Goal: Information Seeking & Learning: Understand process/instructions

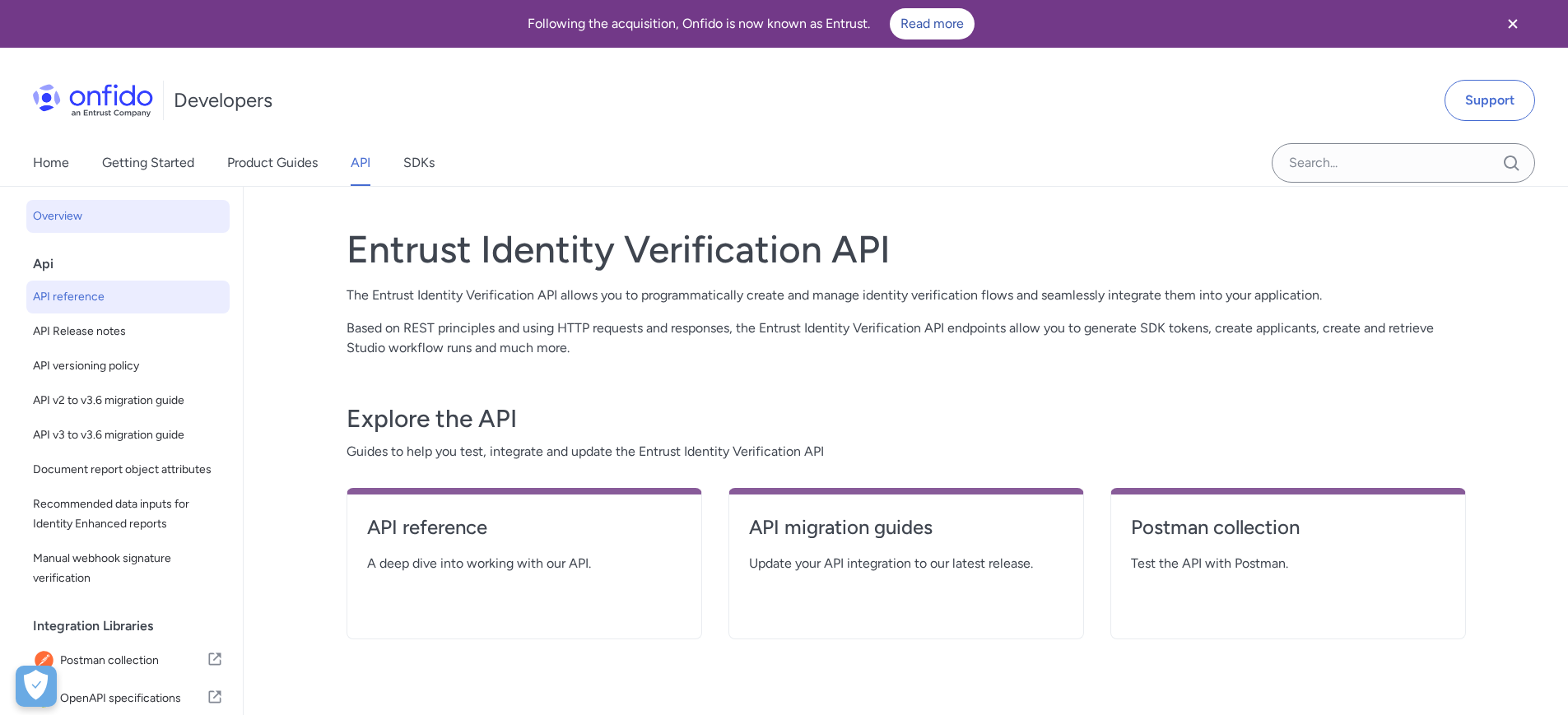
click at [133, 304] on span "API reference" at bounding box center [128, 297] width 190 height 20
select select "http"
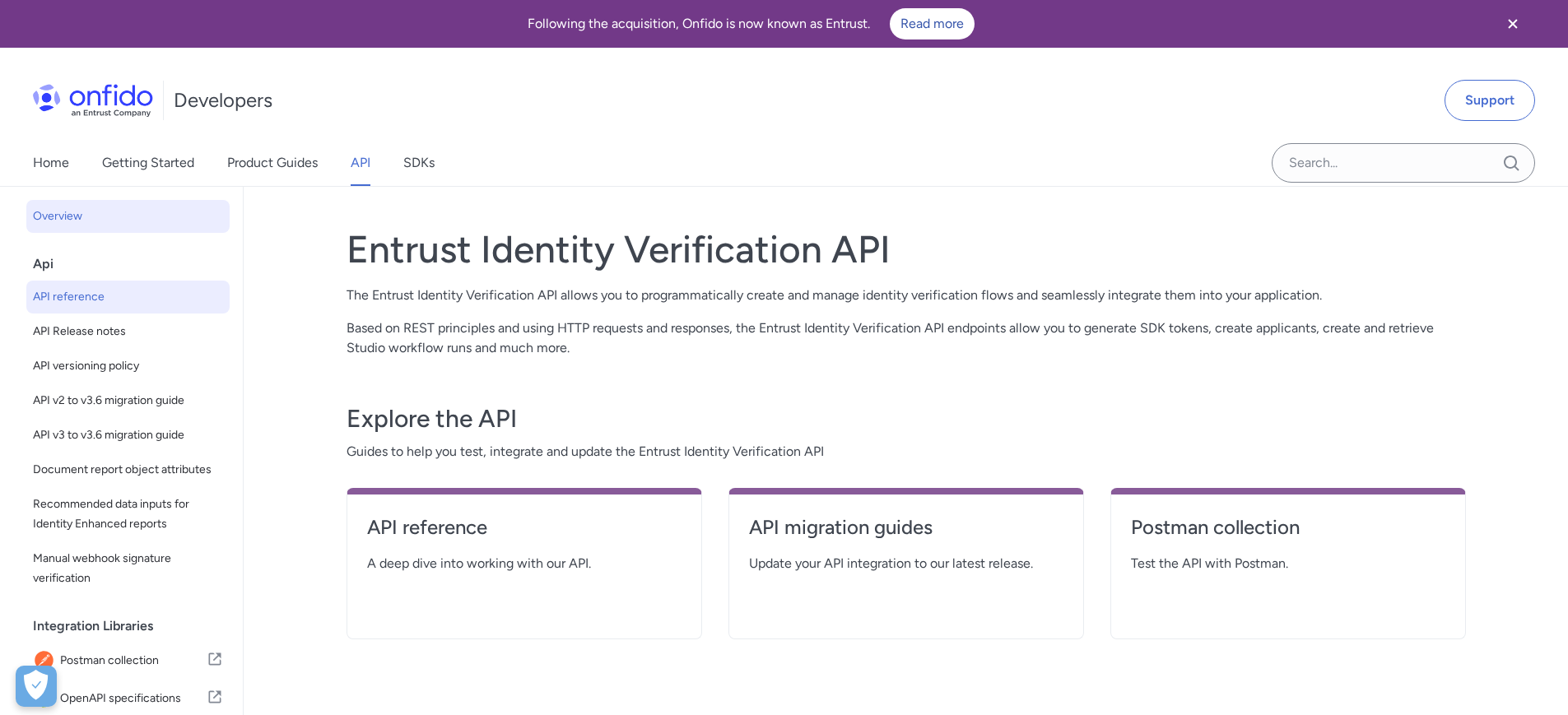
select select "http"
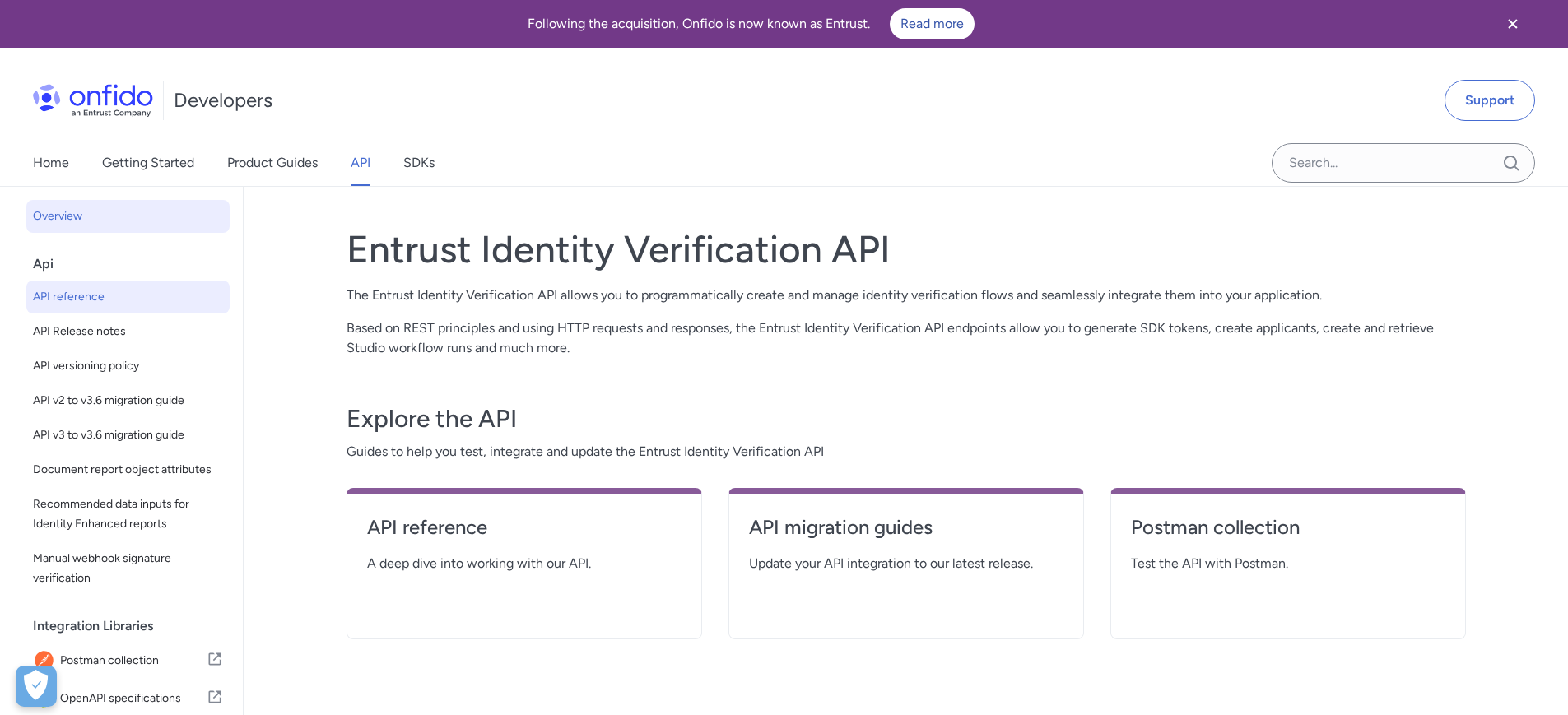
select select "http"
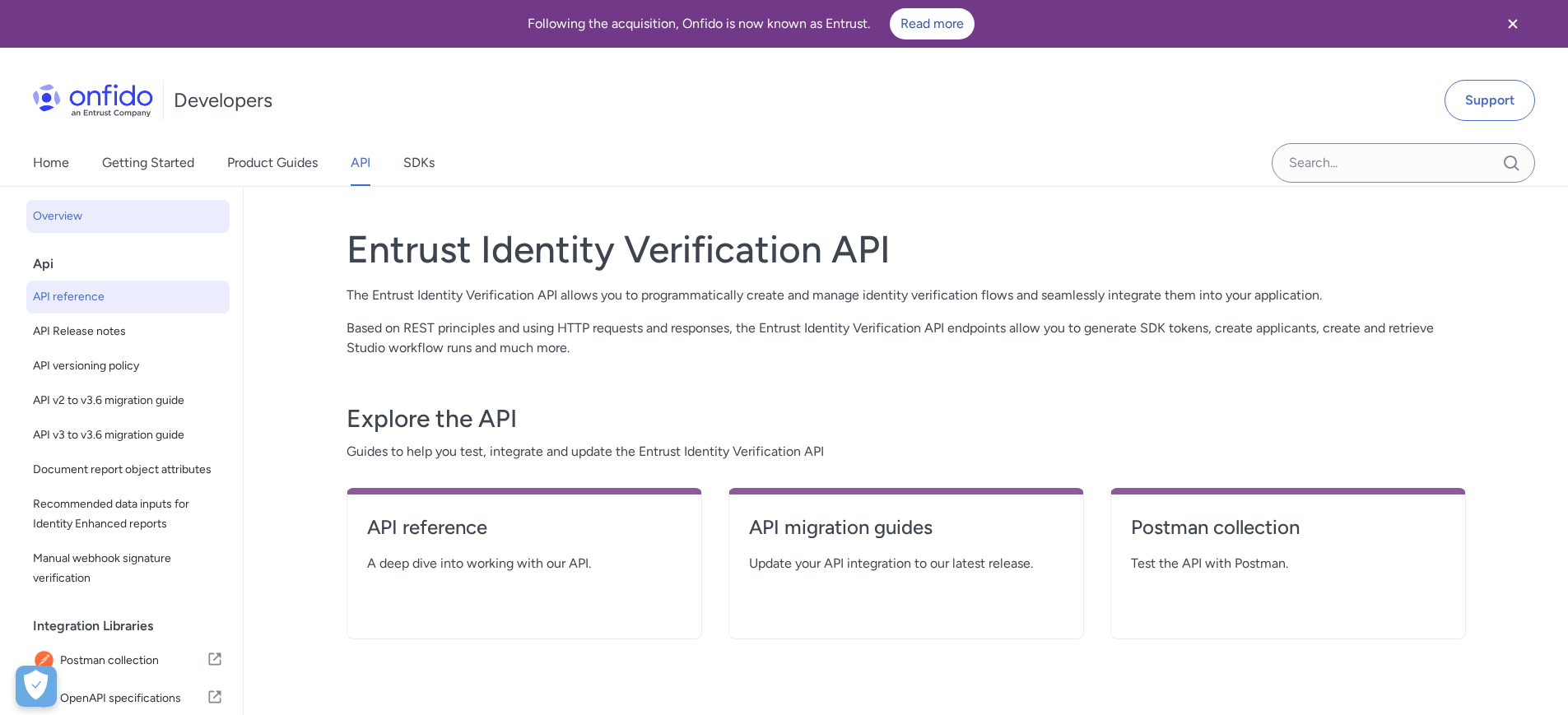
select select "http"
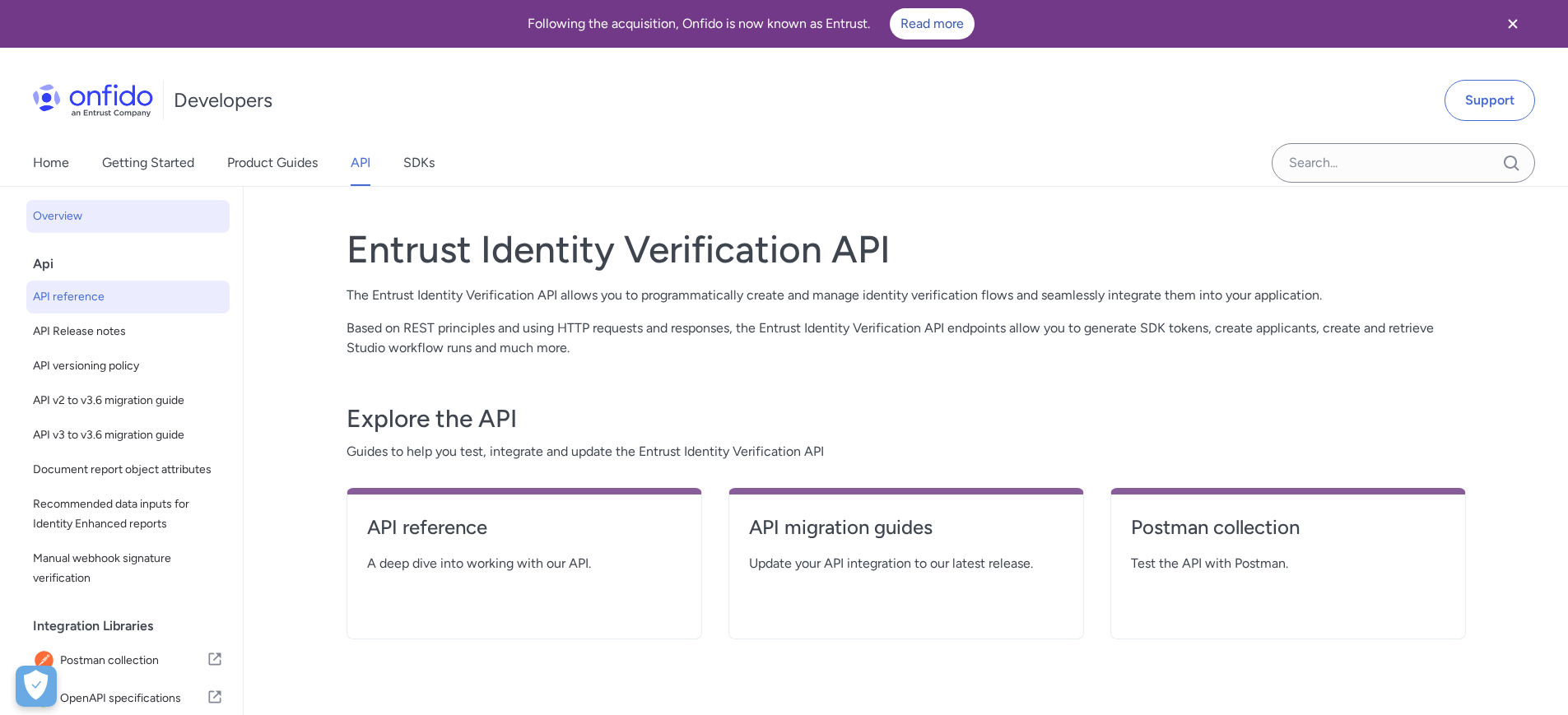
select select "http"
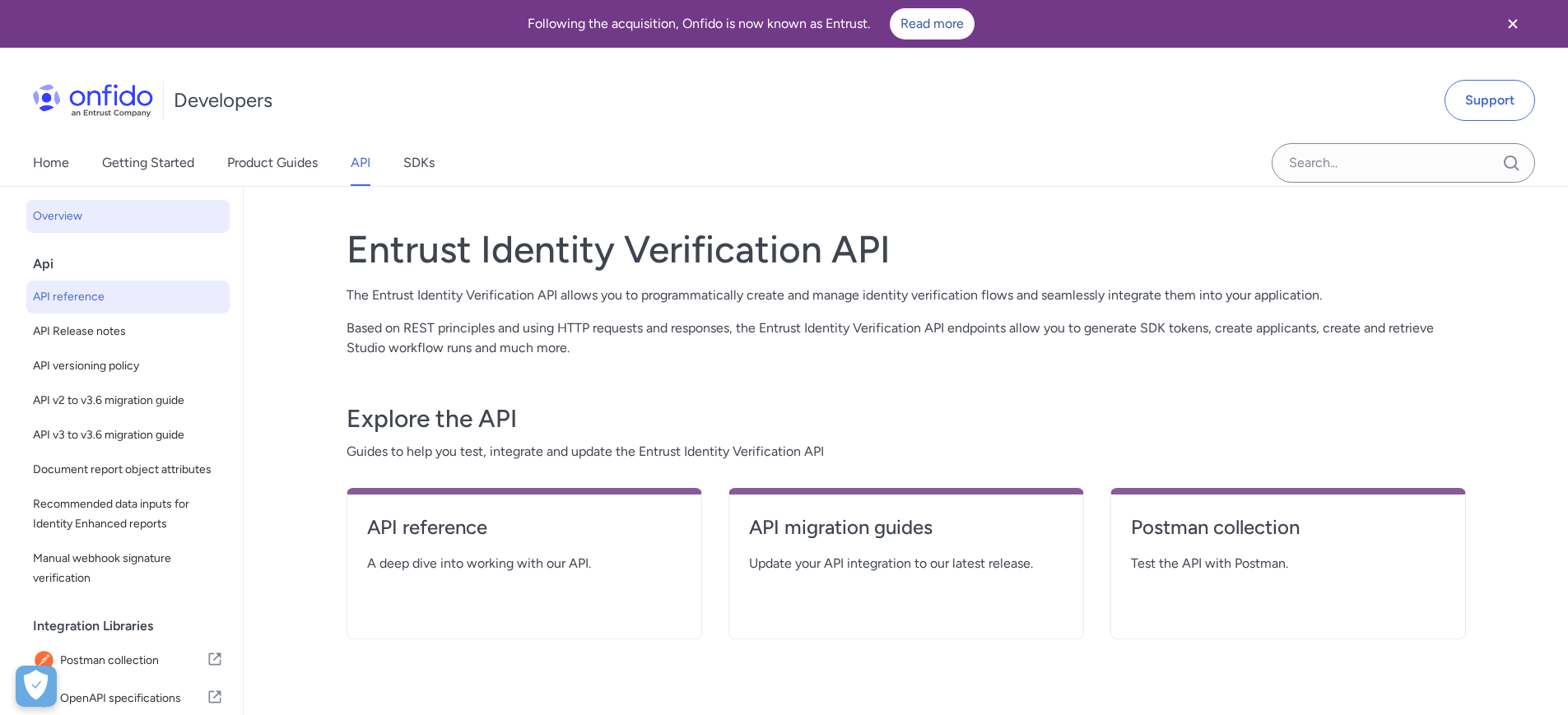
select select "http"
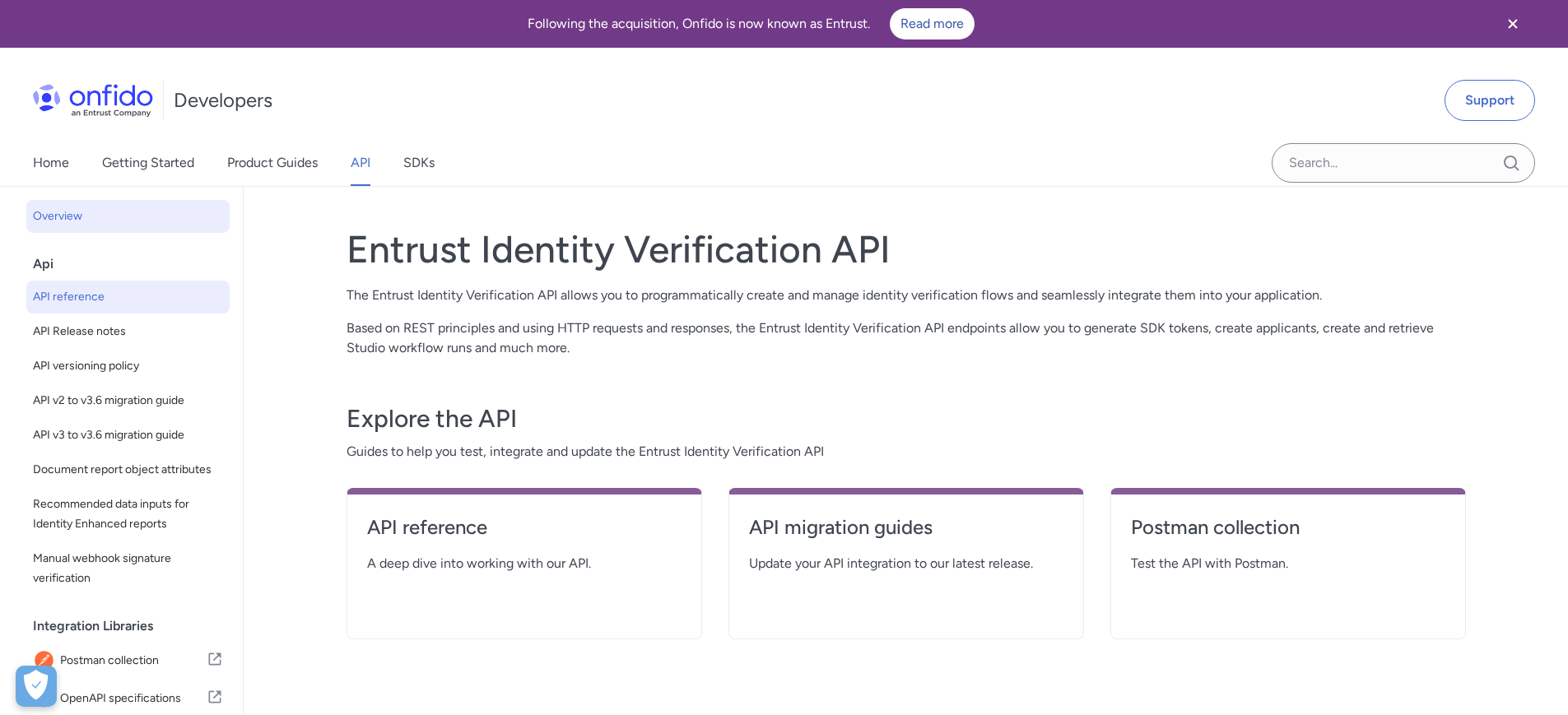
select select "http"
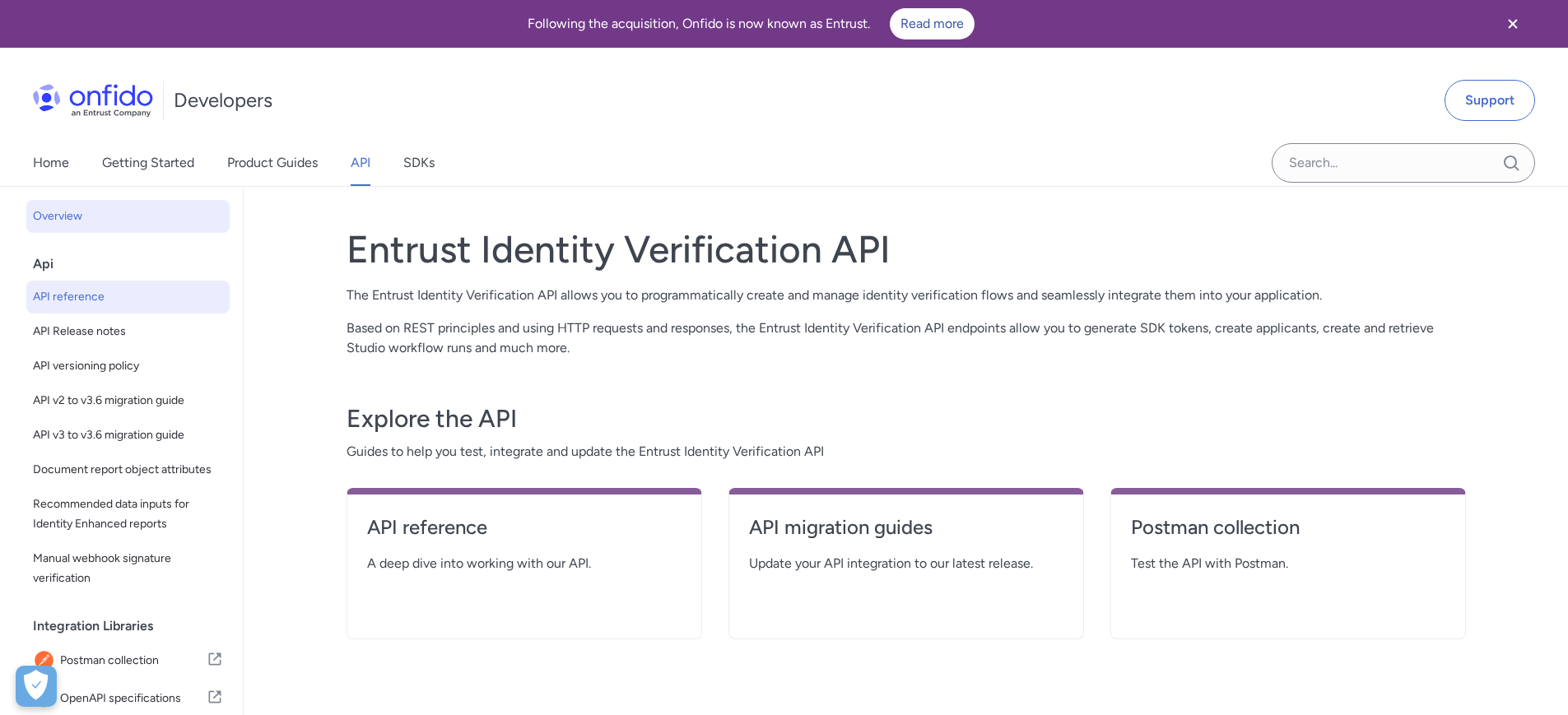
select select "http"
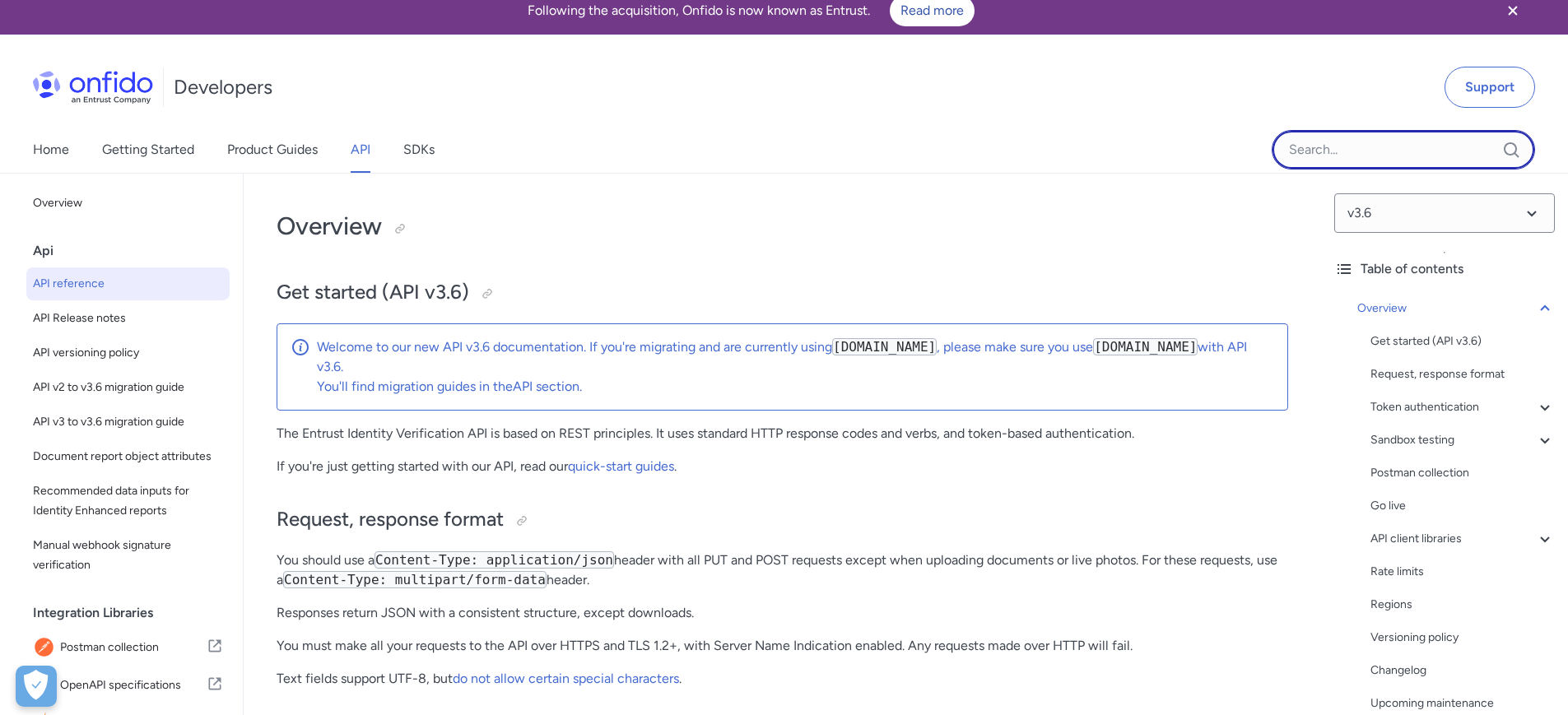
click at [1324, 160] on input "Onfido search input field" at bounding box center [1403, 150] width 263 height 39
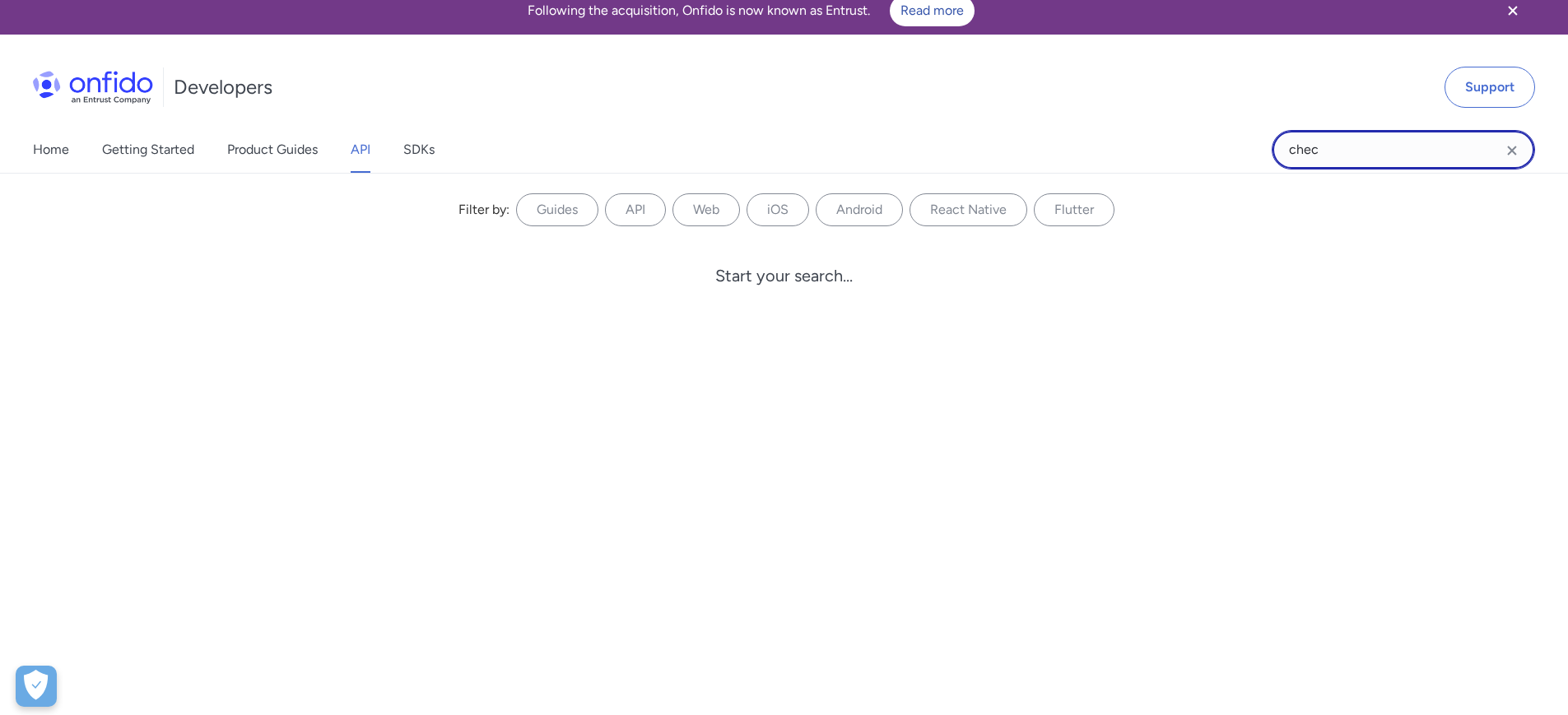
type input "check"
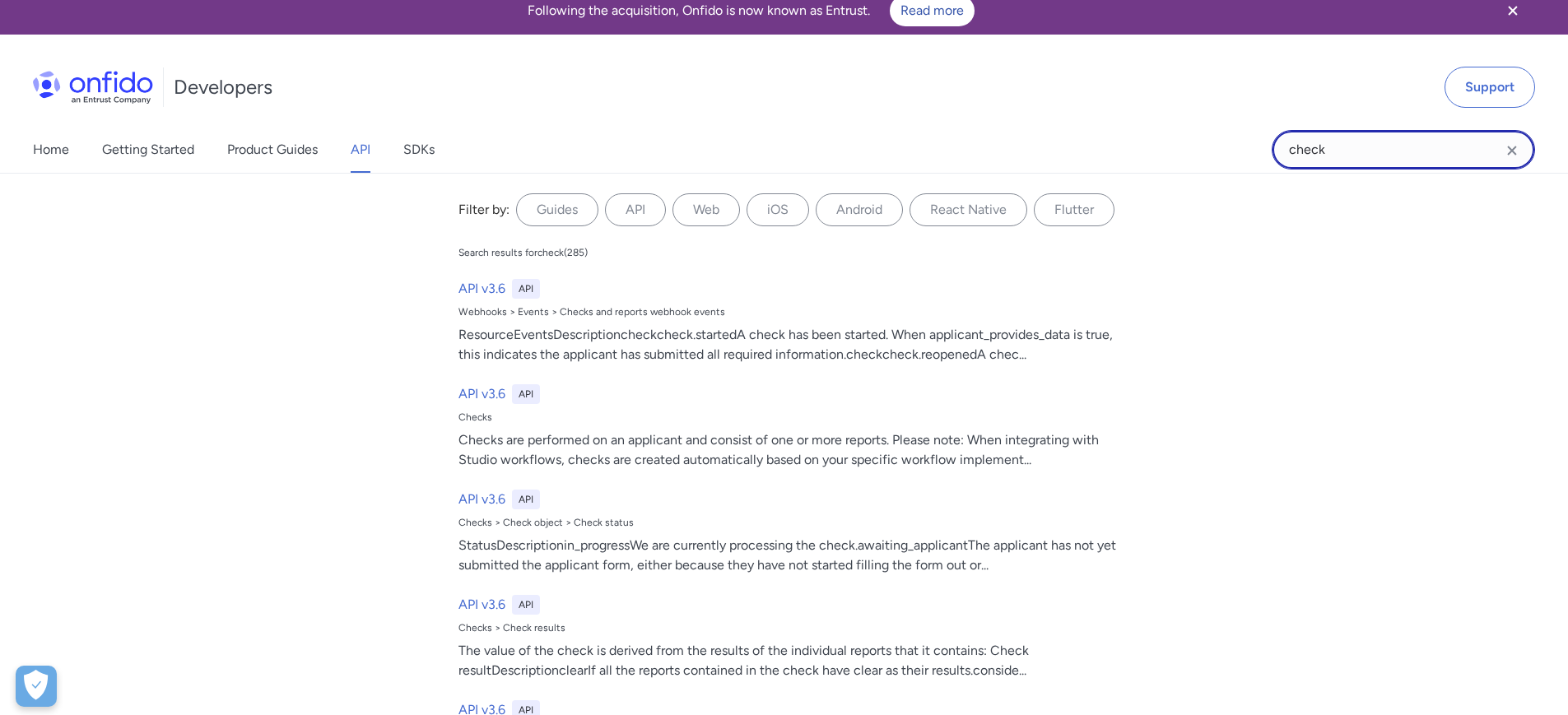
click at [1362, 156] on input "check" at bounding box center [1403, 150] width 263 height 39
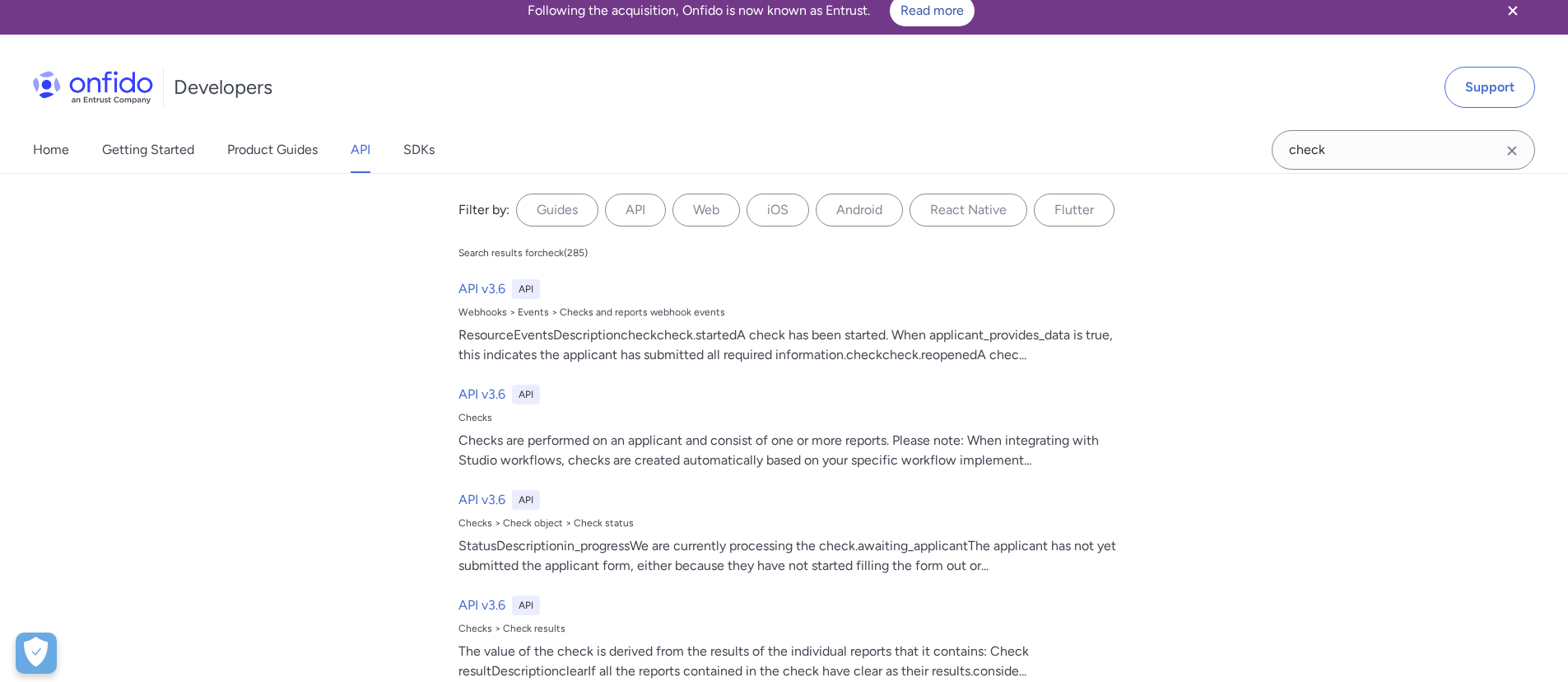
scroll to position [282, 0]
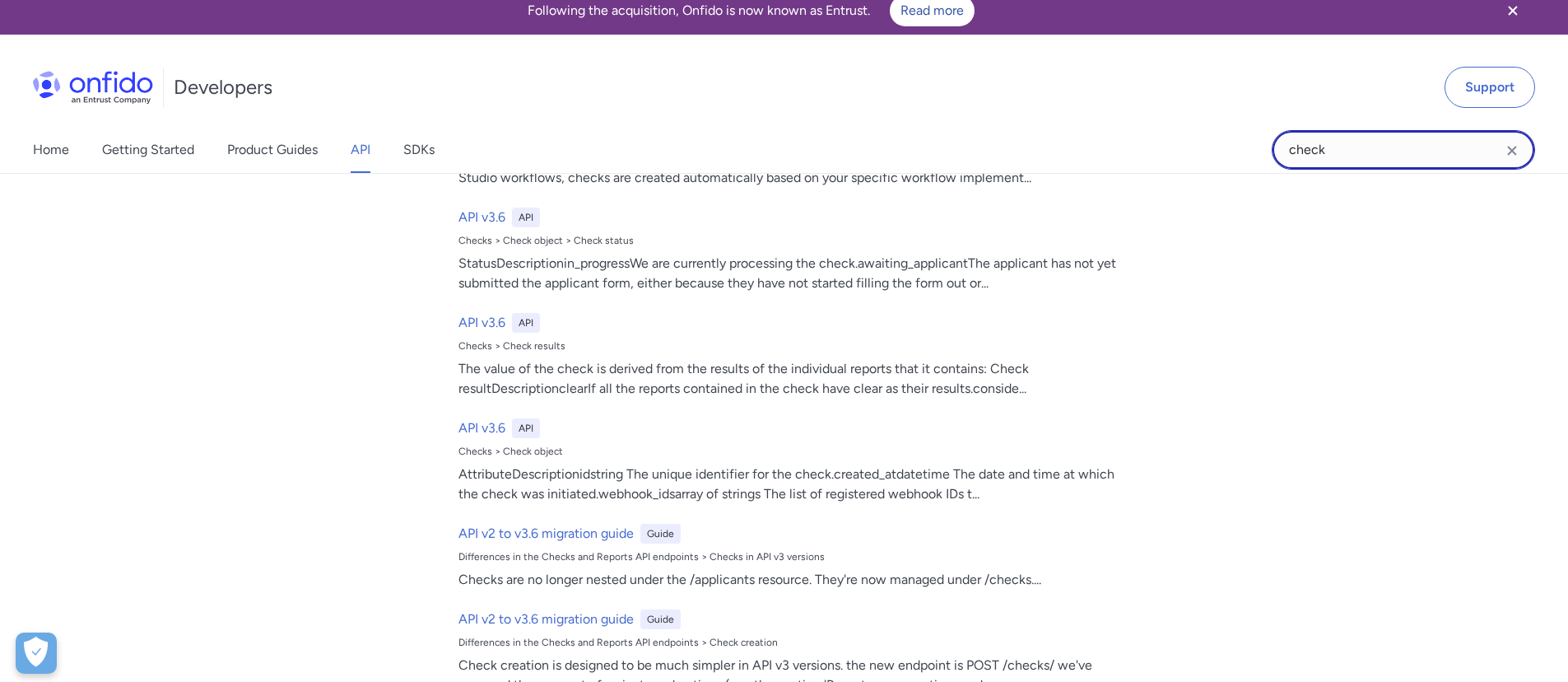
click at [1355, 141] on input "check" at bounding box center [1403, 150] width 263 height 39
type input "webhook"
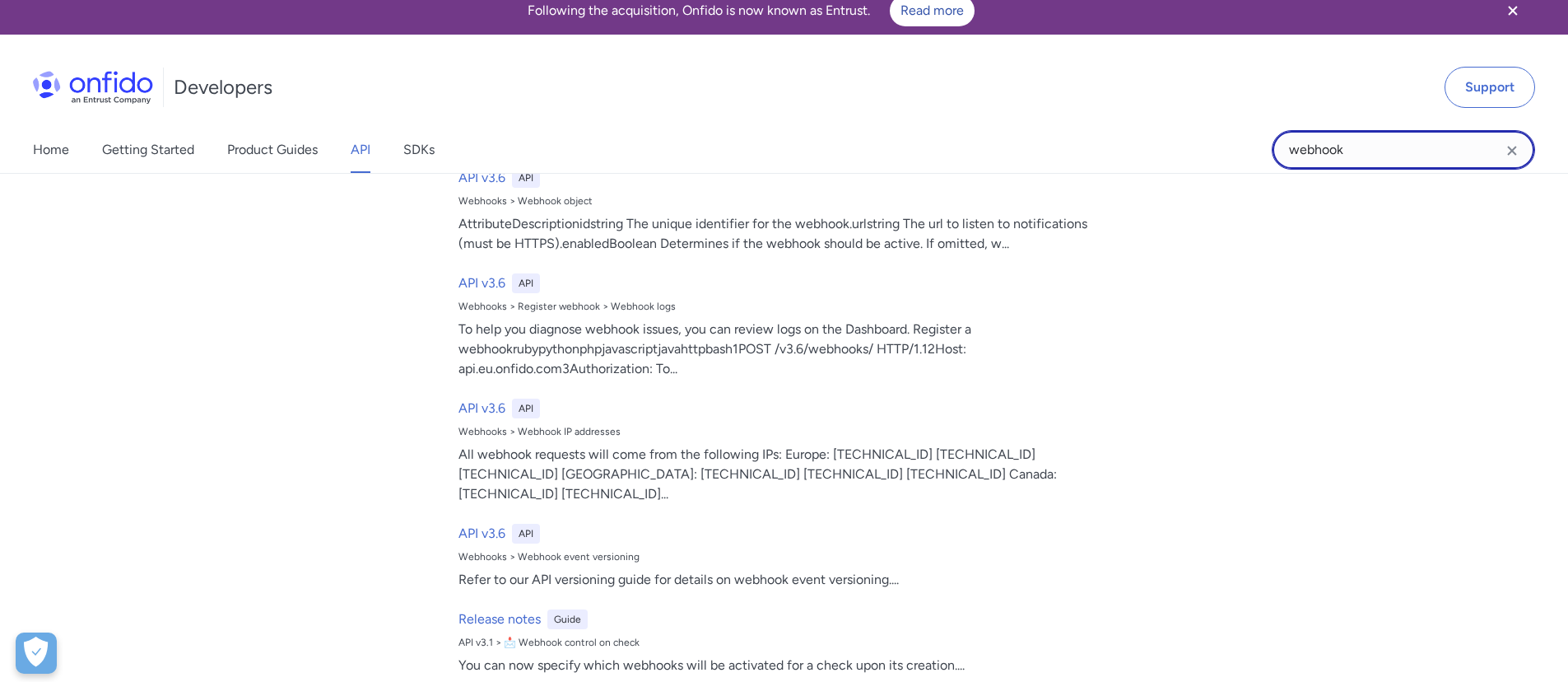
click at [1314, 146] on input "webhook" at bounding box center [1403, 150] width 263 height 39
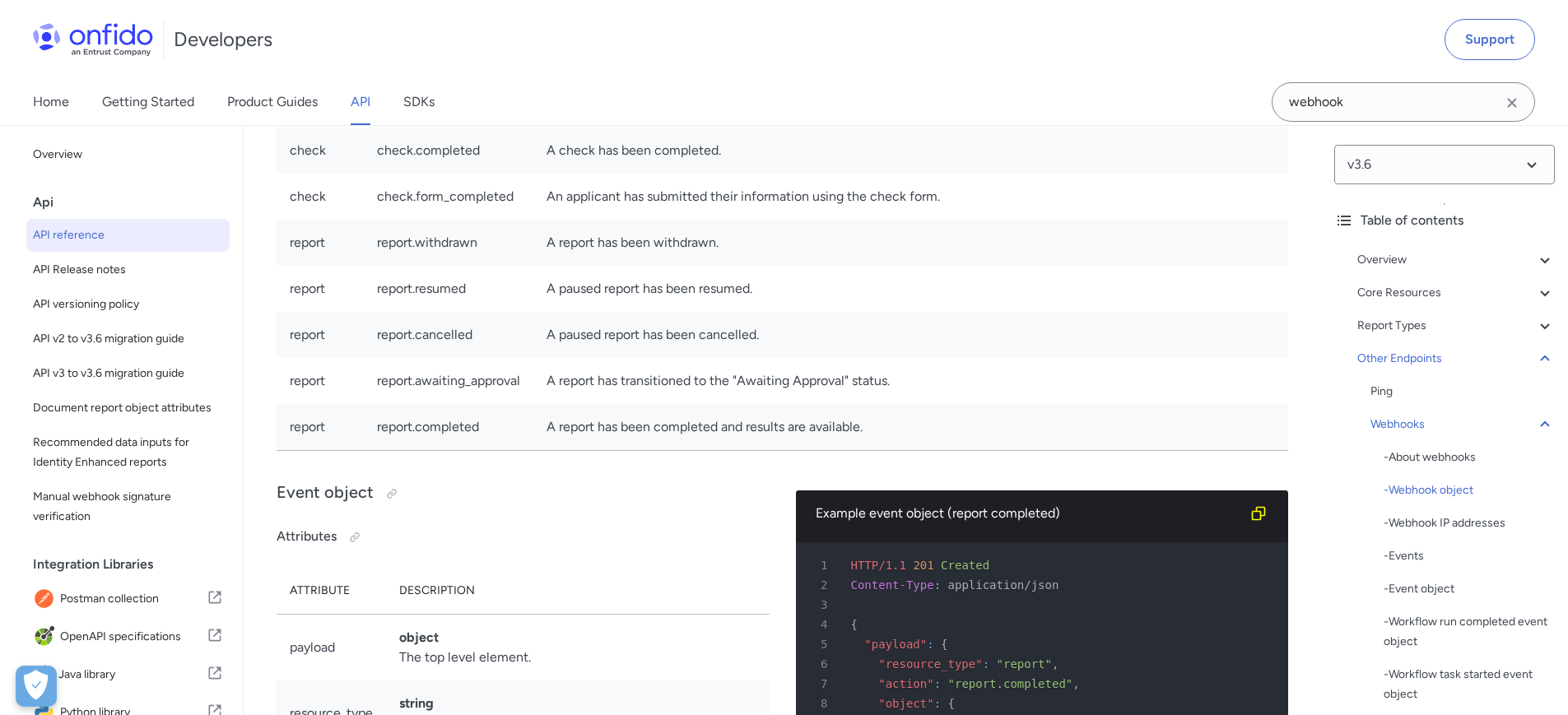
scroll to position [125328, 0]
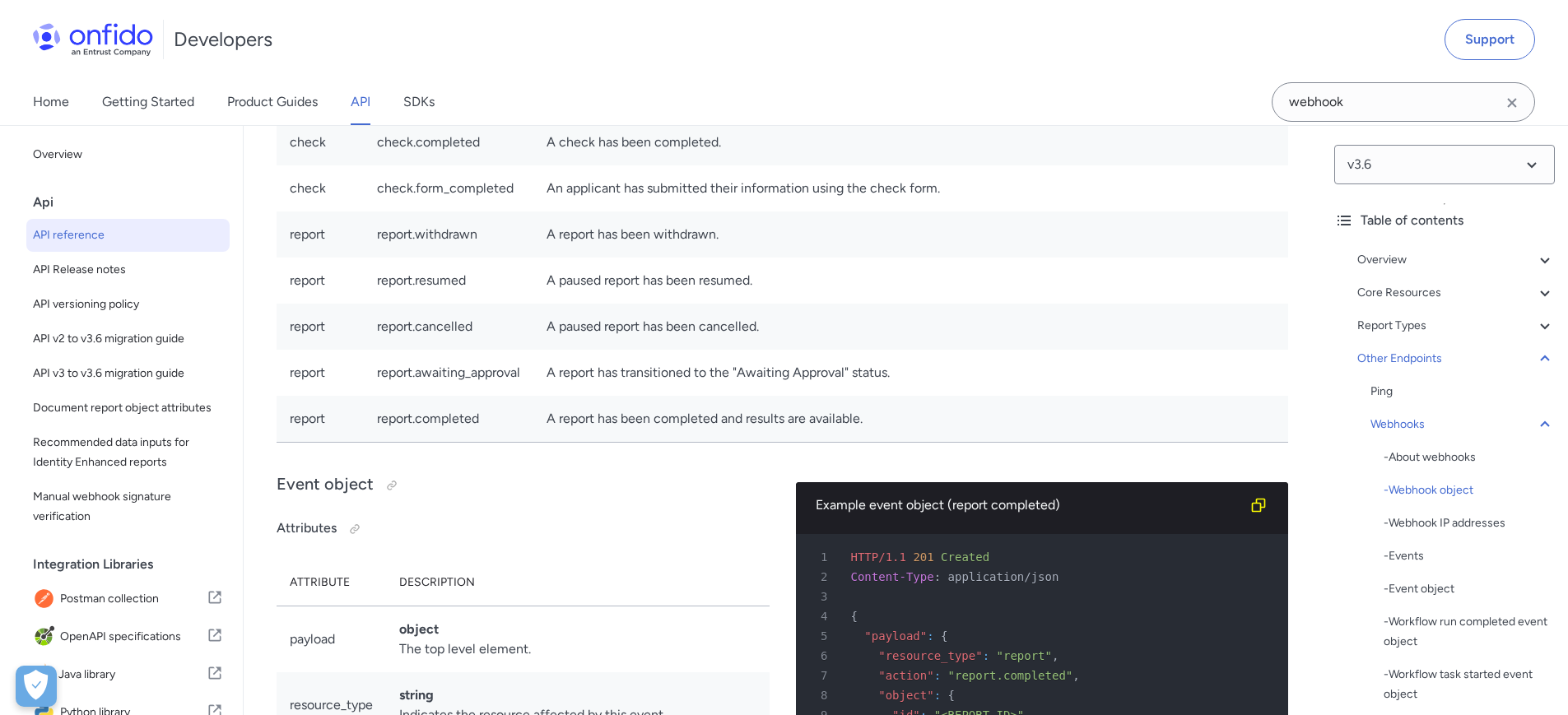
drag, startPoint x: 545, startPoint y: 618, endPoint x: 657, endPoint y: 617, distance: 112.0
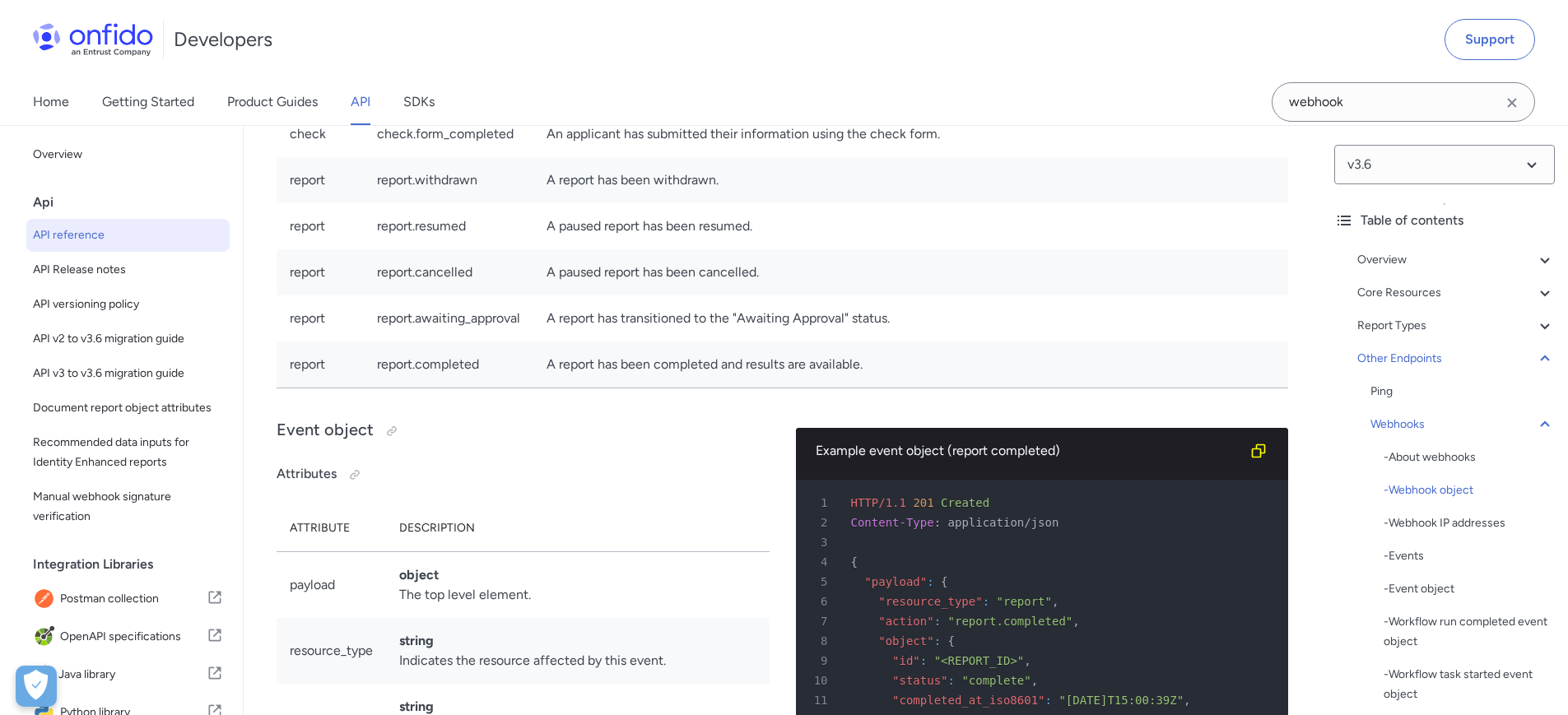
scroll to position [125393, 0]
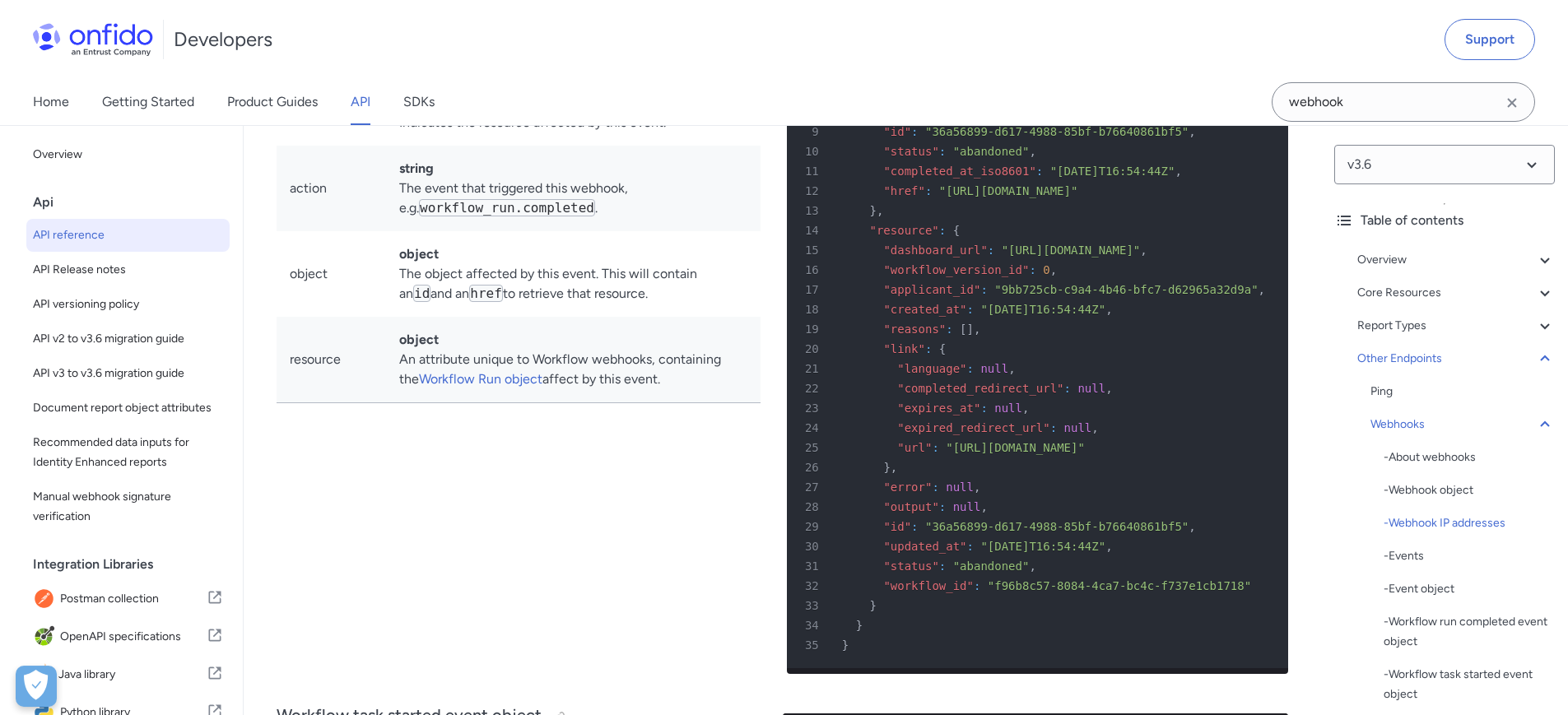
scroll to position [126368, 0]
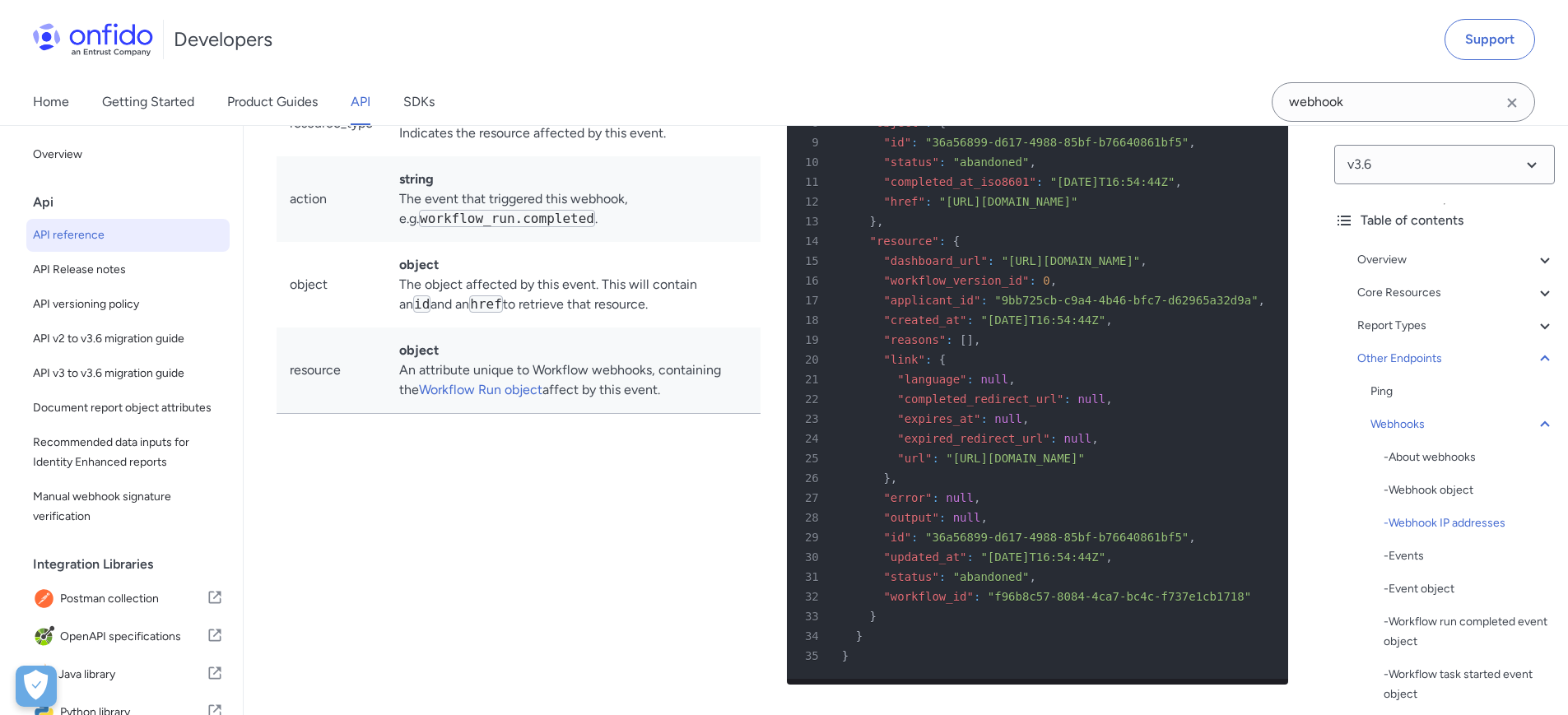
drag, startPoint x: 278, startPoint y: 253, endPoint x: 454, endPoint y: 576, distance: 367.8
copy div "Europe: 52.51.171.25 52.51.228.228 52.51.234.203 United States: 34.232.2.222 52…"
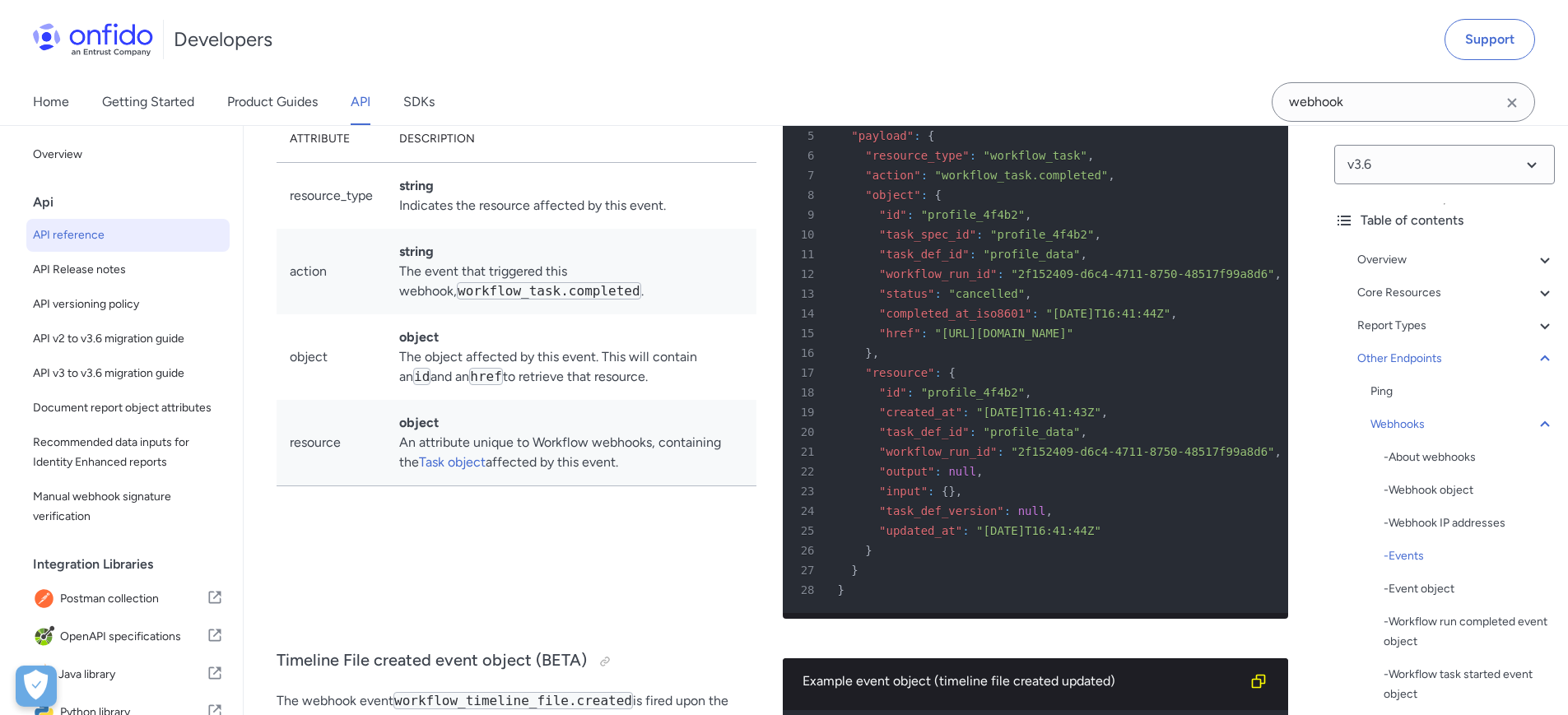
scroll to position [127791, 0]
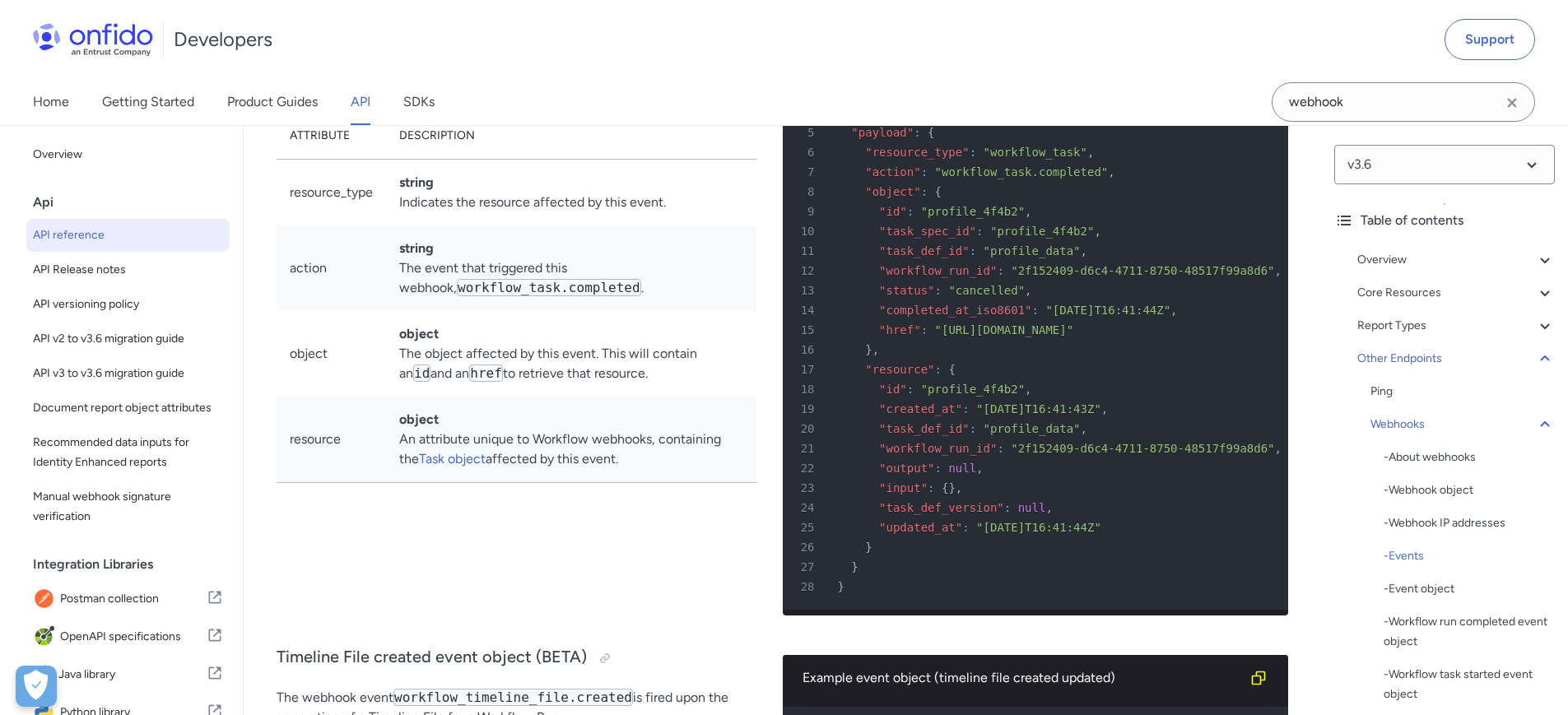
drag, startPoint x: 409, startPoint y: 350, endPoint x: 501, endPoint y: 351, distance: 92.0
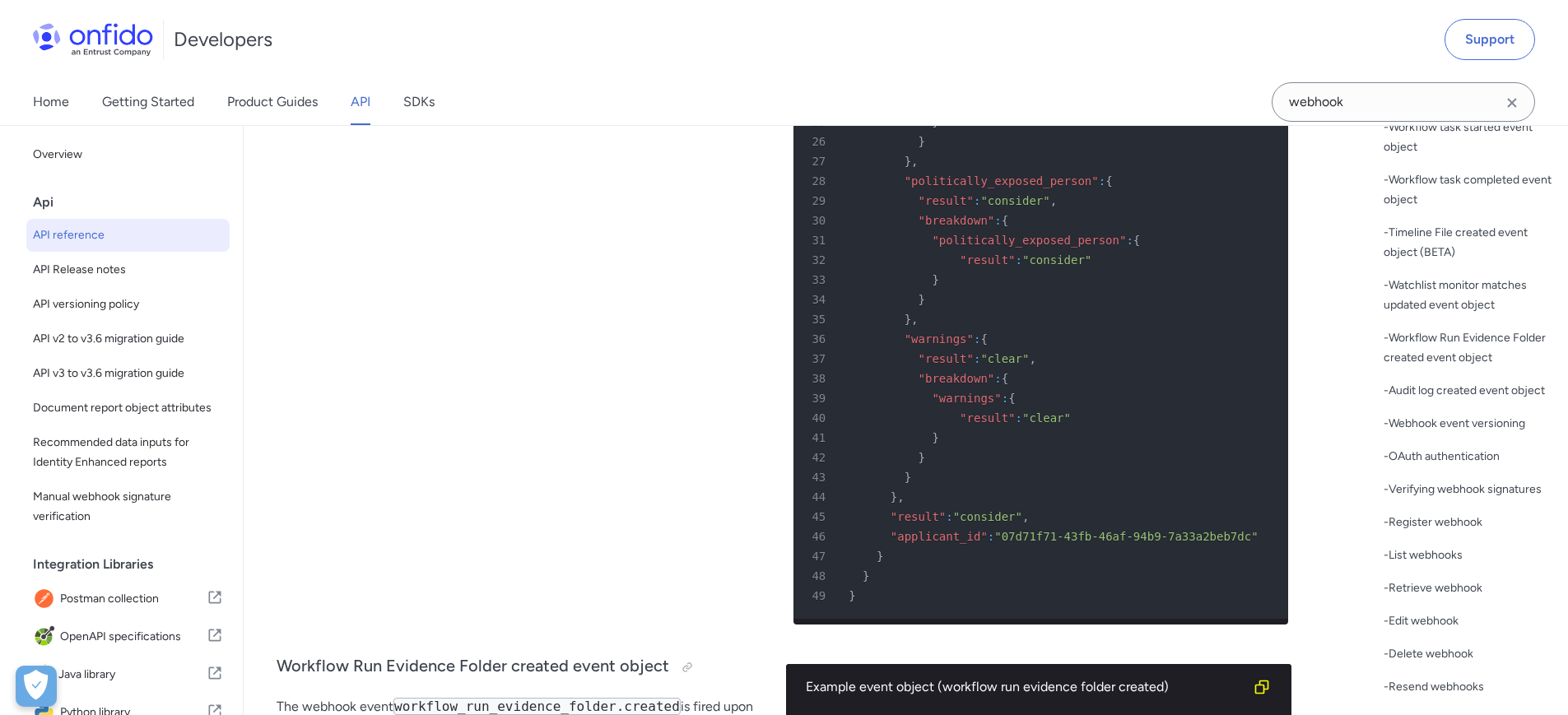
scroll to position [574, 0]
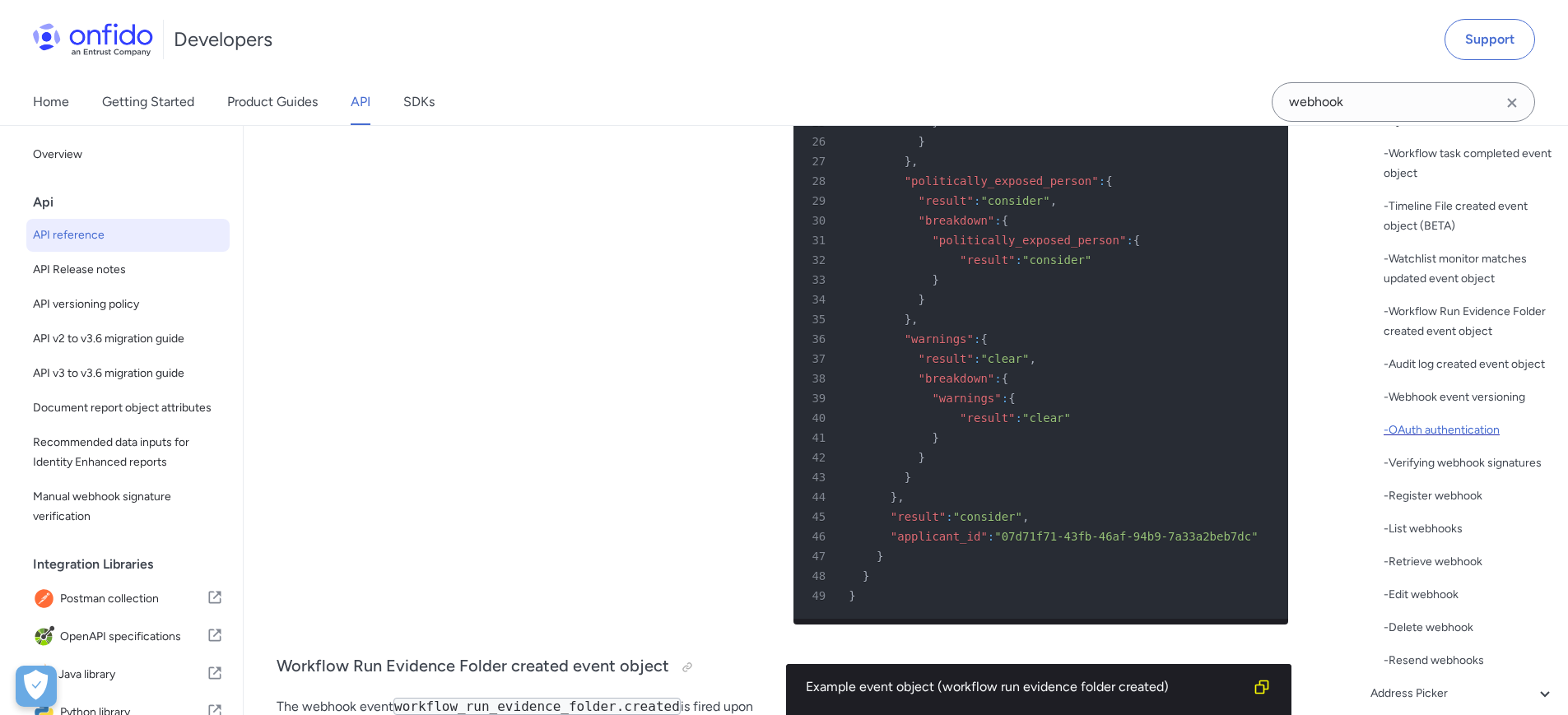
click at [1465, 441] on div "- OAuth authentication" at bounding box center [1469, 430] width 171 height 20
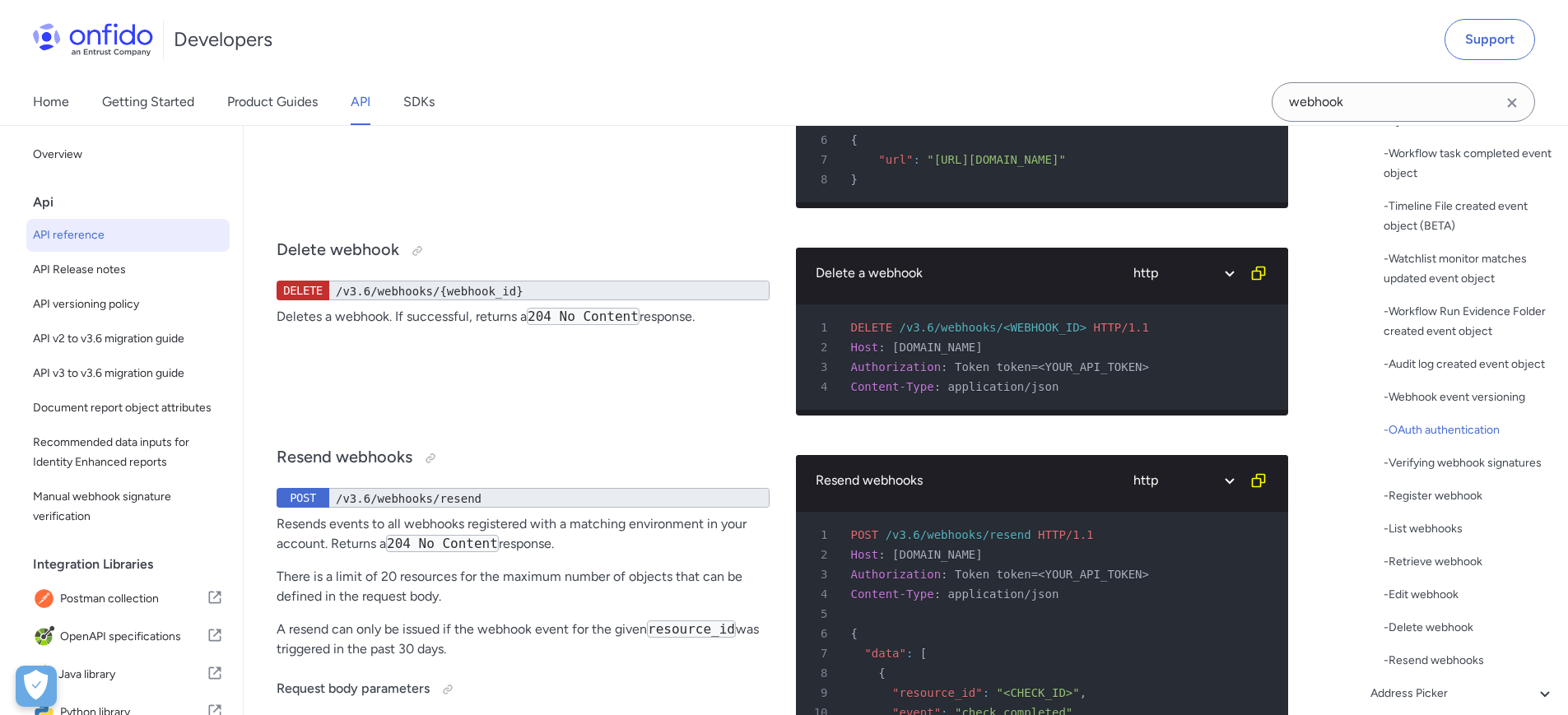
scroll to position [133854, 0]
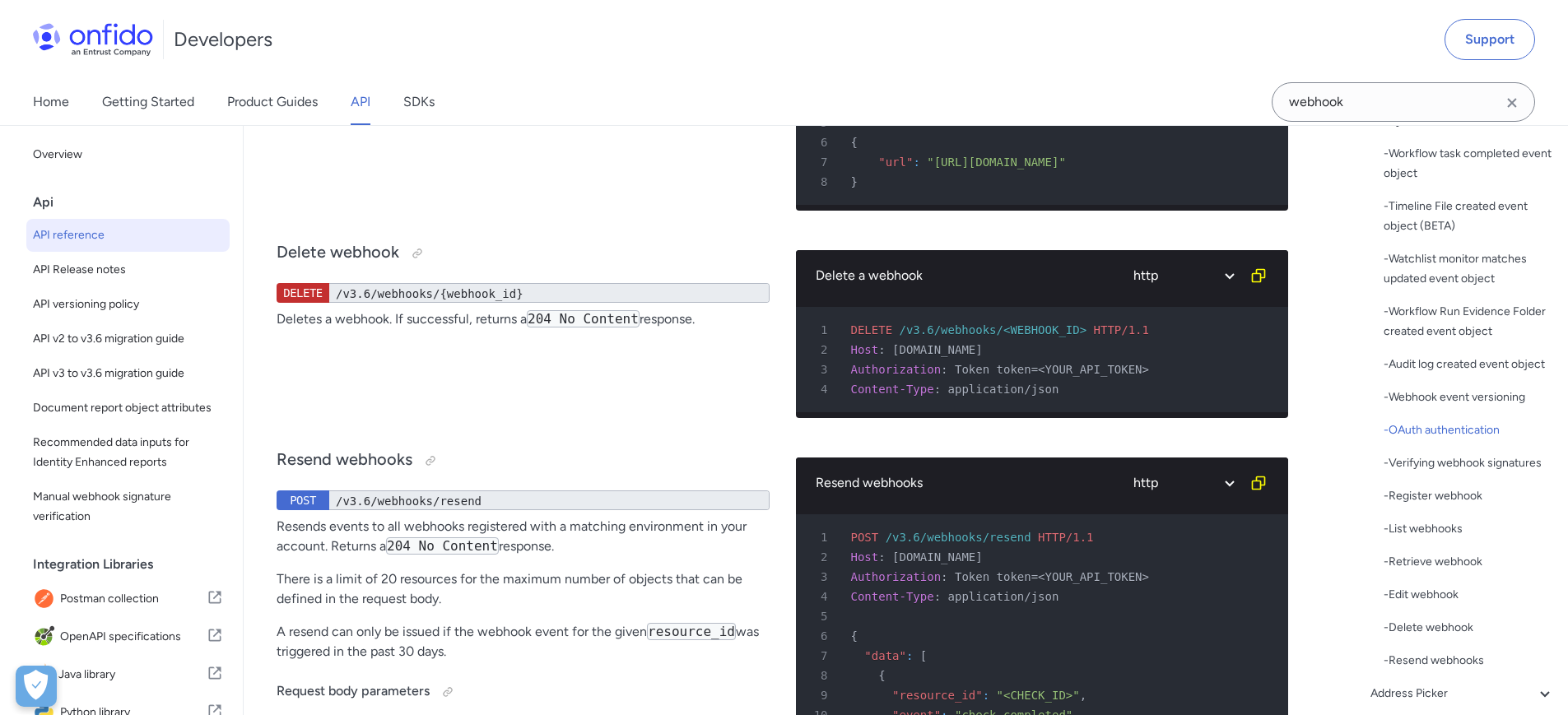
drag, startPoint x: 278, startPoint y: 230, endPoint x: 637, endPoint y: 556, distance: 484.9
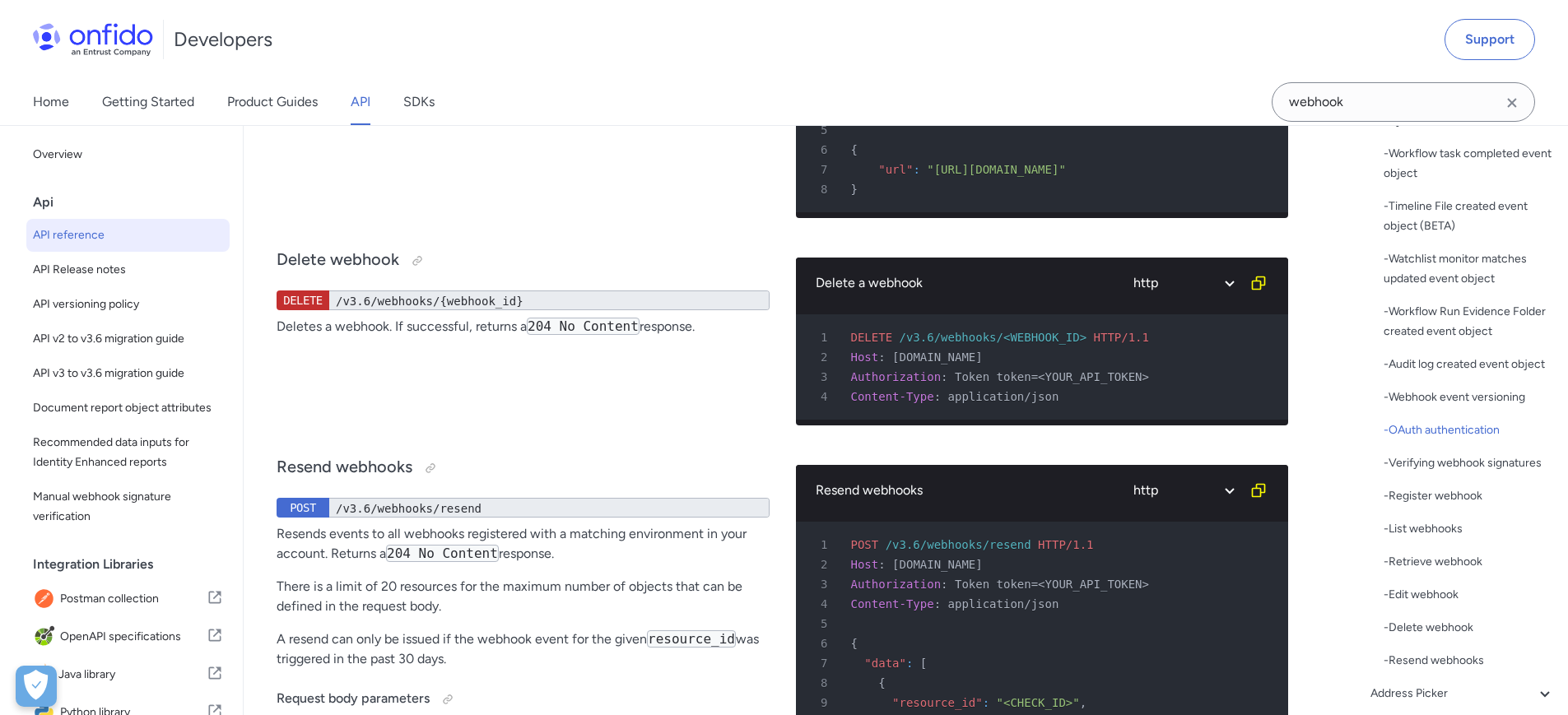
scroll to position [133829, 0]
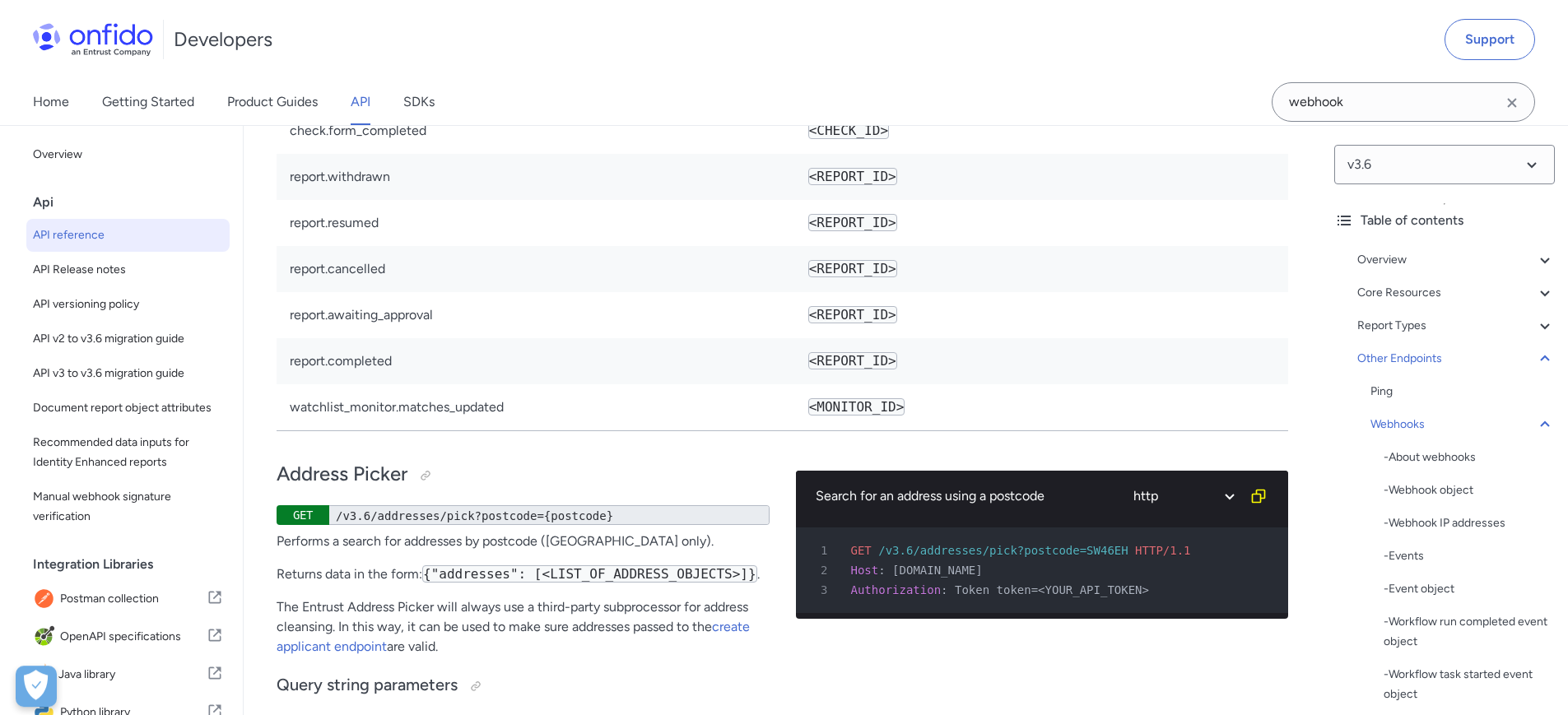
scroll to position [135334, 0]
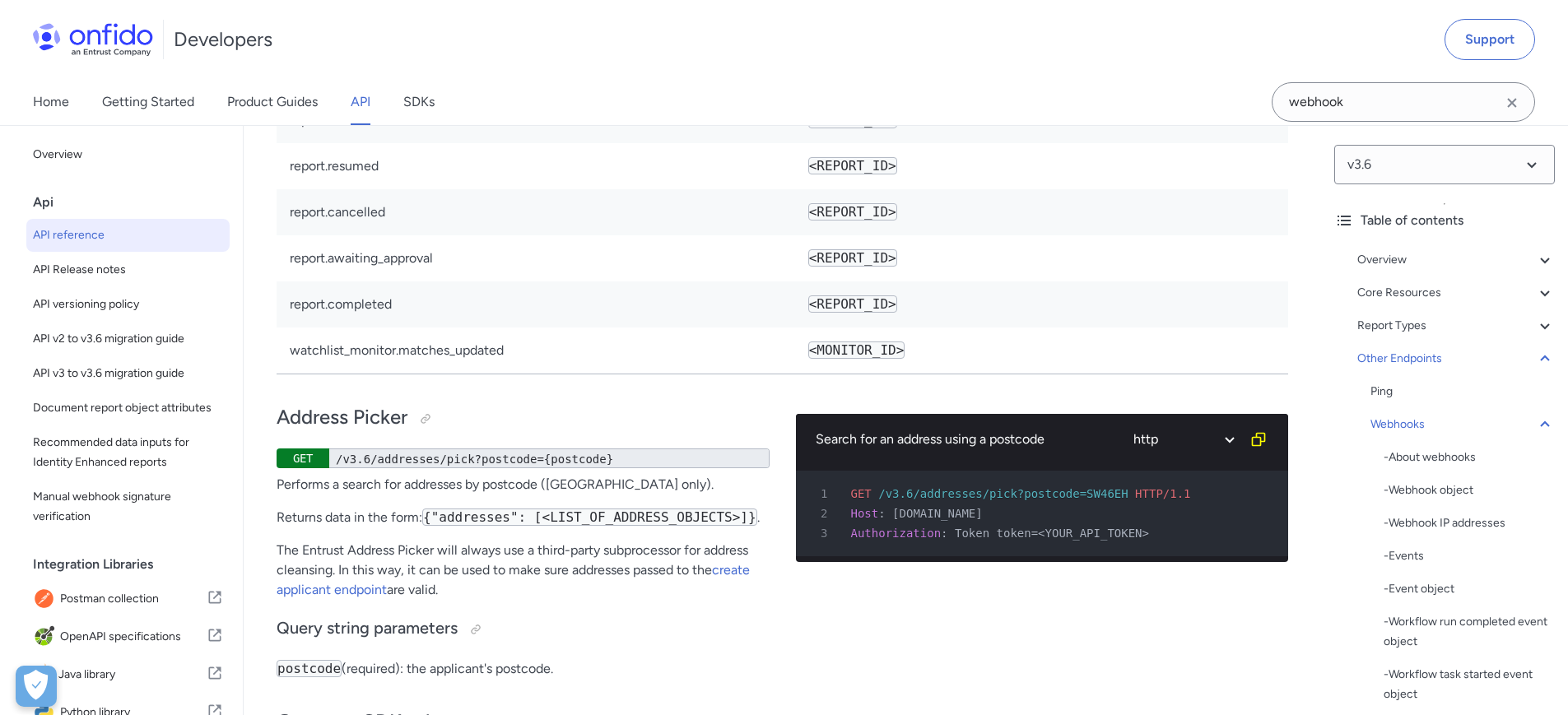
copy td "live"
drag, startPoint x: 417, startPoint y: 369, endPoint x: 574, endPoint y: 454, distance: 178.5
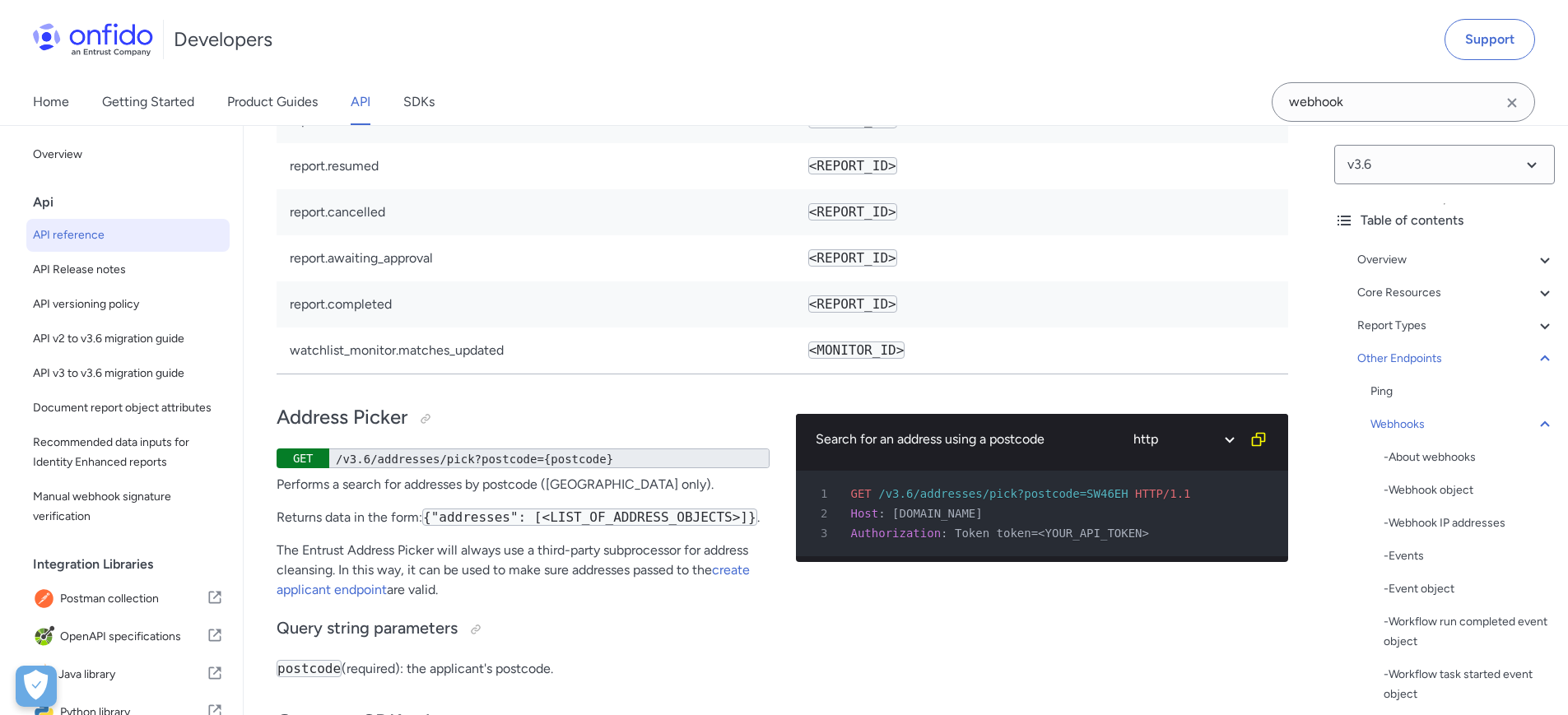
drag, startPoint x: 477, startPoint y: 471, endPoint x: 695, endPoint y: 464, distance: 218.1
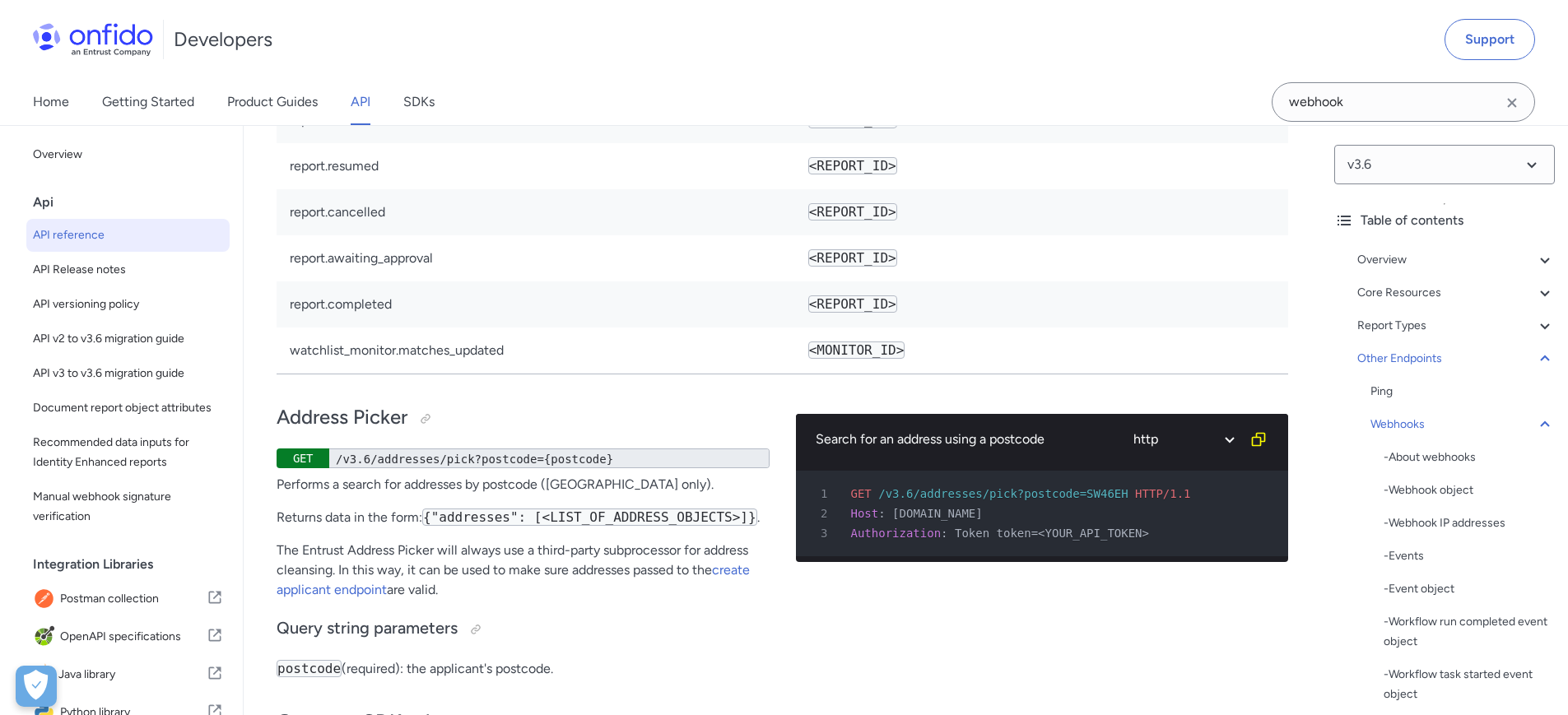
drag, startPoint x: 488, startPoint y: 451, endPoint x: 599, endPoint y: 447, distance: 111.1
drag, startPoint x: 470, startPoint y: 368, endPoint x: 557, endPoint y: 371, distance: 87.1
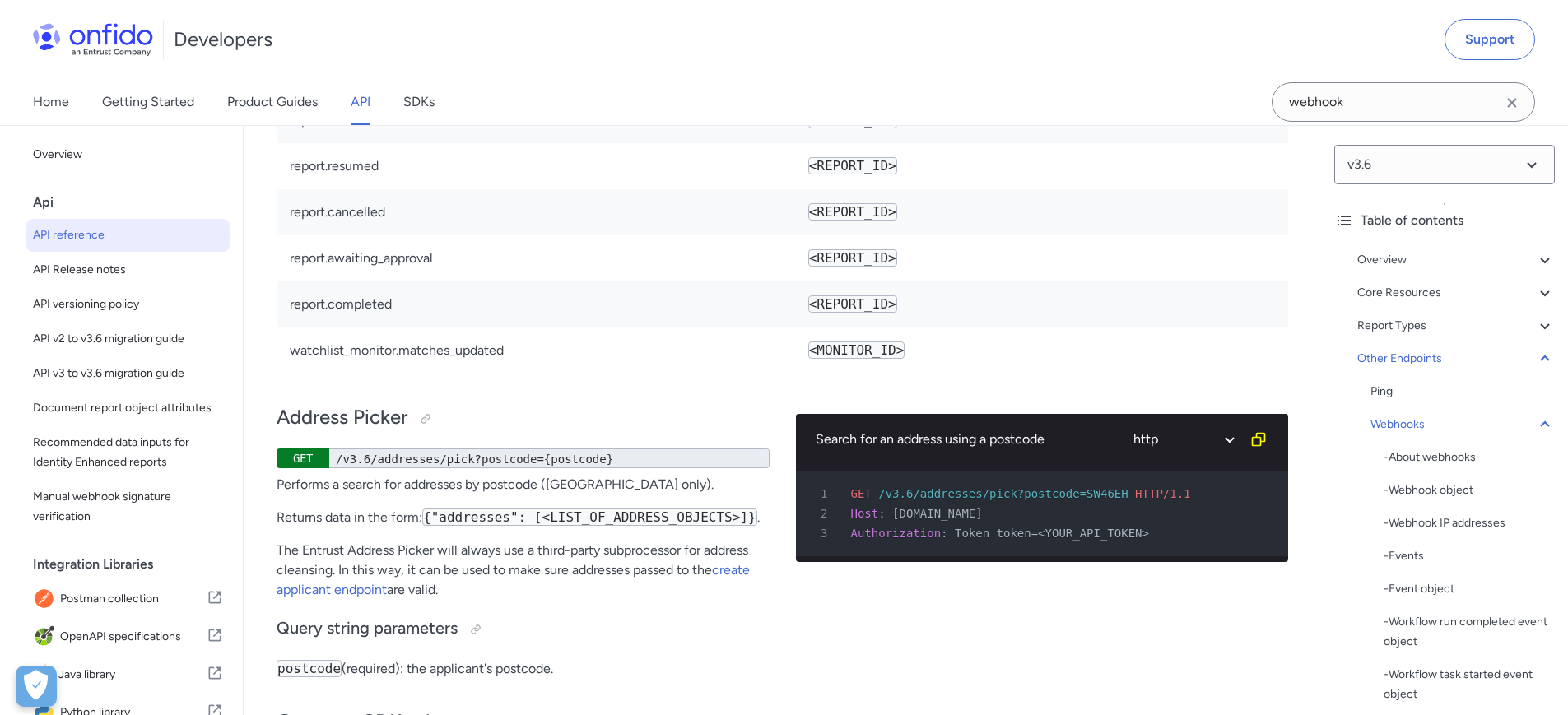
drag, startPoint x: 441, startPoint y: 385, endPoint x: 513, endPoint y: 383, distance: 72.0
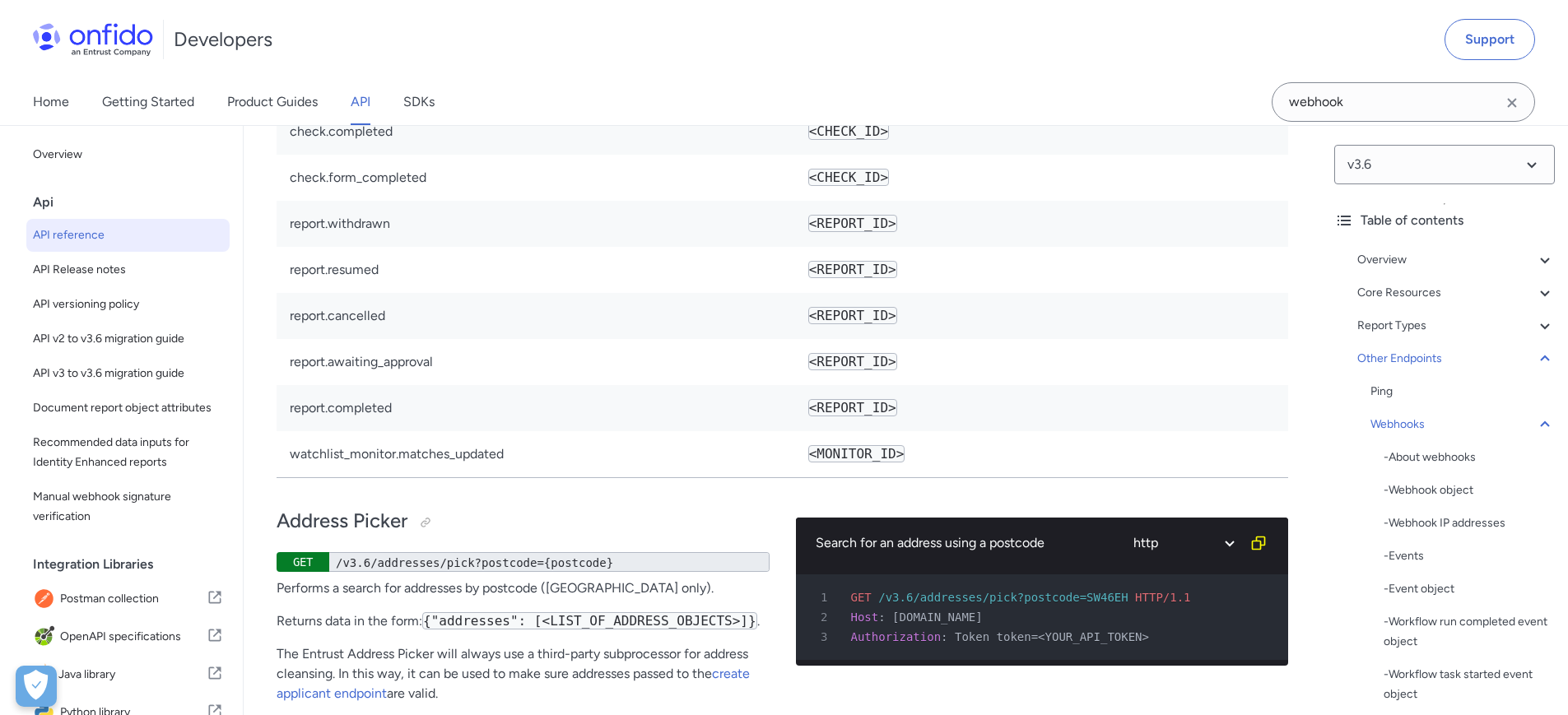
scroll to position [135230, 0]
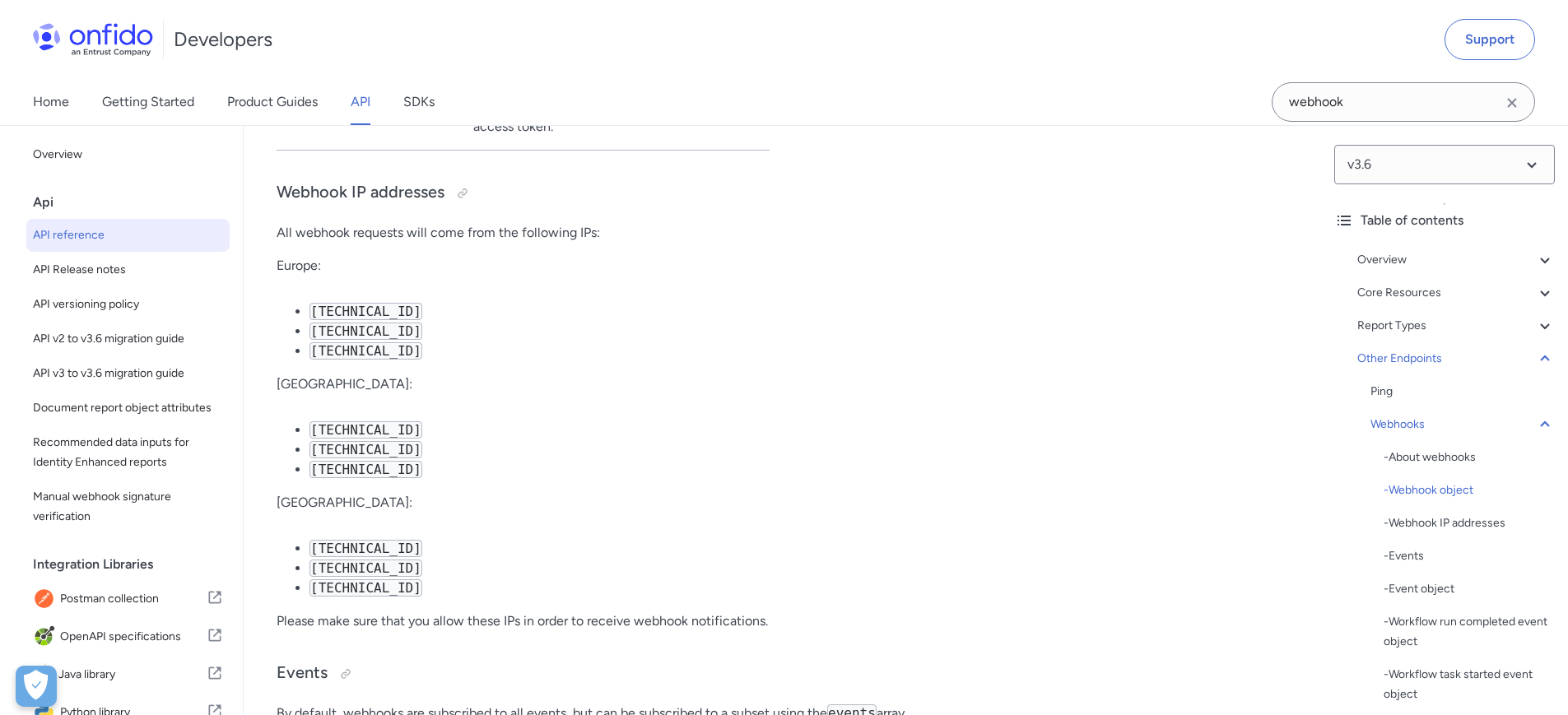
scroll to position [123640, 0]
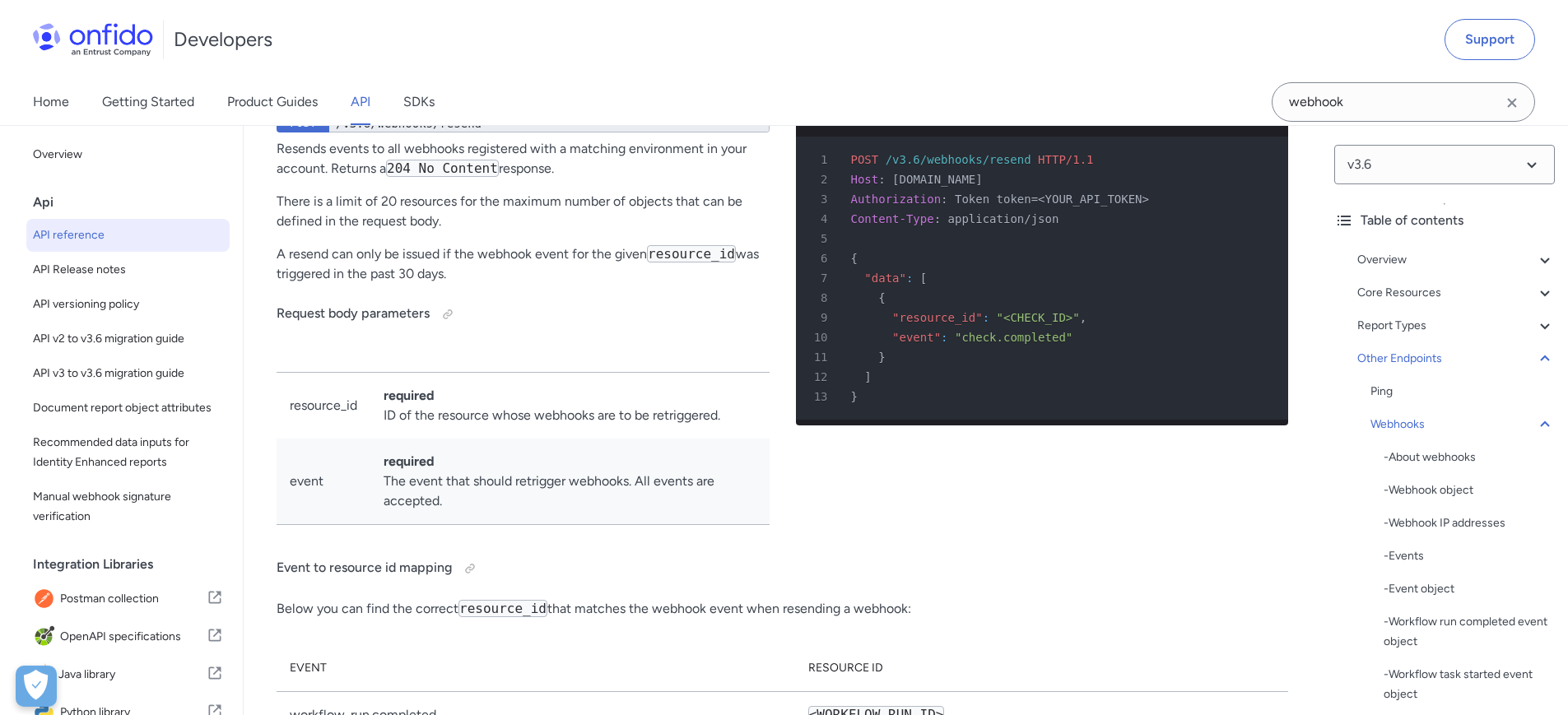
scroll to position [134329, 0]
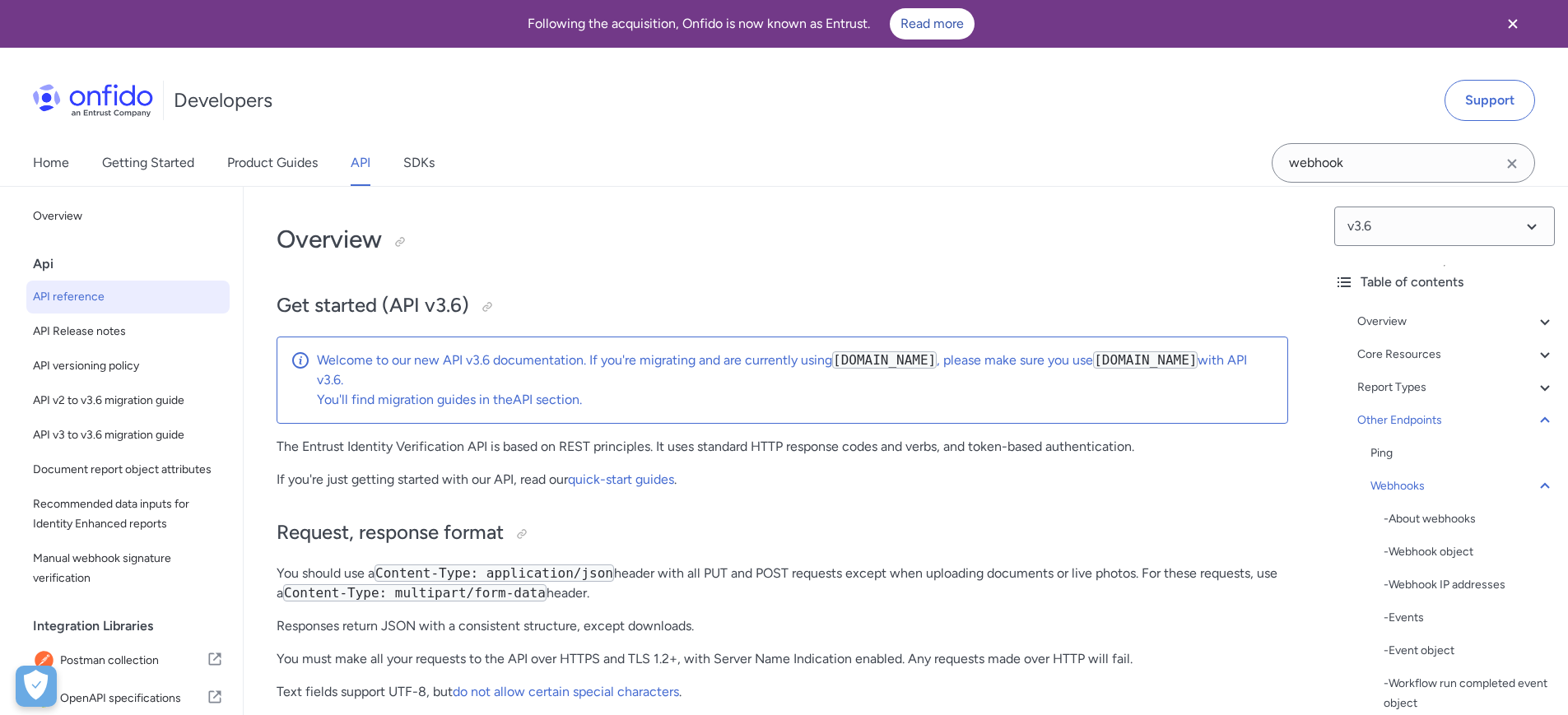
scroll to position [133893, 0]
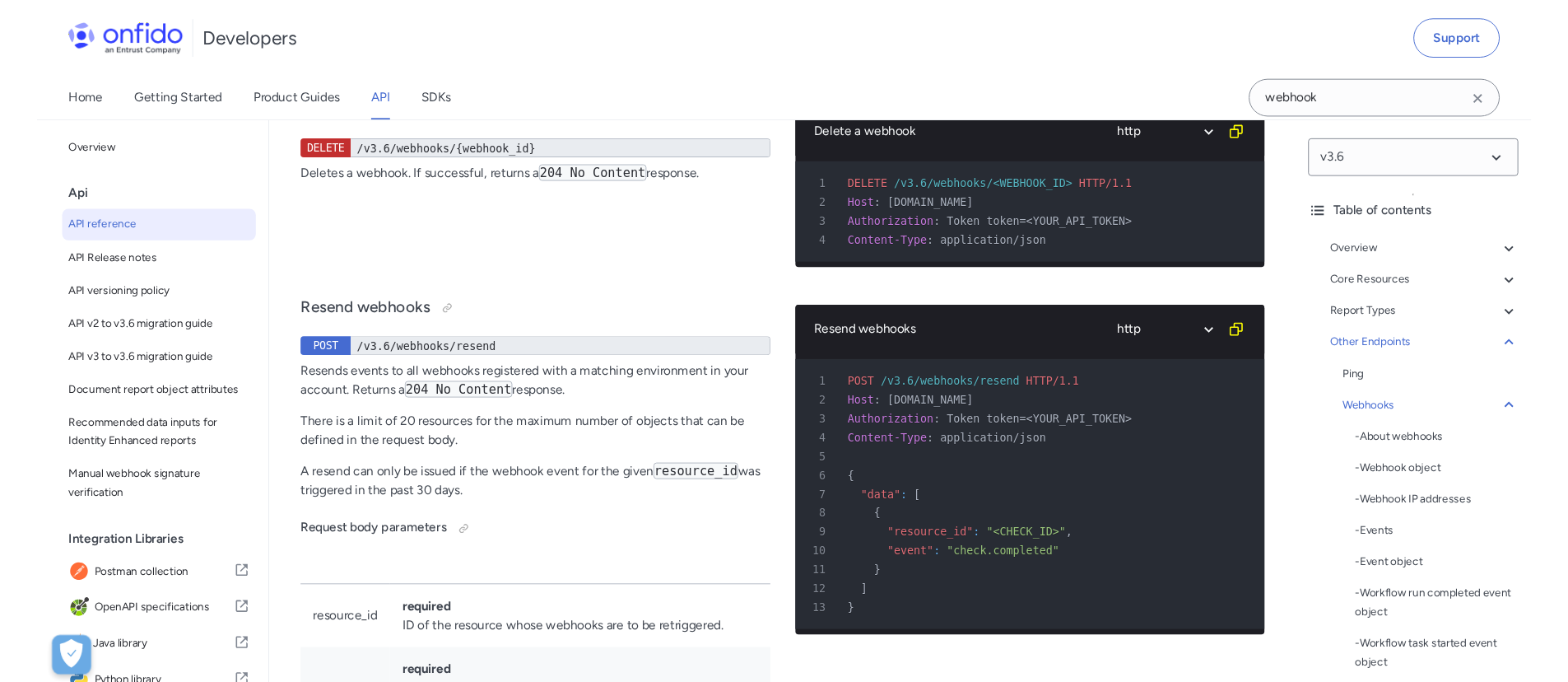
scroll to position [133900, 0]
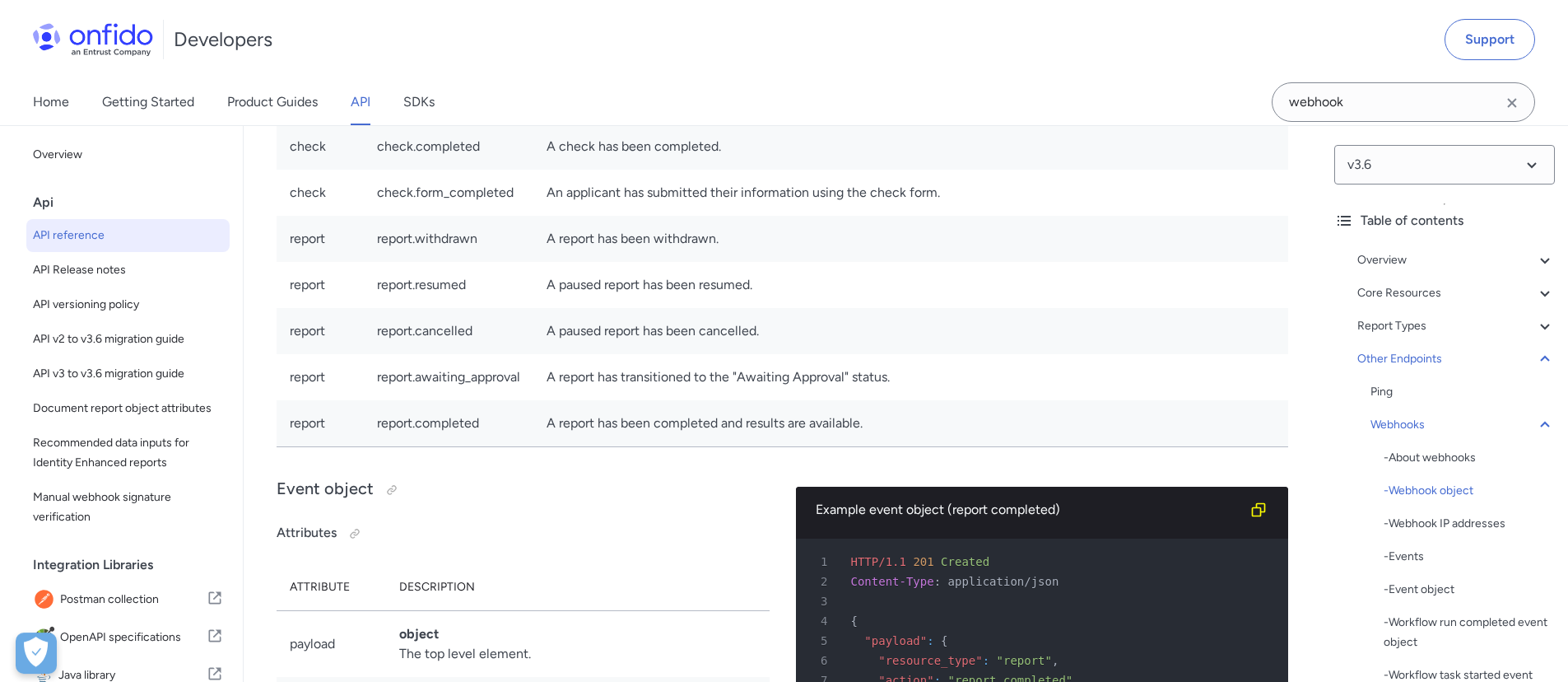
scroll to position [127687, 0]
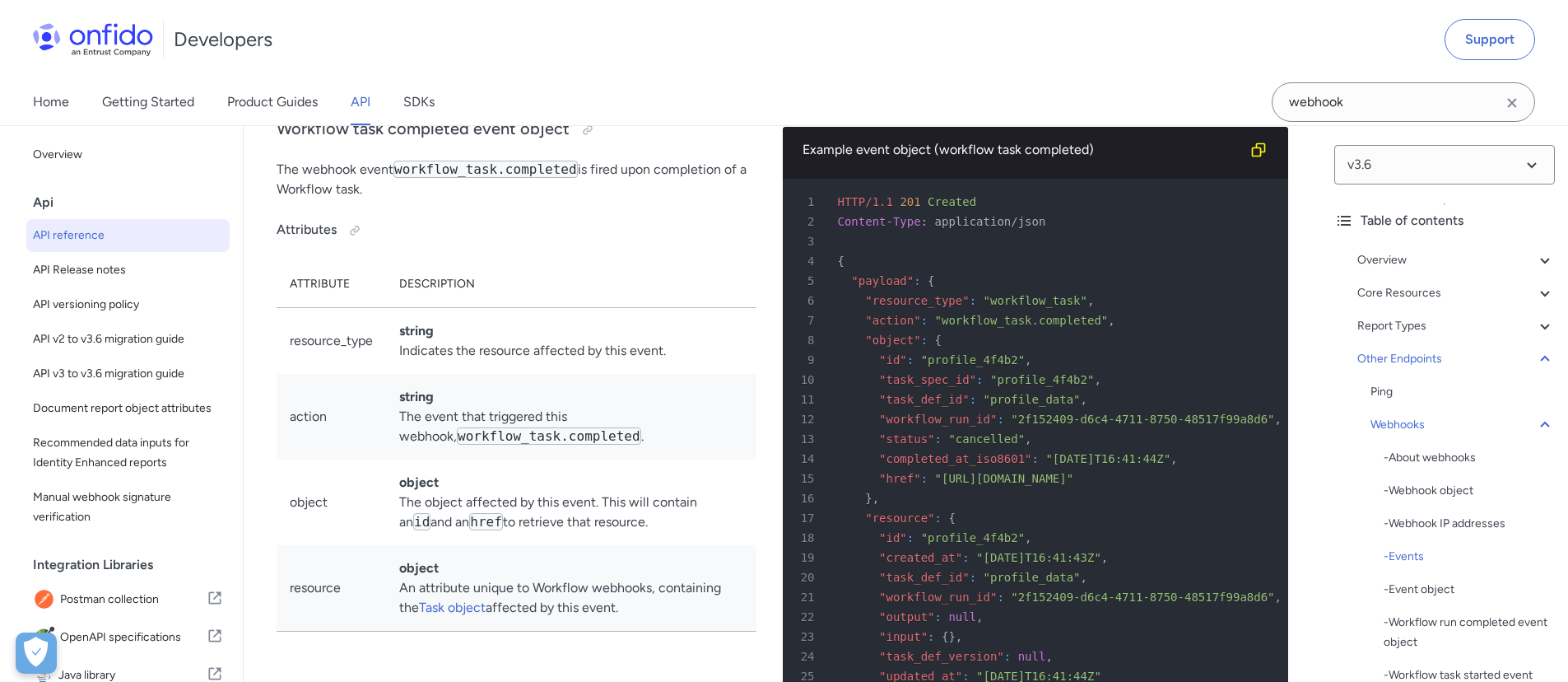
drag, startPoint x: 599, startPoint y: 355, endPoint x: 770, endPoint y: 353, distance: 171.0
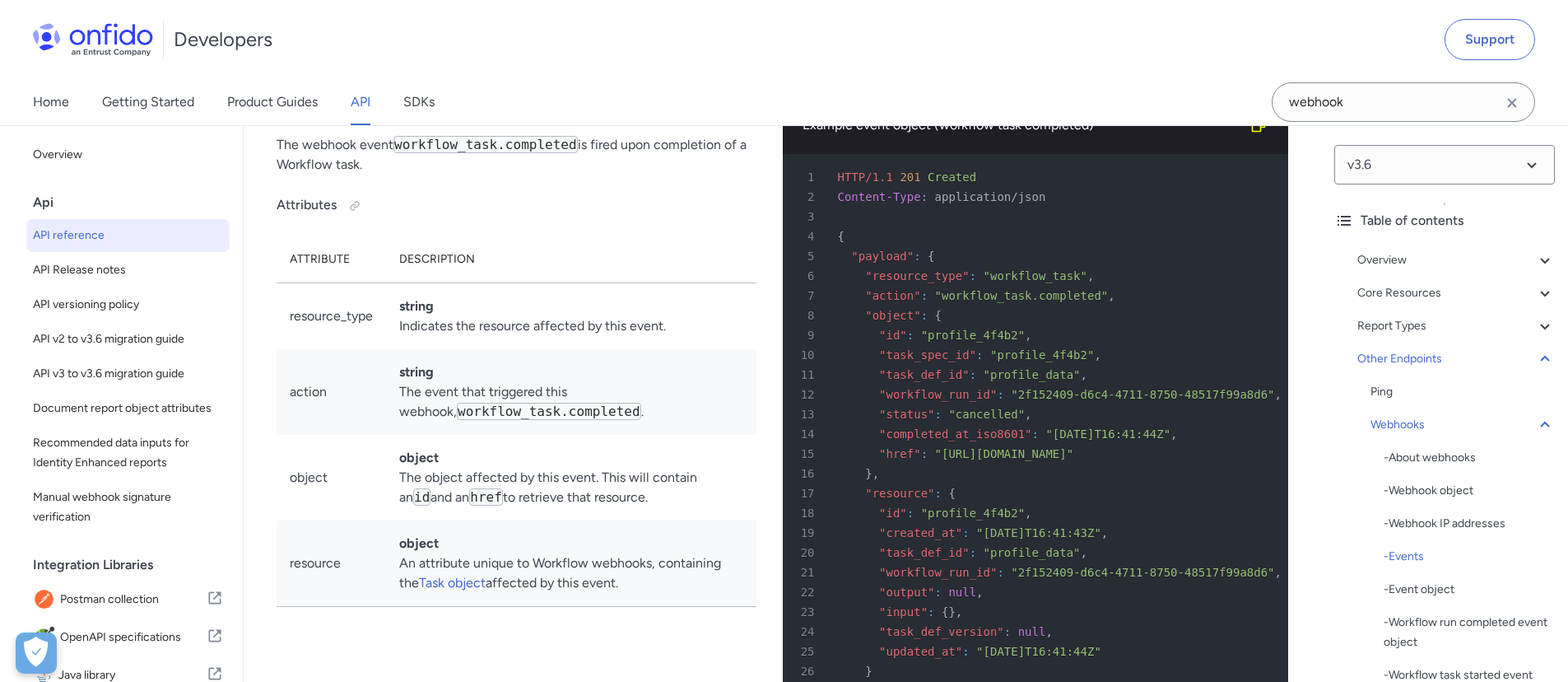
scroll to position [127713, 0]
drag, startPoint x: 561, startPoint y: 473, endPoint x: 847, endPoint y: 472, distance: 286.0
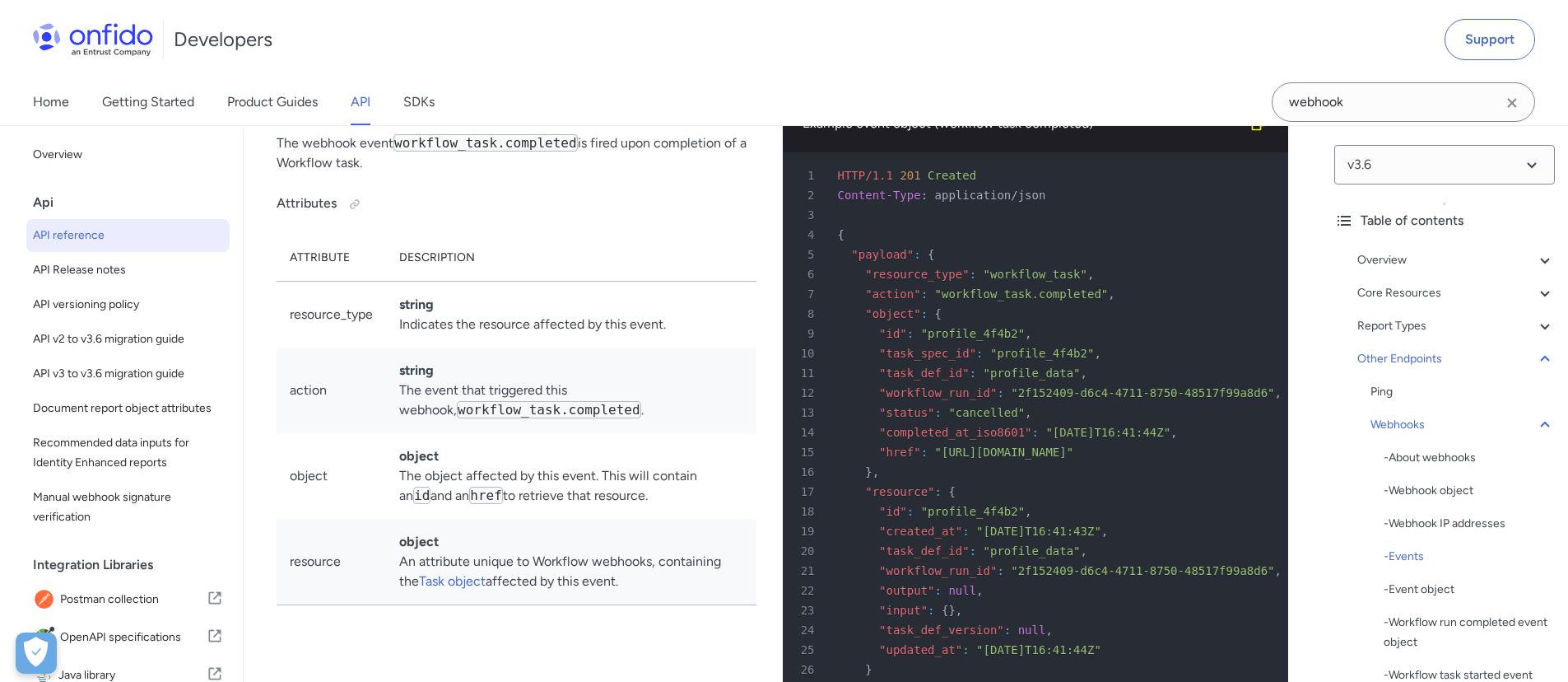
click at [357, 104] on link "API" at bounding box center [360, 102] width 20 height 46
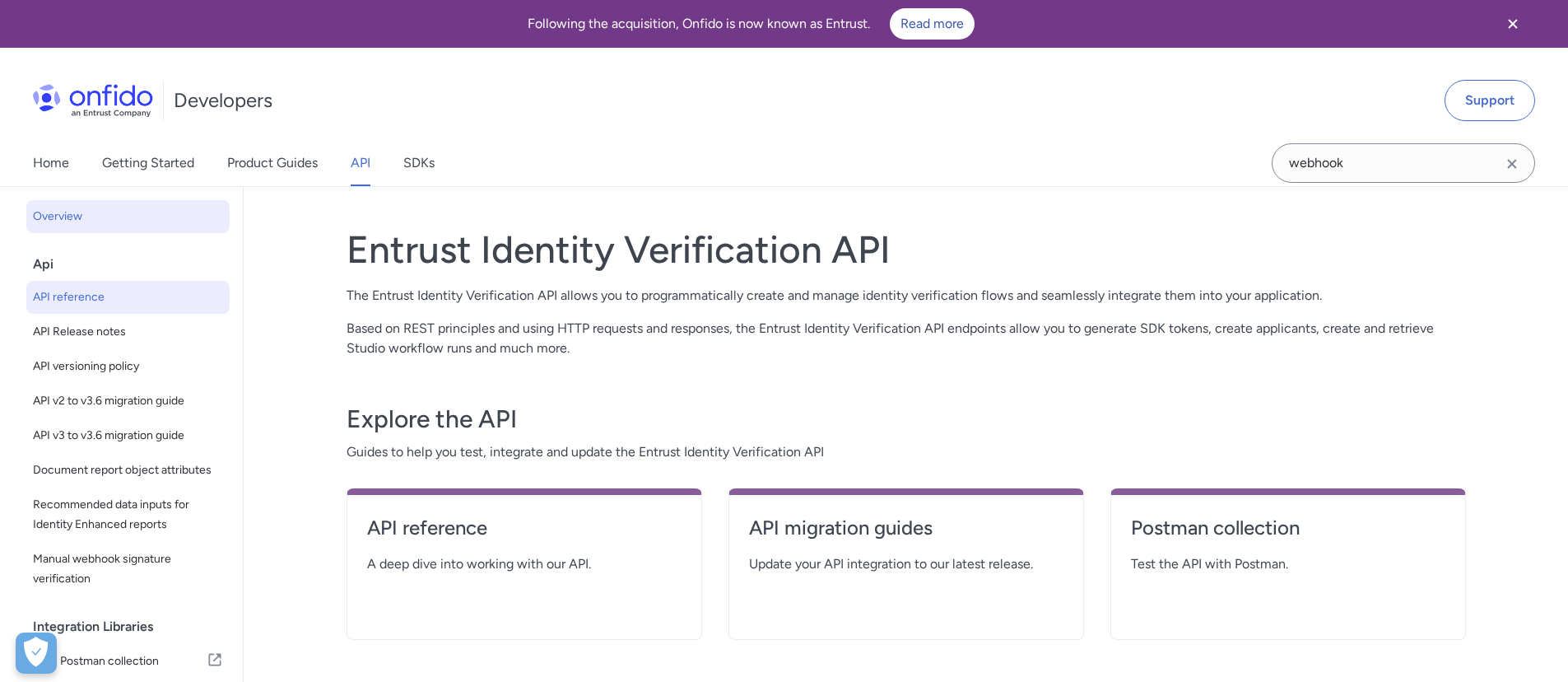
click at [110, 295] on span "API reference" at bounding box center [128, 297] width 190 height 20
select select "http"
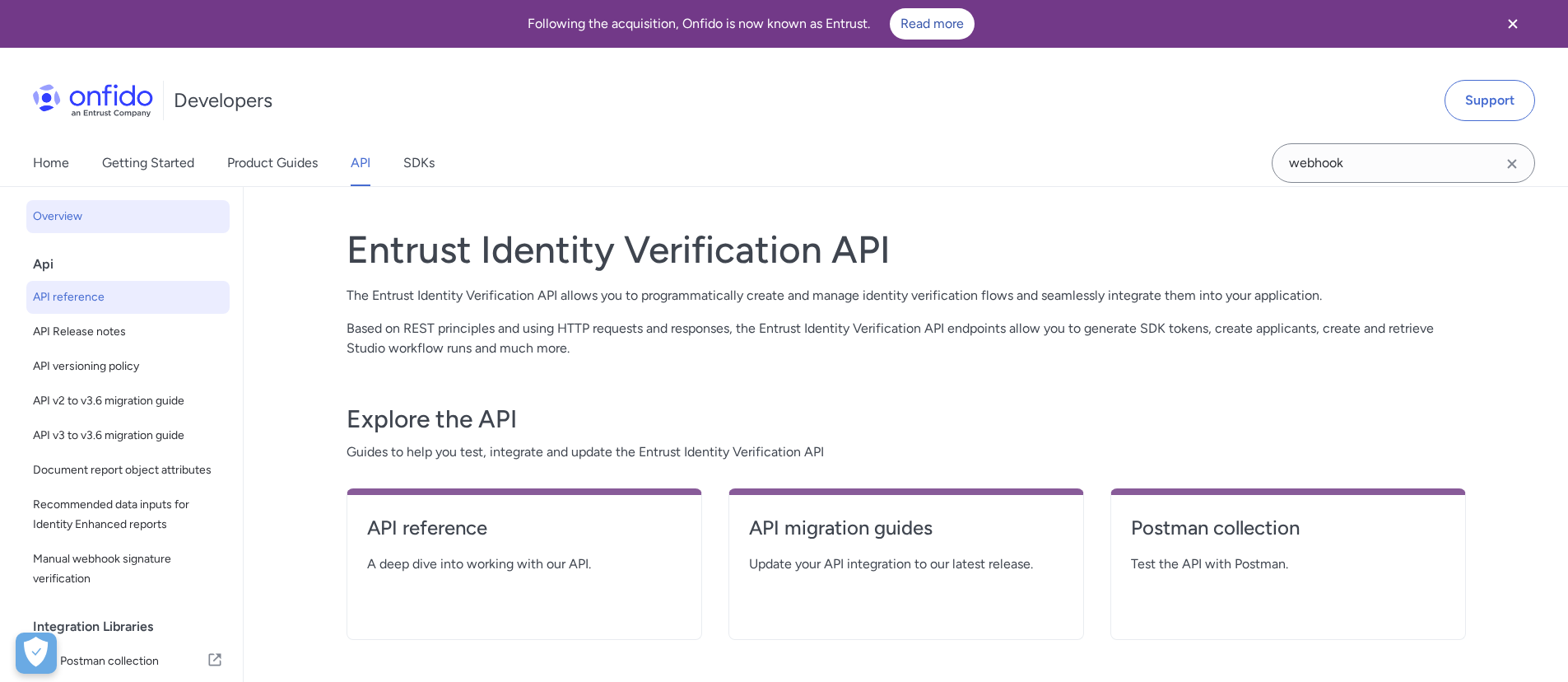
select select "http"
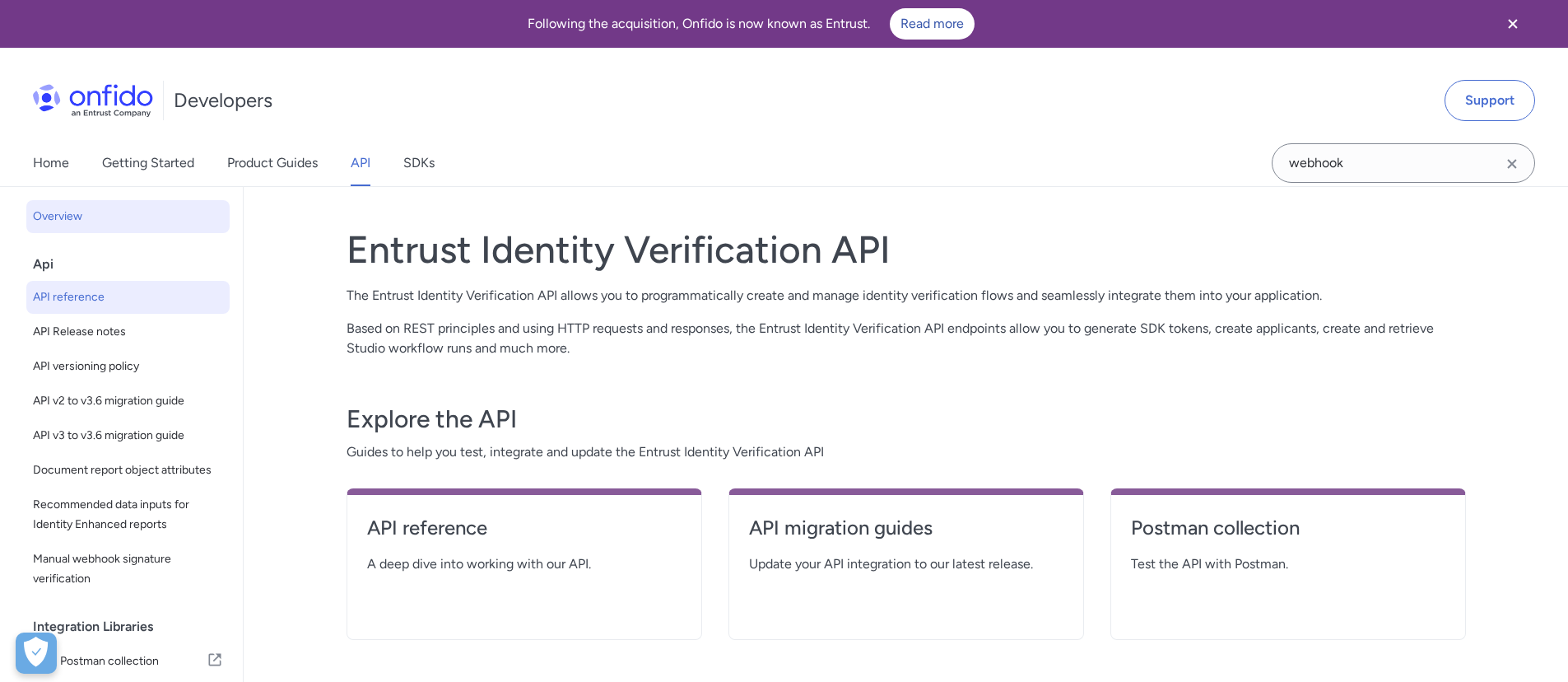
select select "http"
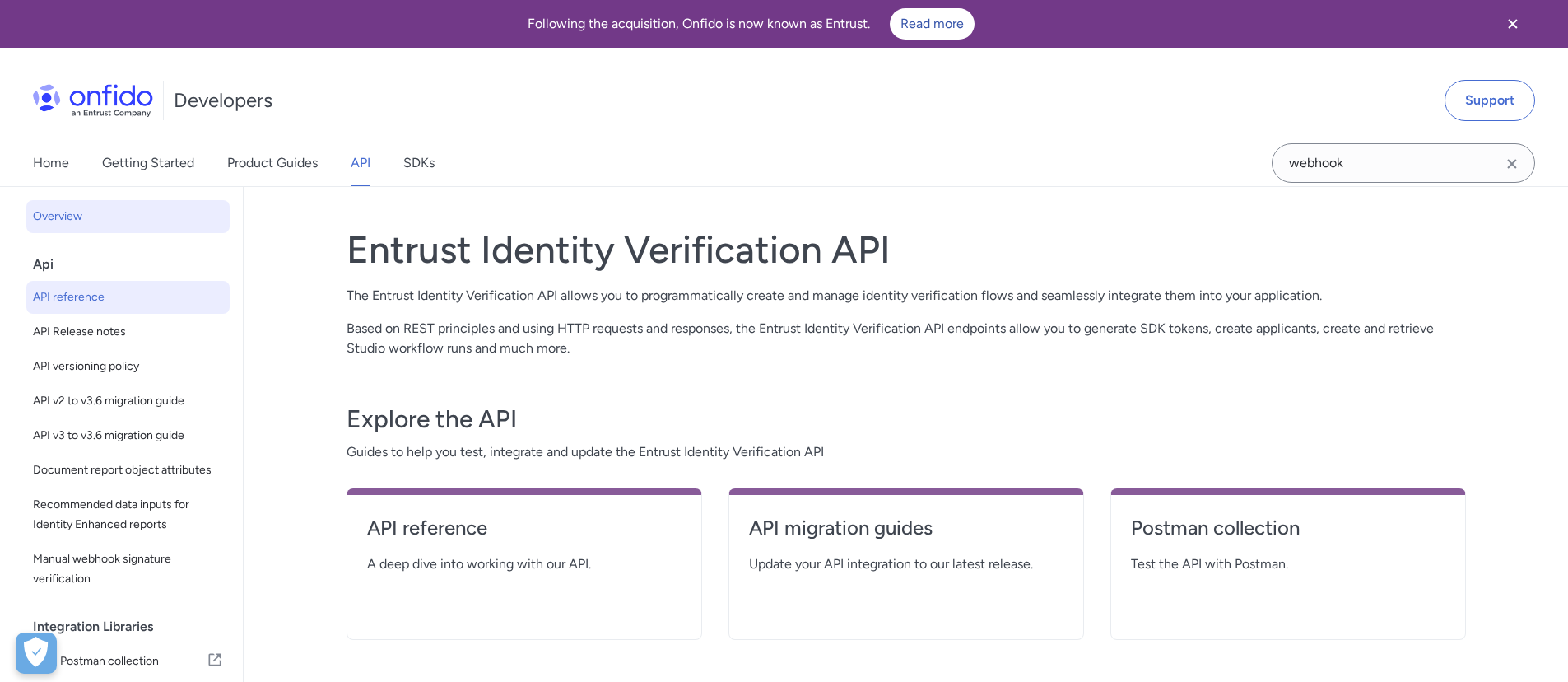
select select "http"
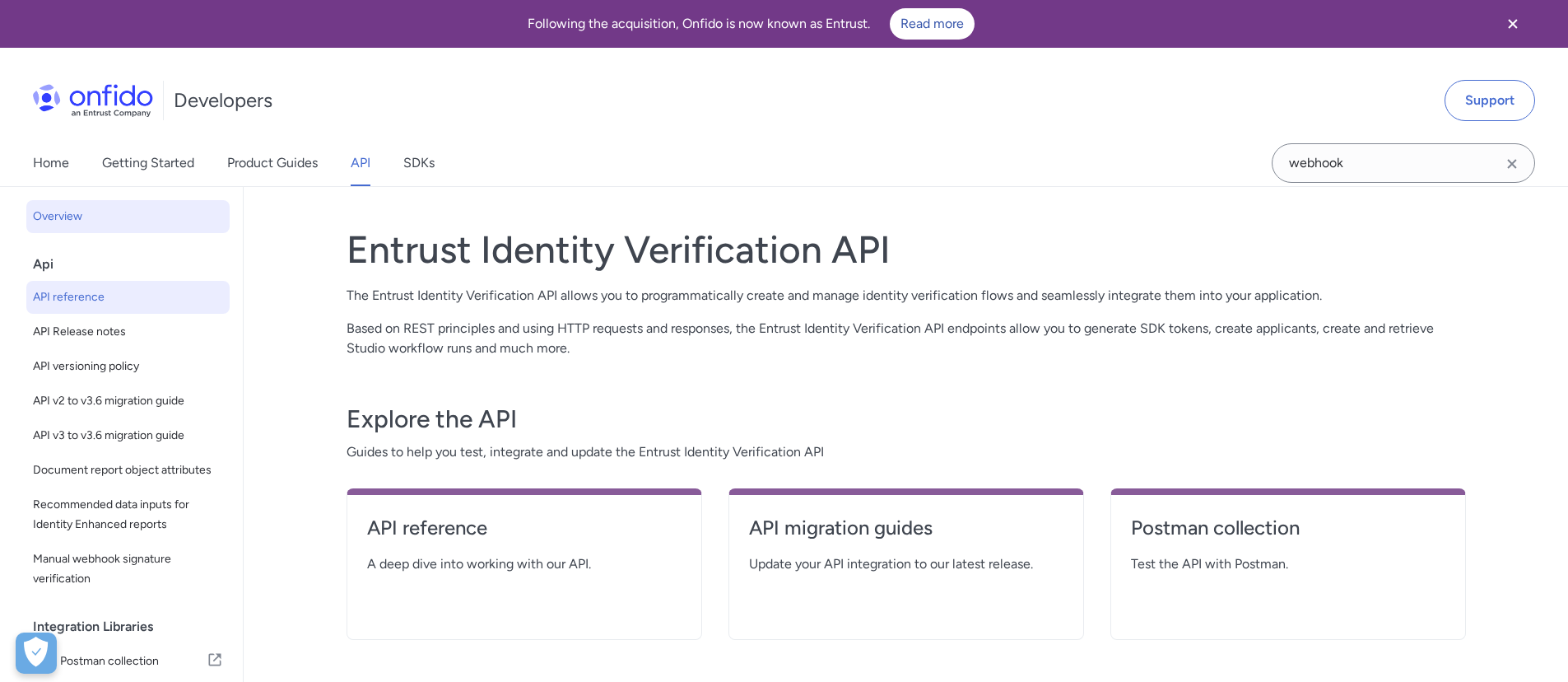
select select "http"
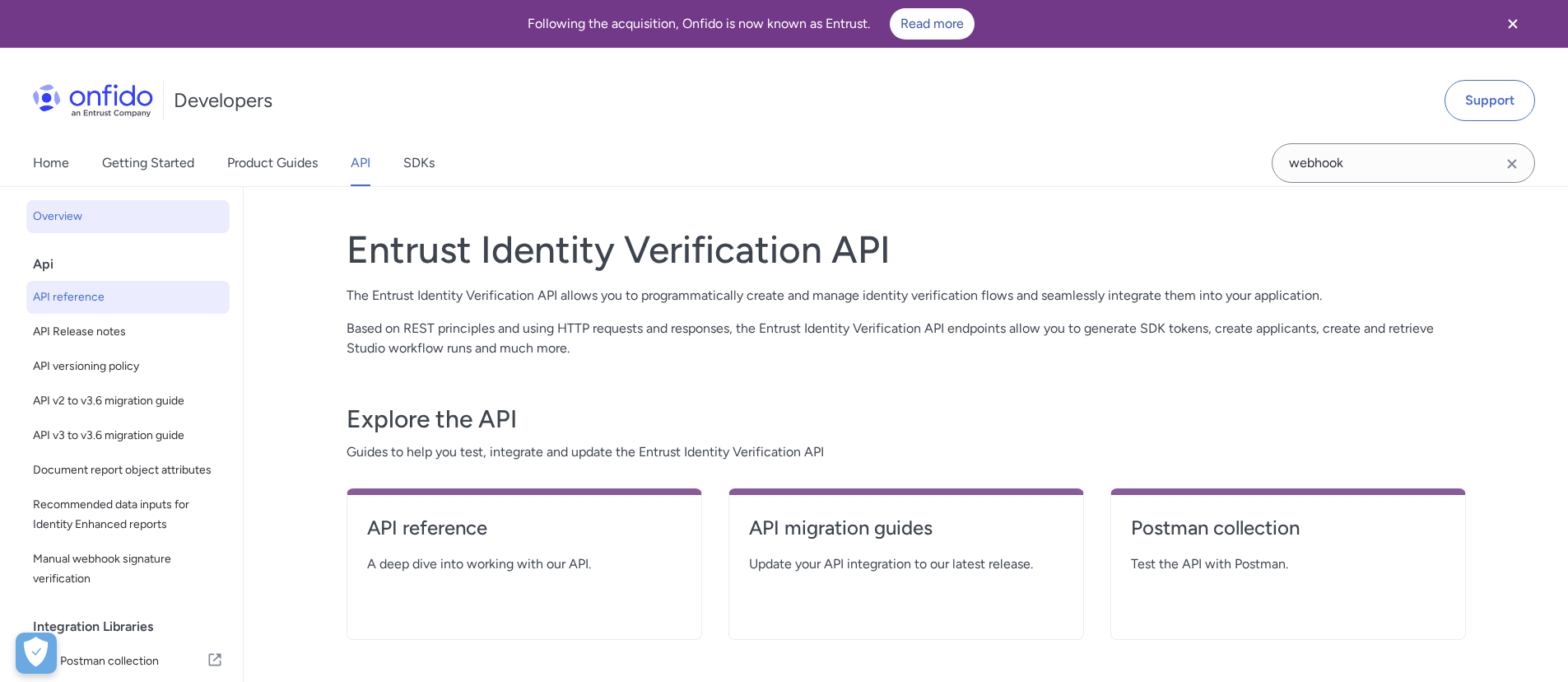
select select "http"
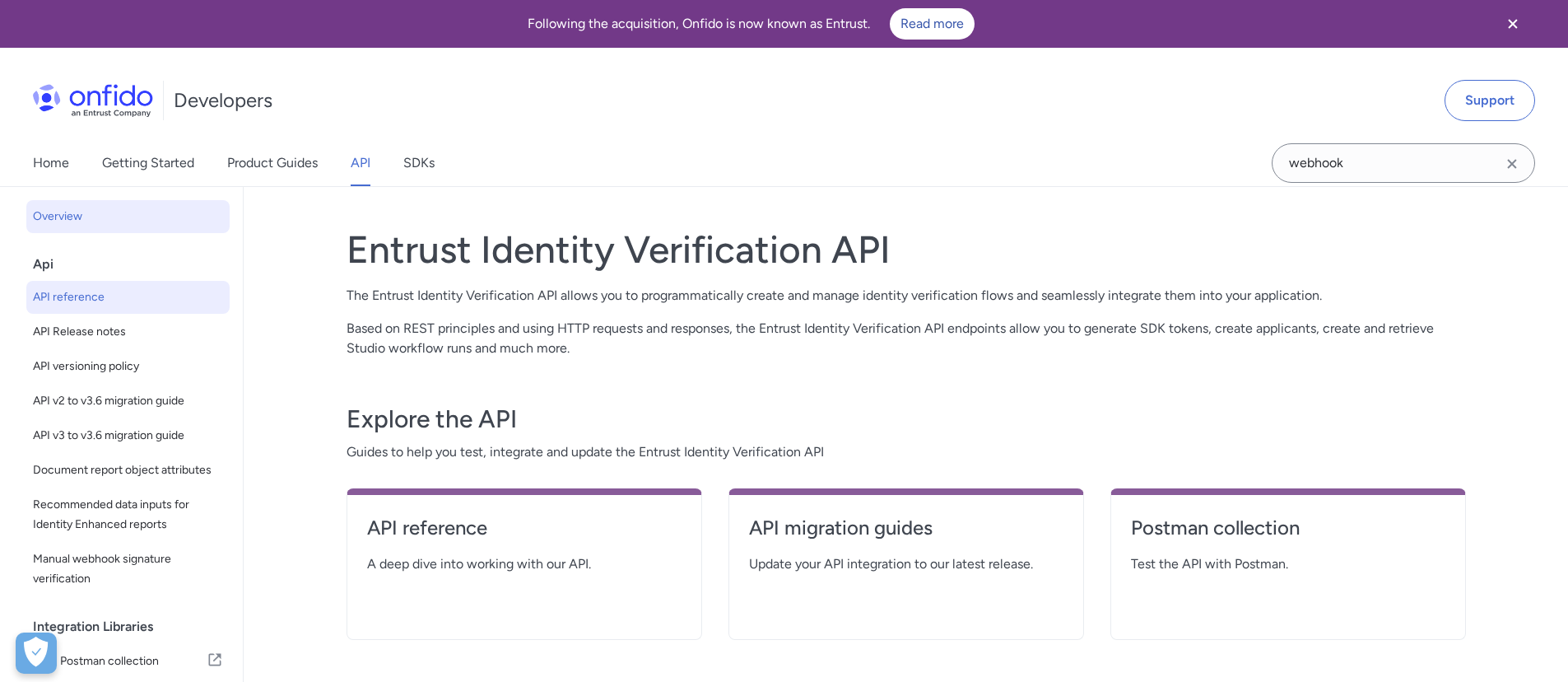
select select "http"
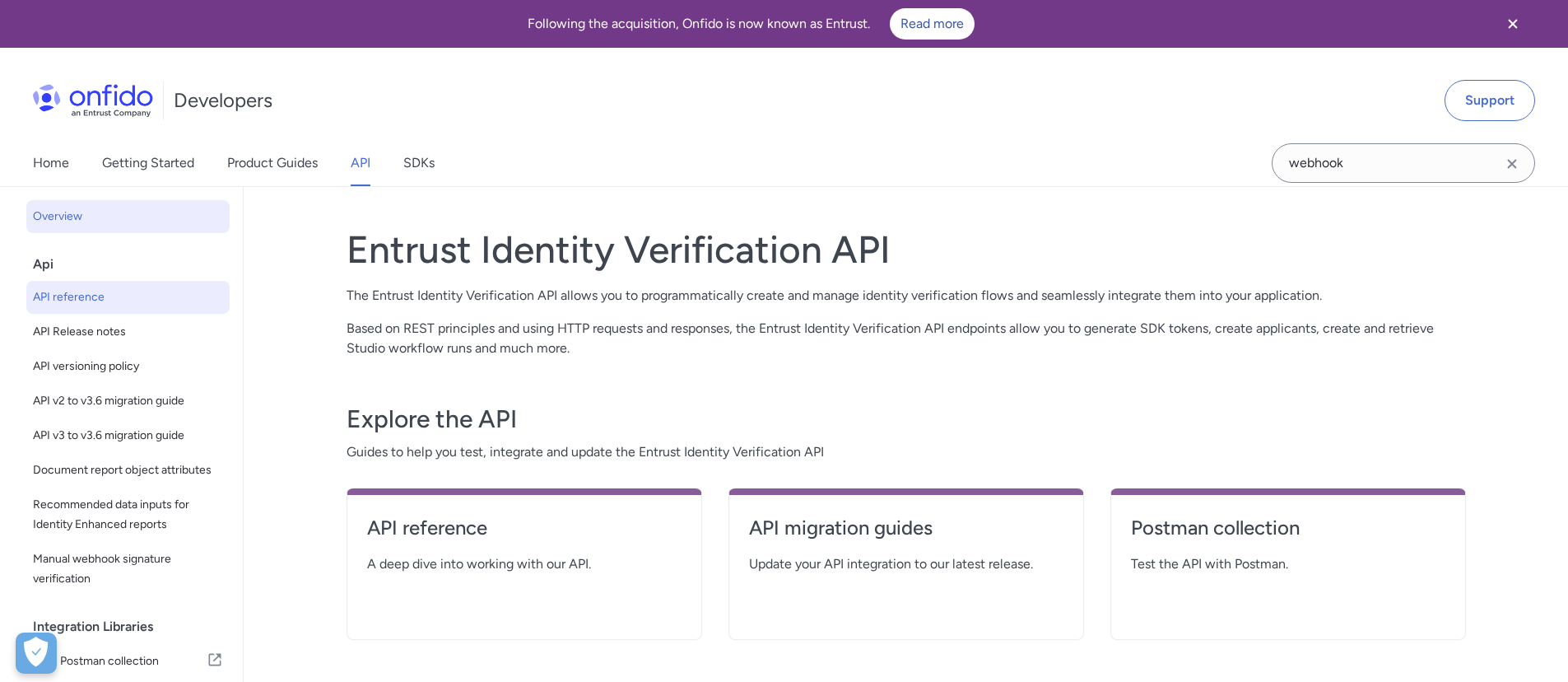
select select "http"
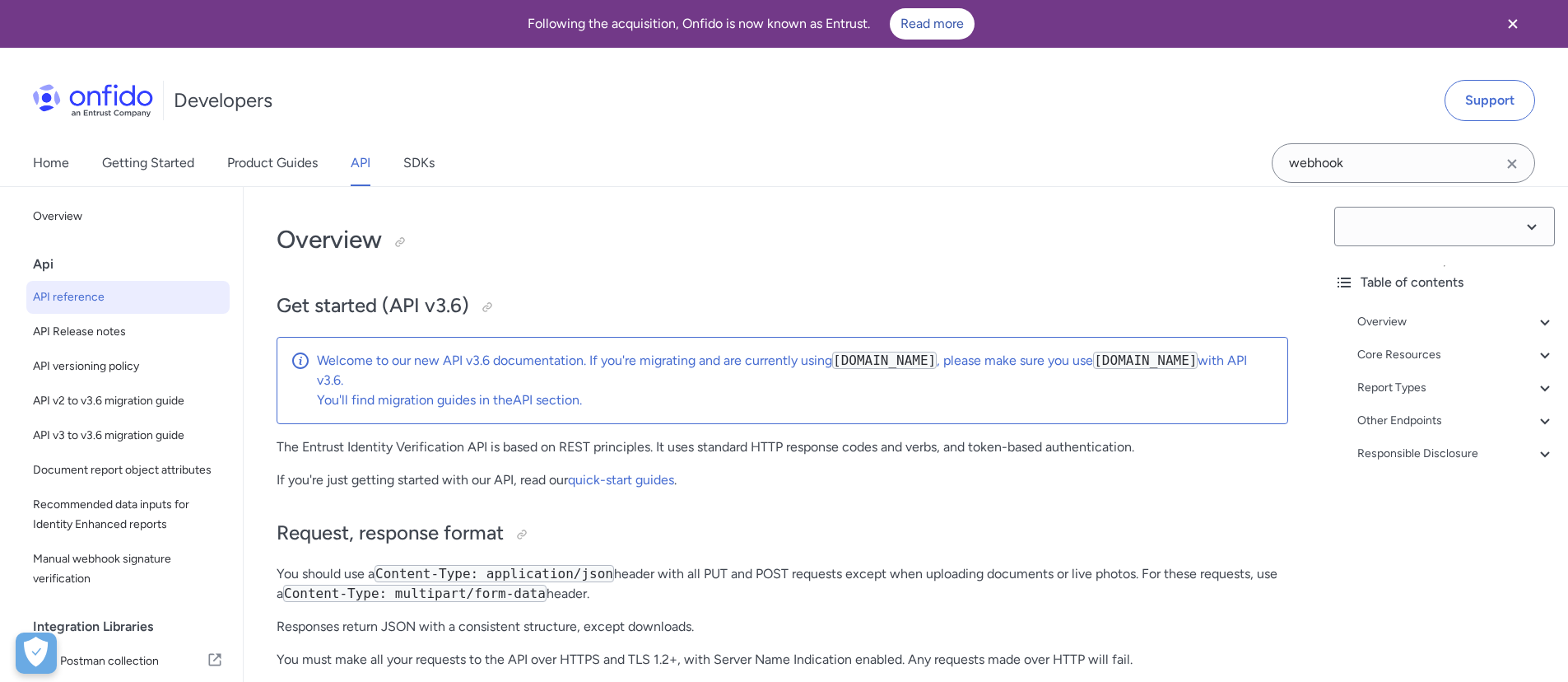
select select "3.6.0"
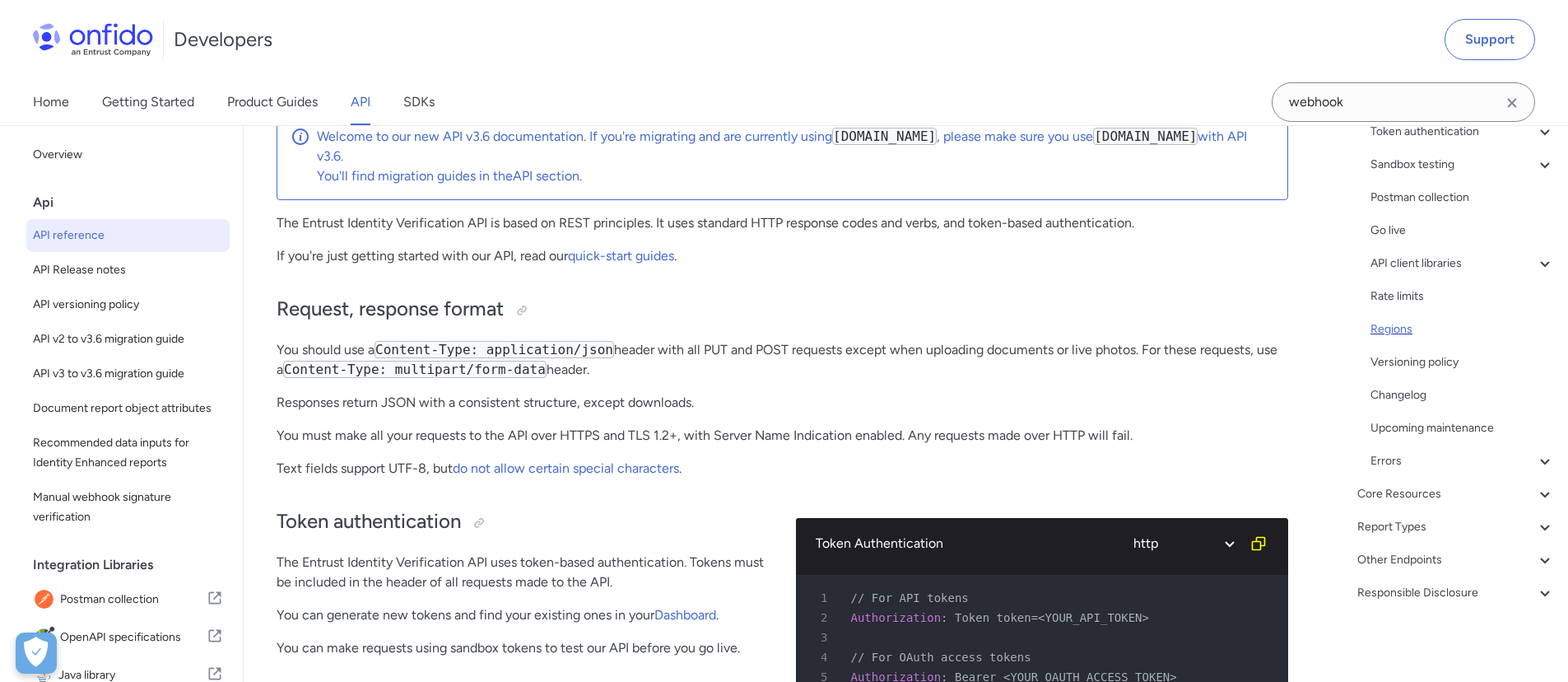
scroll to position [228, 0]
click at [1405, 560] on div "Other Endpoints" at bounding box center [1456, 559] width 198 height 20
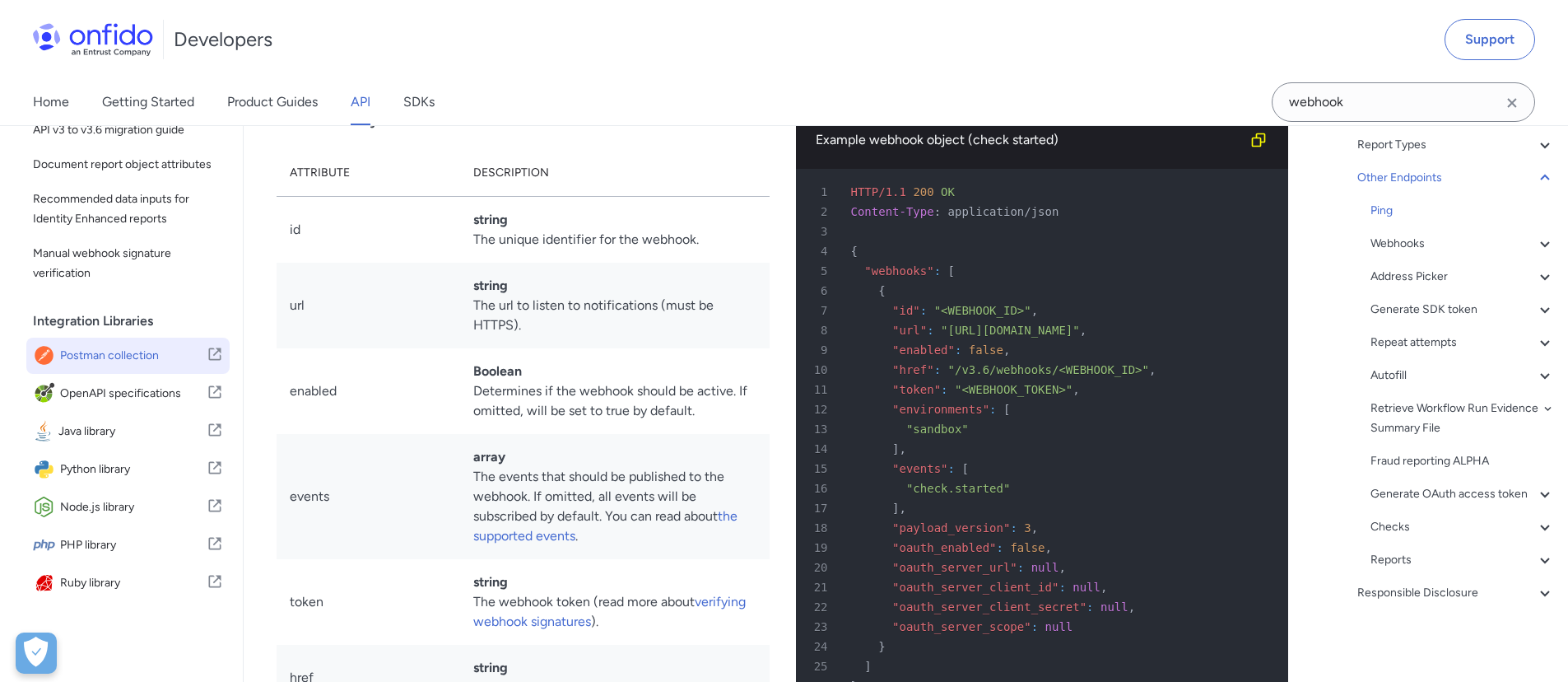
scroll to position [257, 0]
click at [127, 367] on span "Postman collection" at bounding box center [134, 355] width 147 height 23
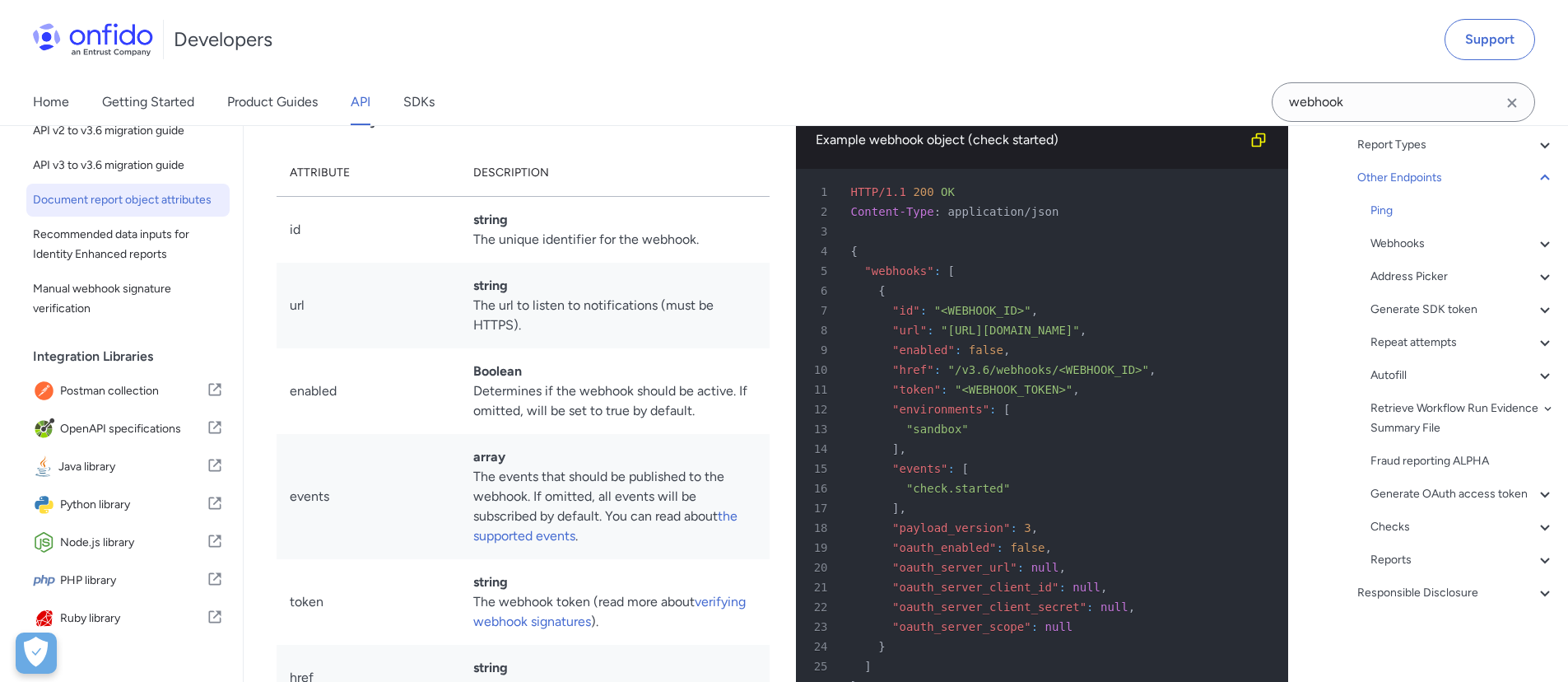
scroll to position [48, 0]
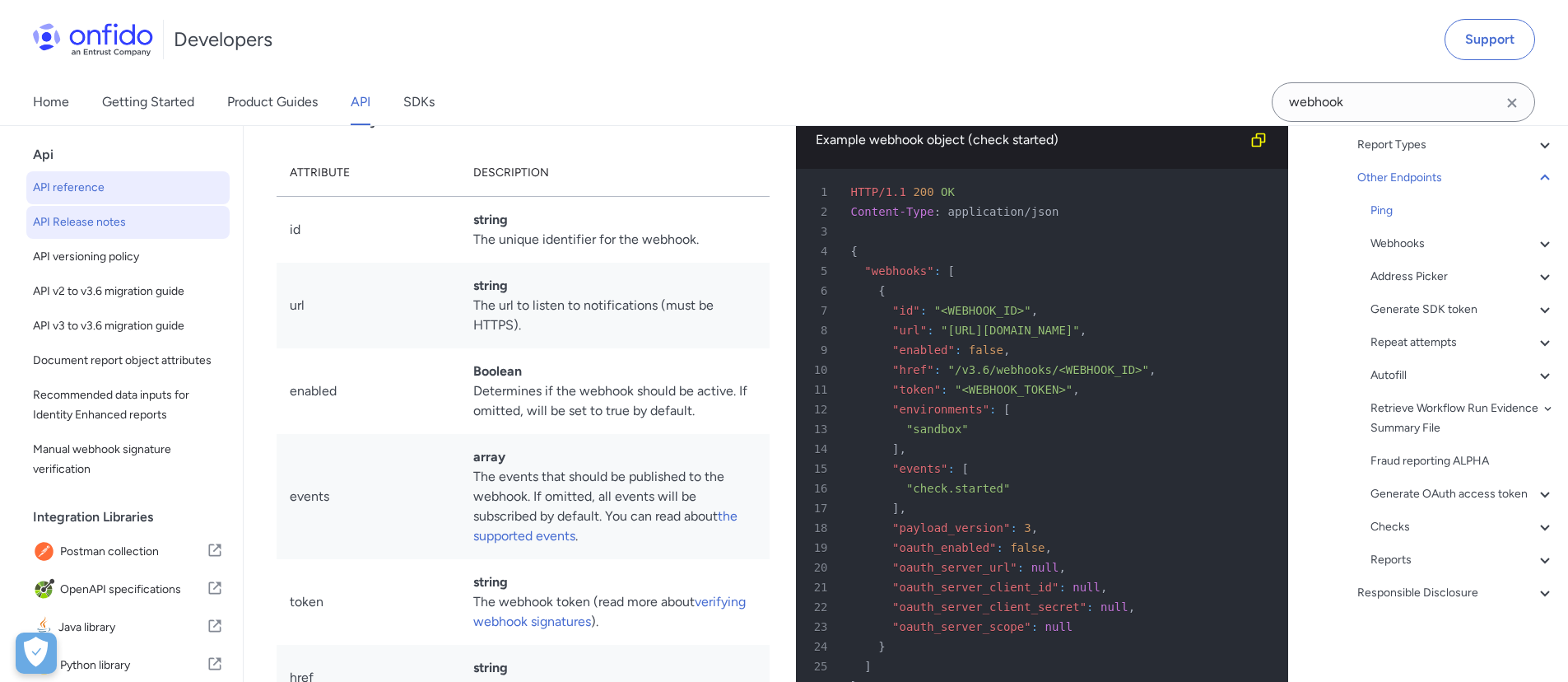
click at [104, 218] on span "API Release notes" at bounding box center [128, 222] width 190 height 20
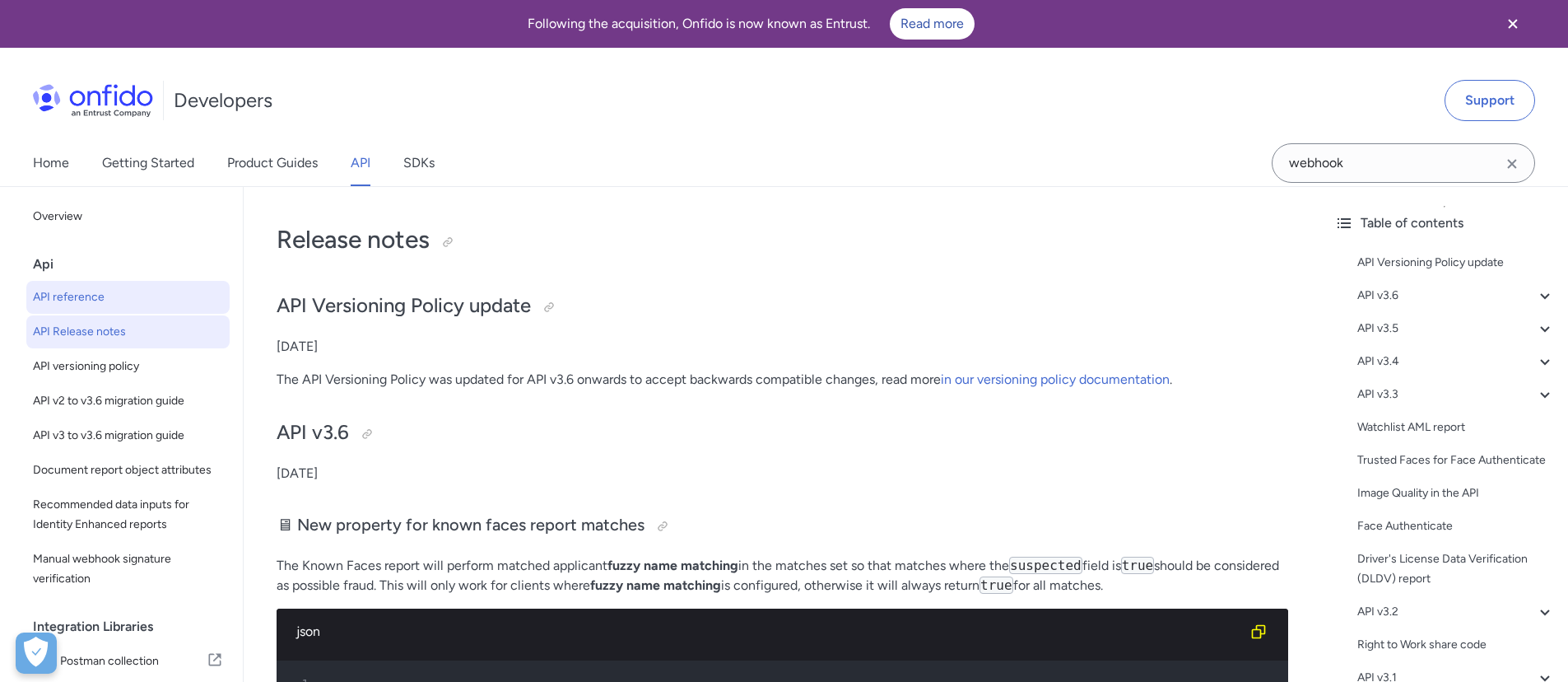
click at [79, 285] on link "API reference" at bounding box center [128, 297] width 204 height 33
select select "http"
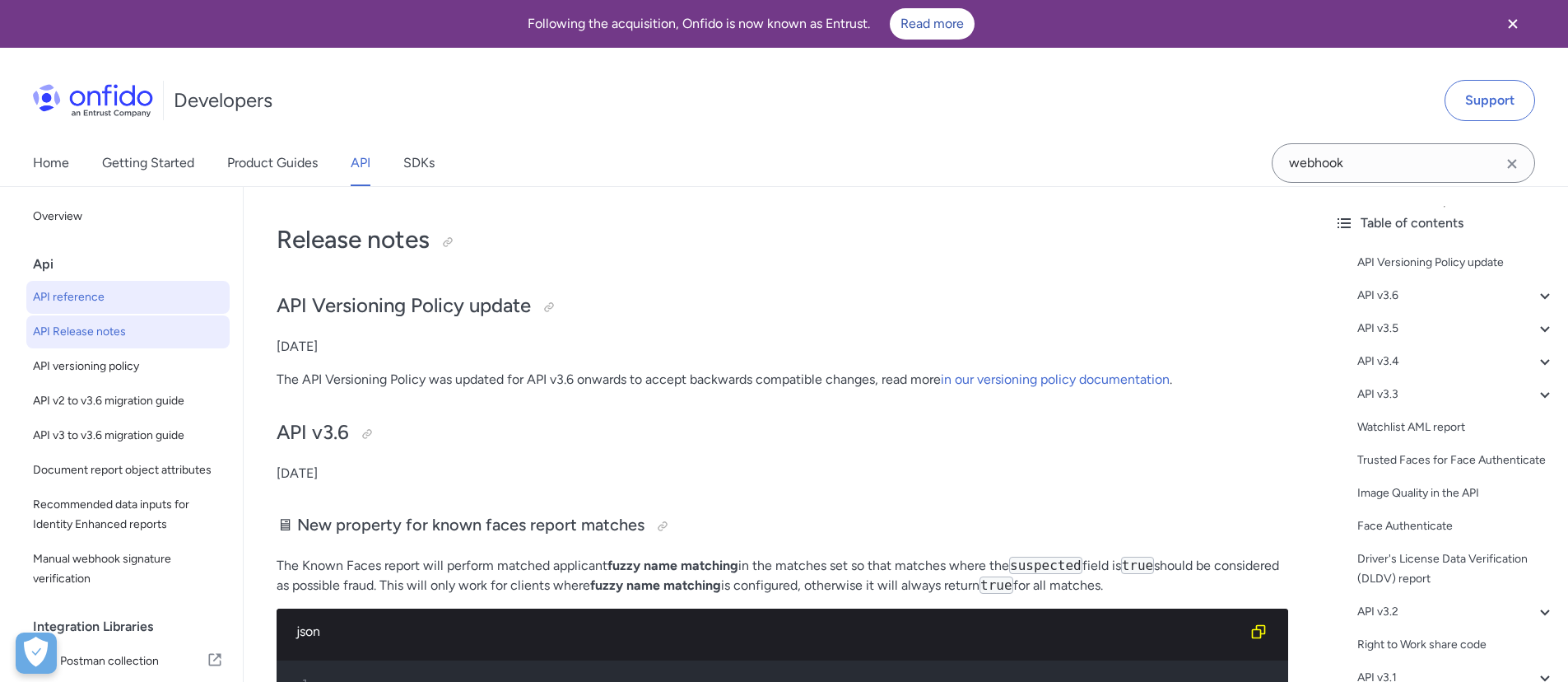
select select "http"
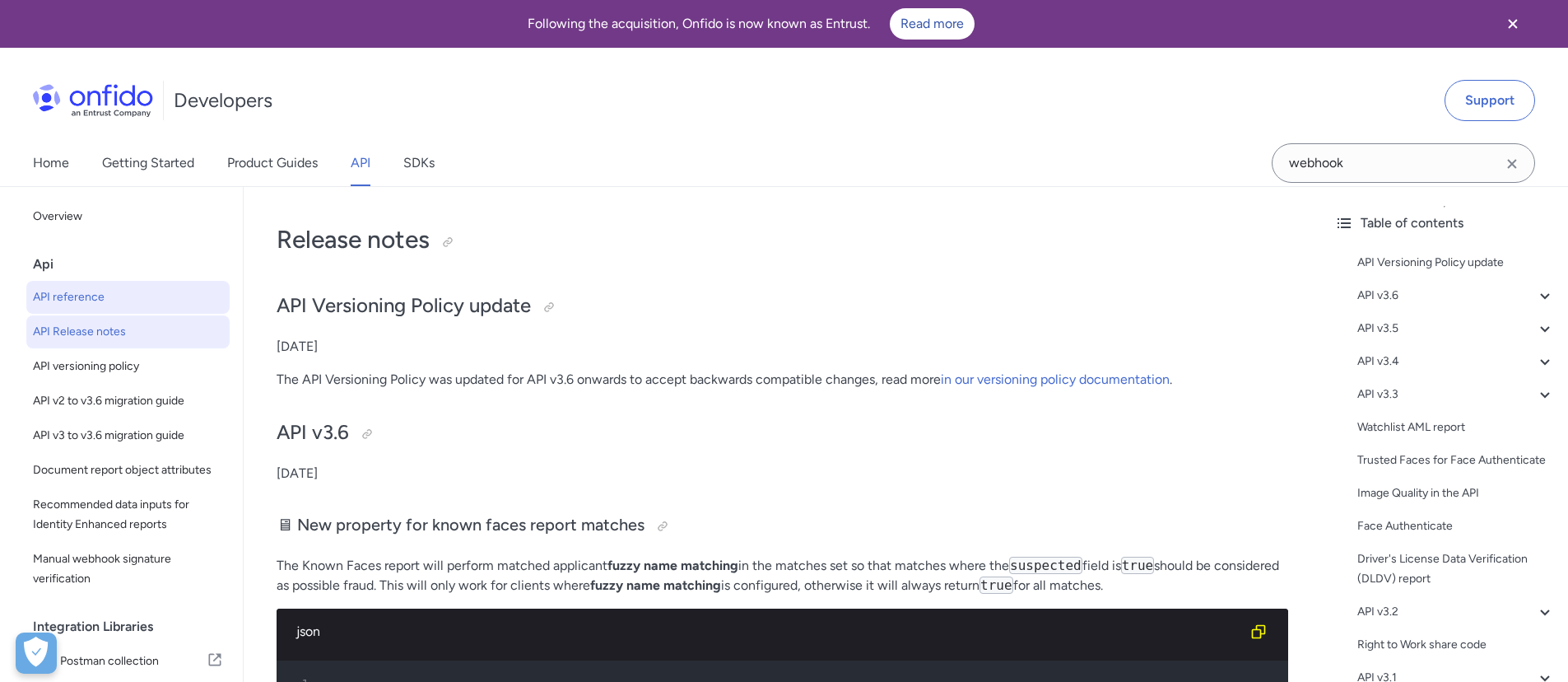
select select "http"
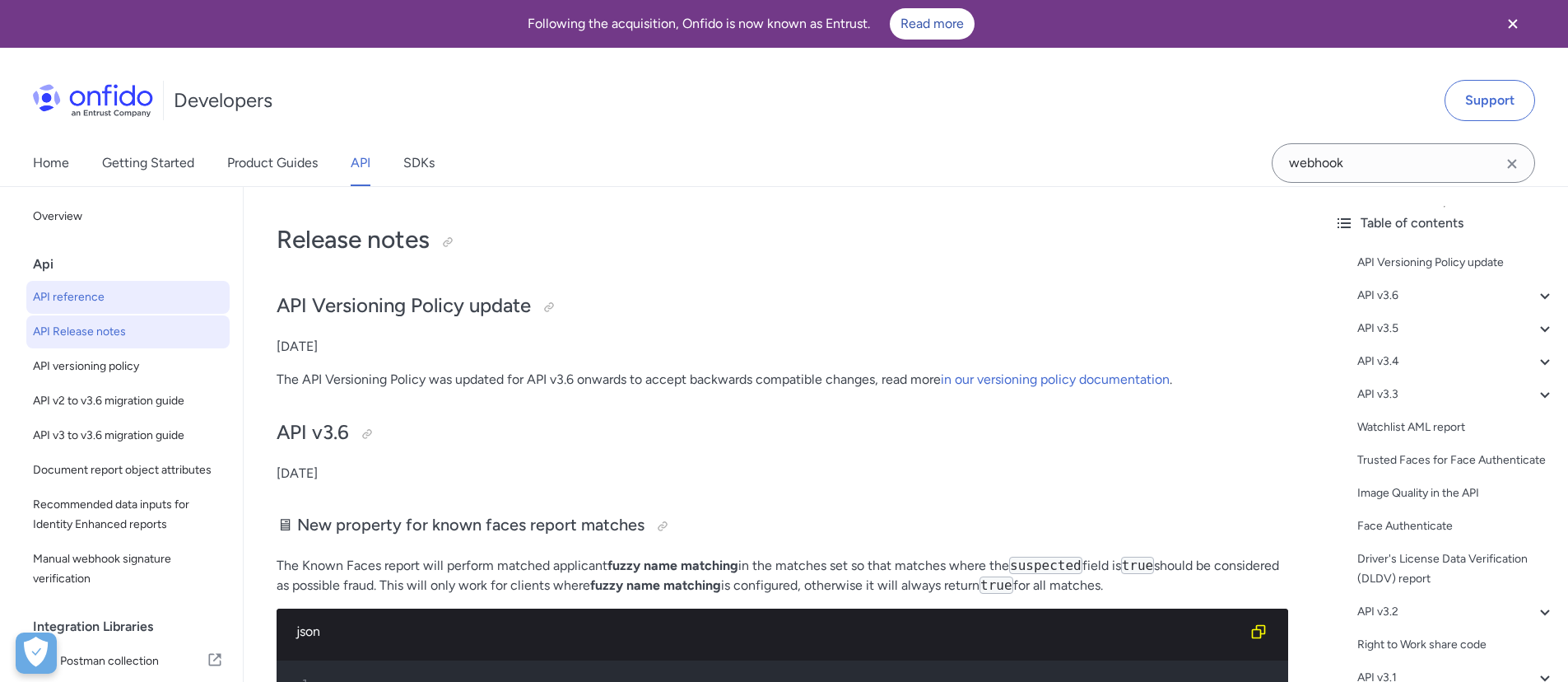
select select "http"
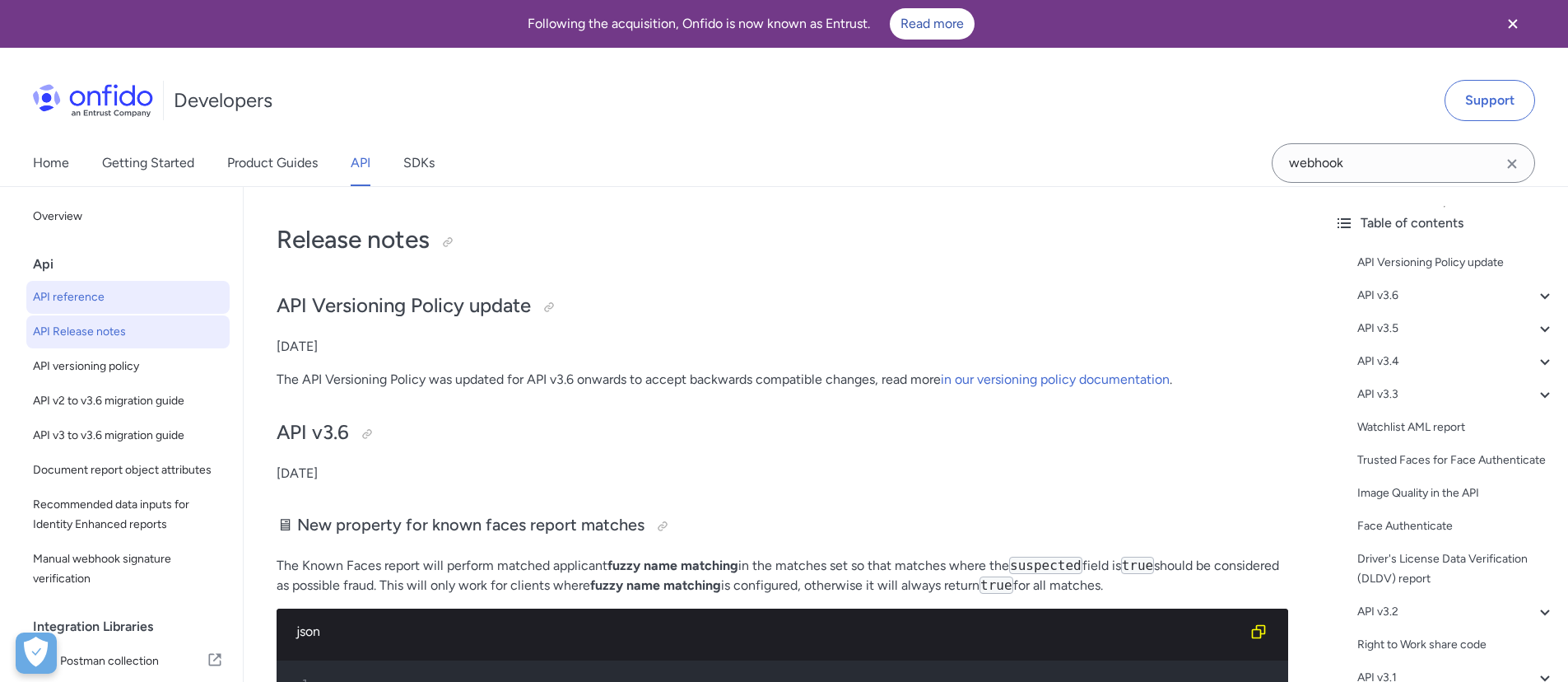
select select "http"
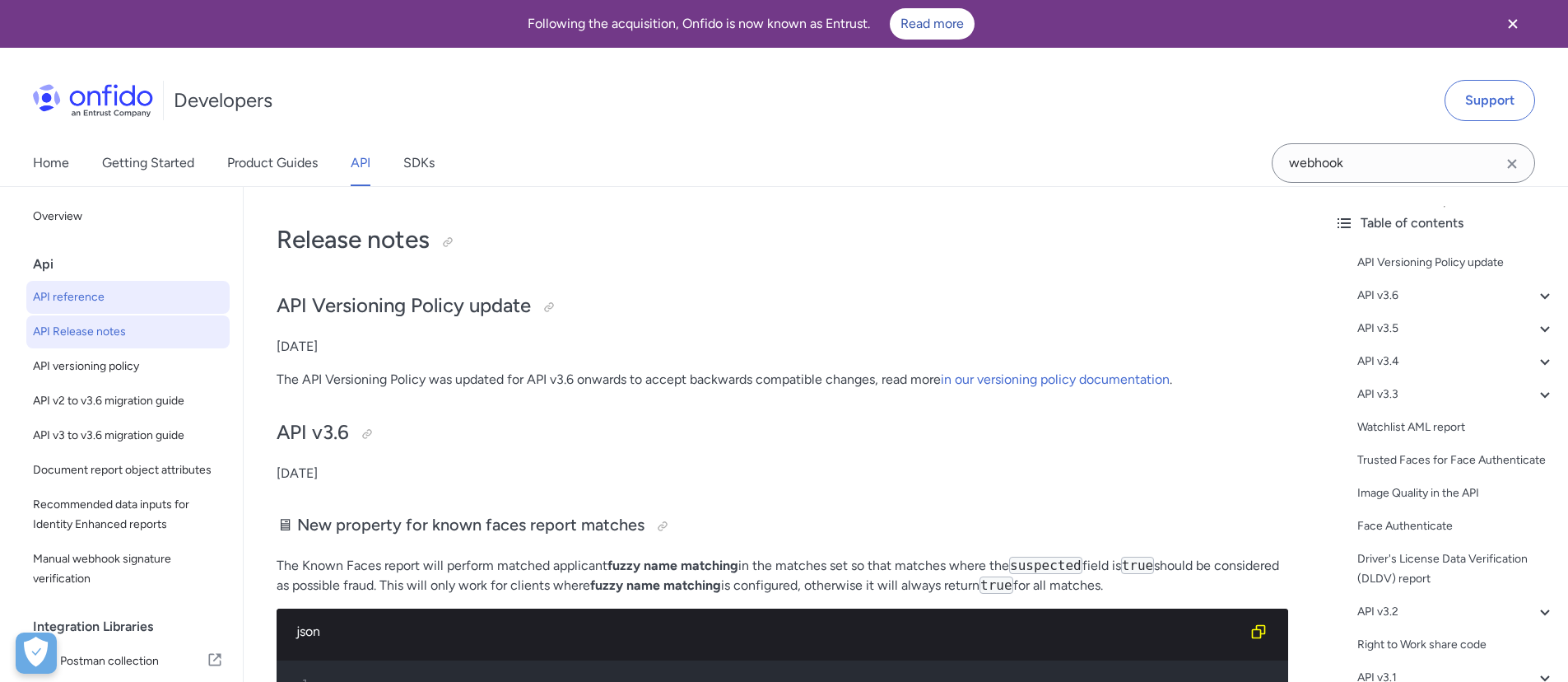
select select "http"
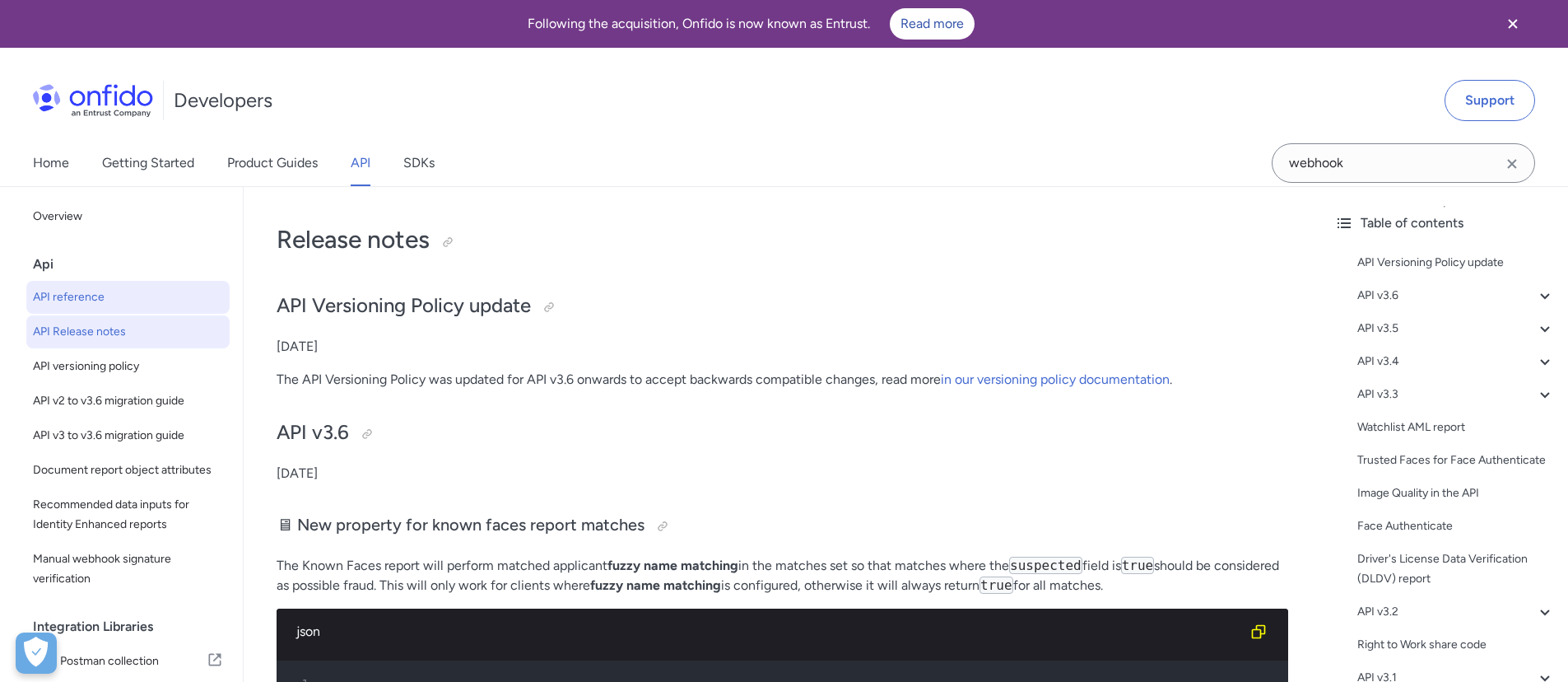
select select "http"
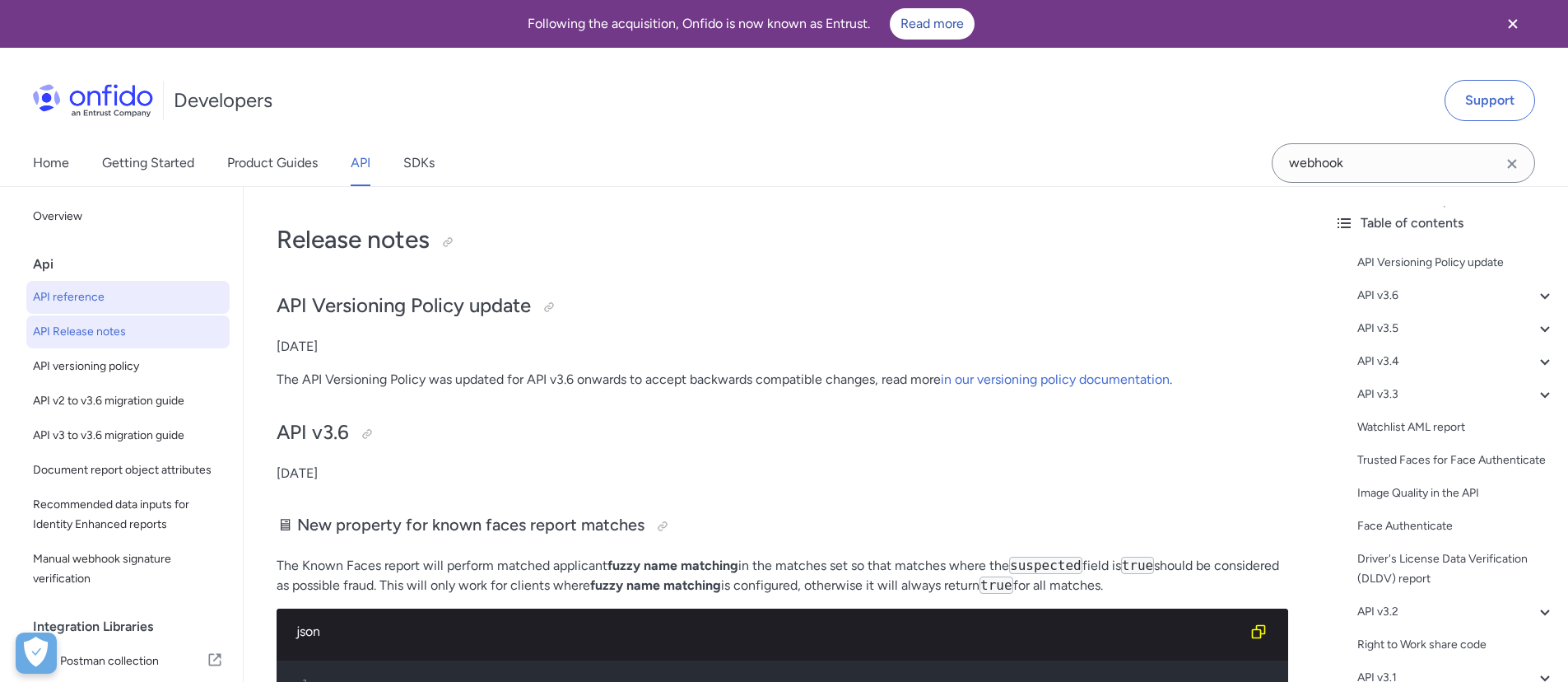
select select "http"
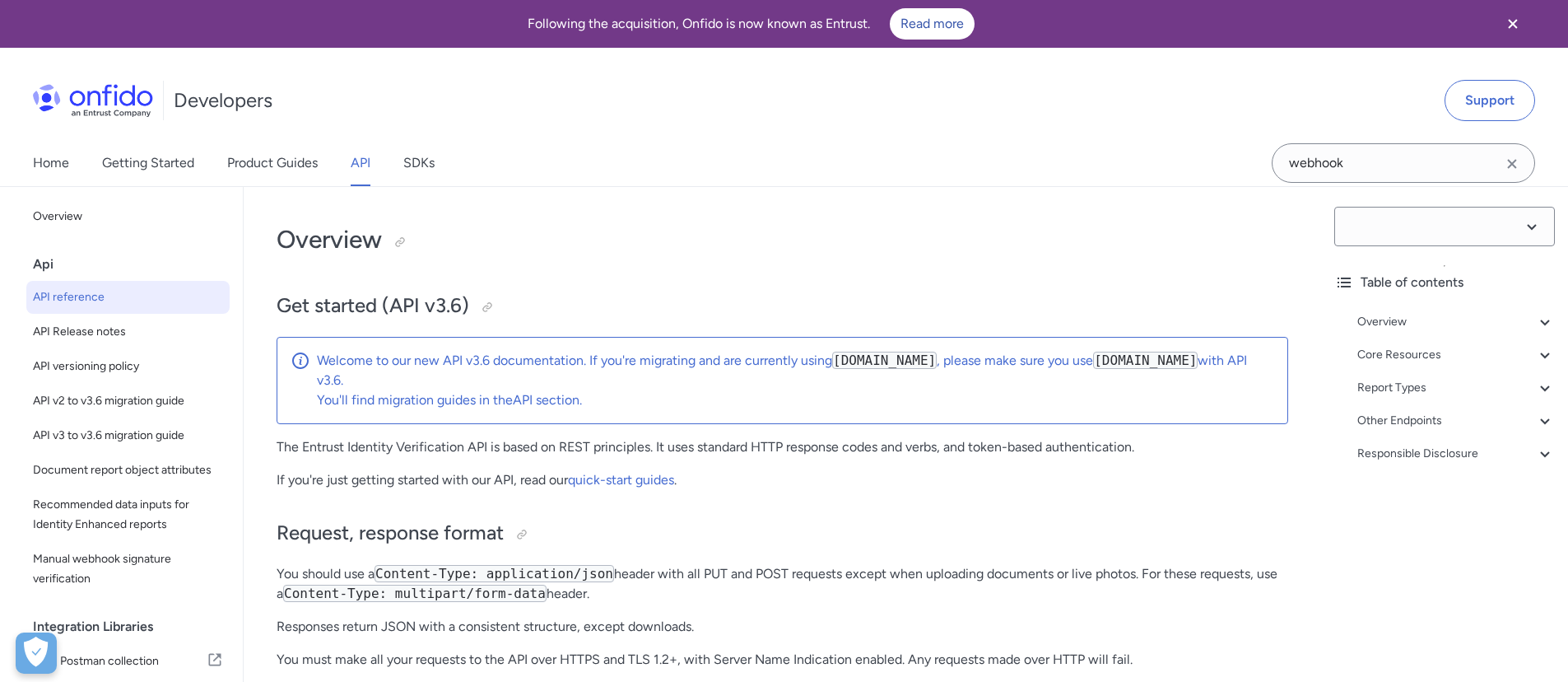
select select "3.6.0"
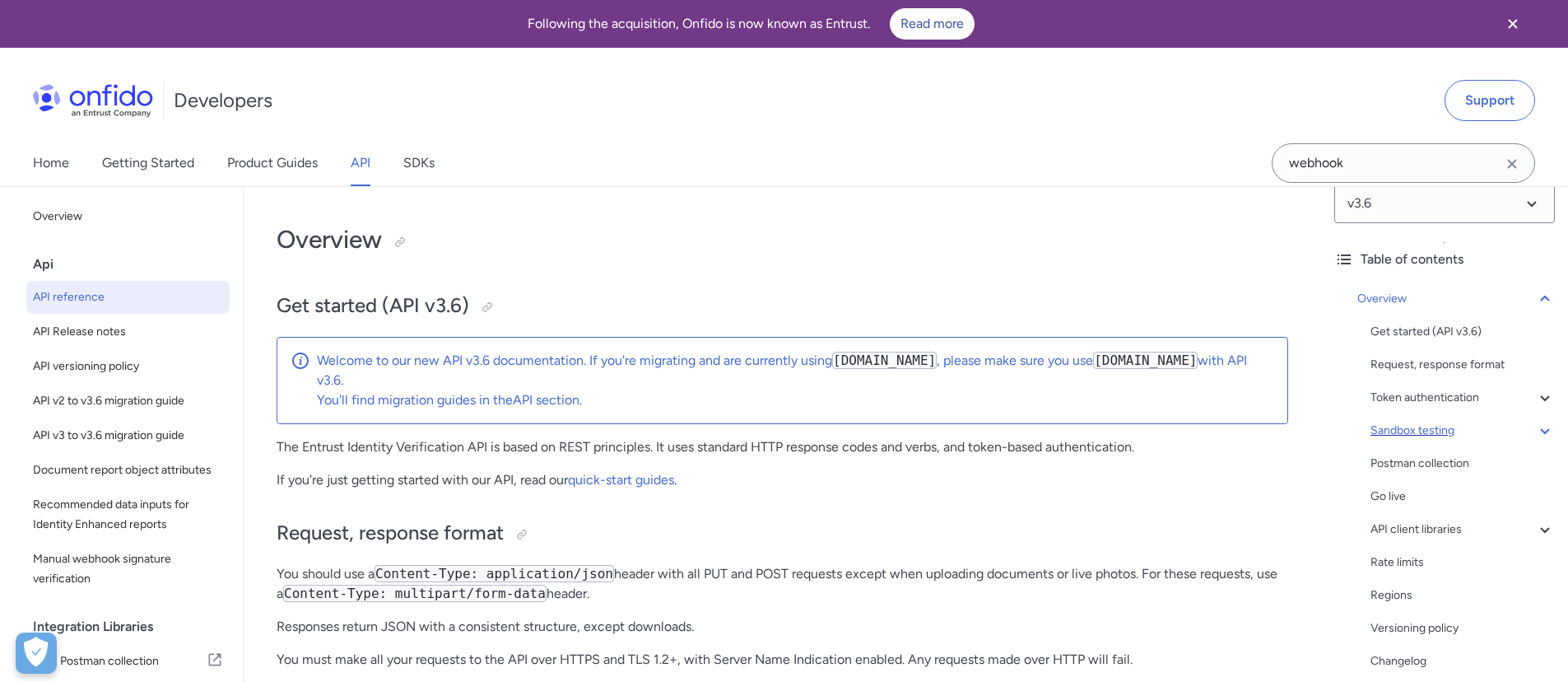
scroll to position [28, 0]
click at [1396, 455] on div "Postman collection" at bounding box center [1462, 458] width 184 height 20
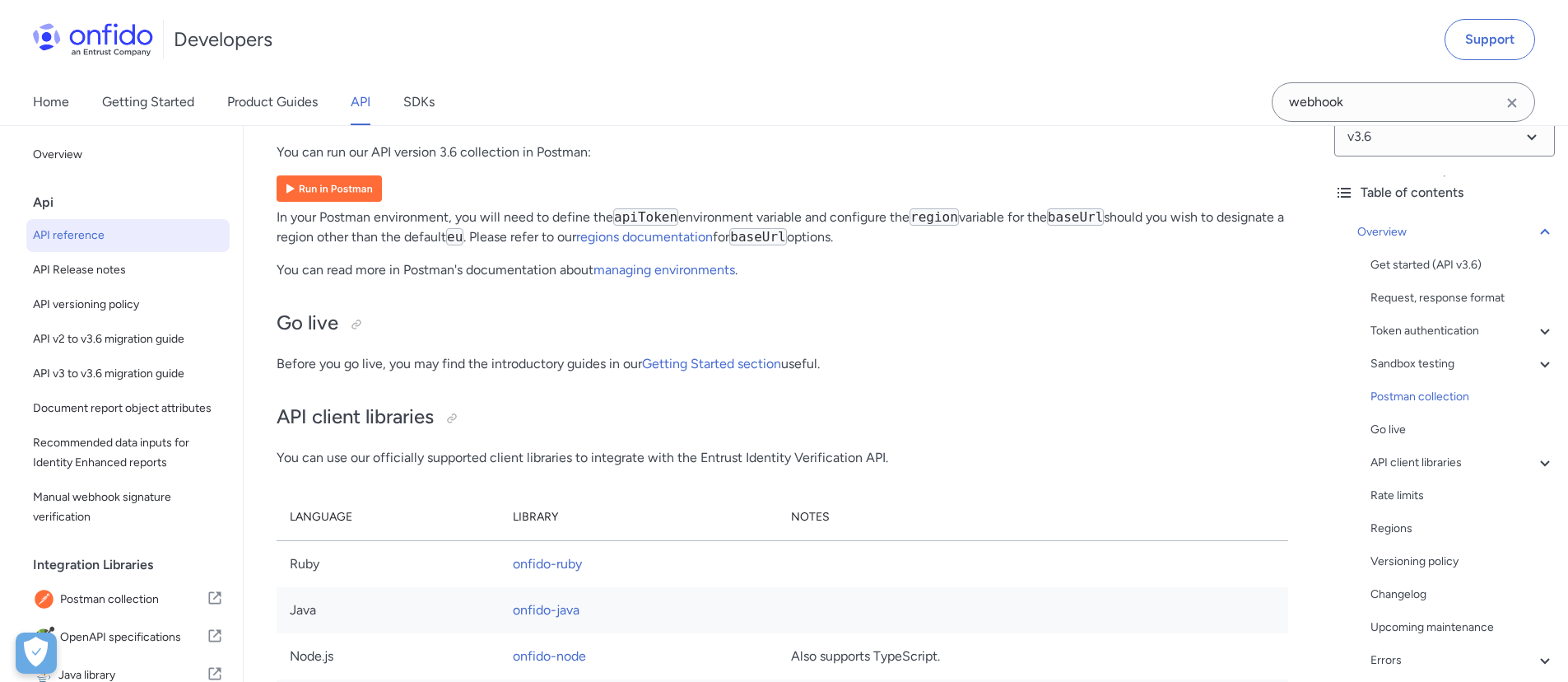
click at [364, 202] on img at bounding box center [330, 188] width 106 height 26
click at [744, 207] on link at bounding box center [782, 192] width 1012 height 32
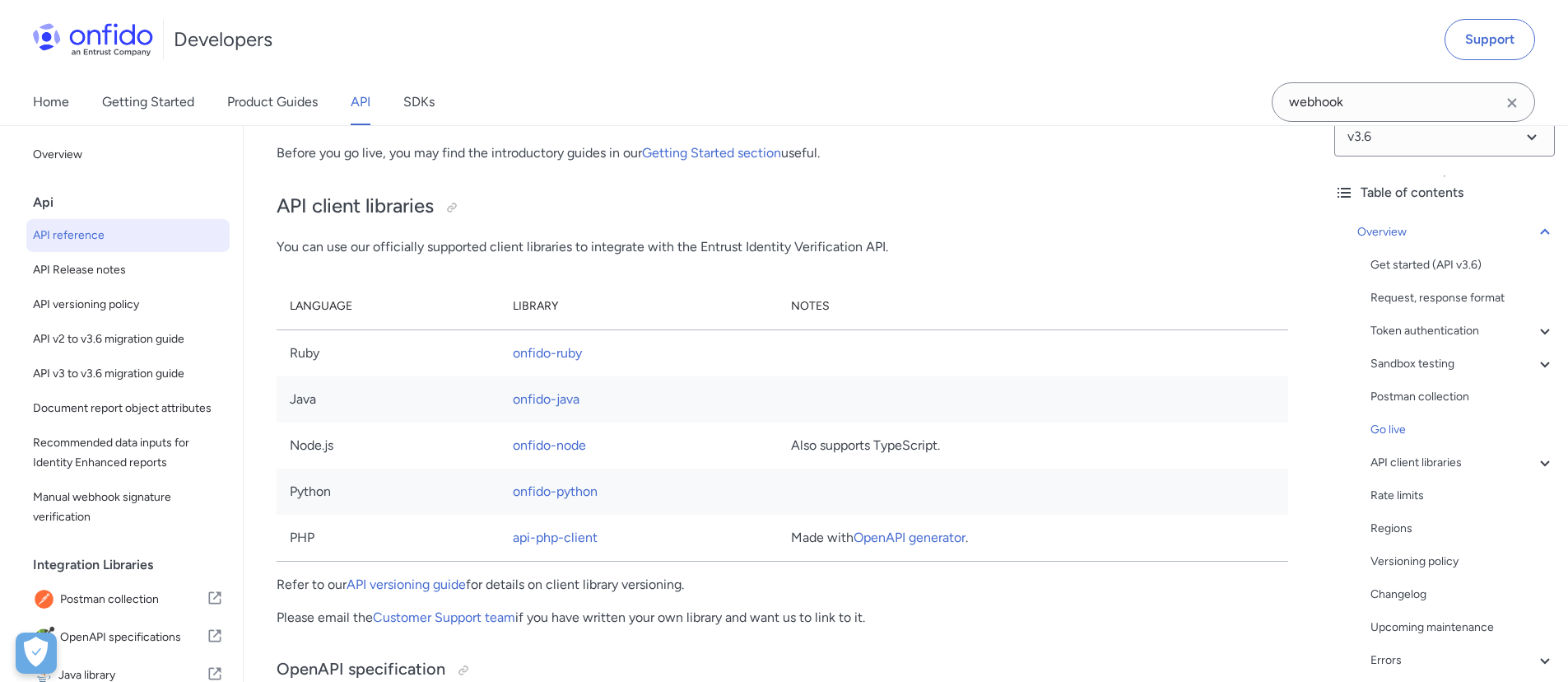
scroll to position [11073, 0]
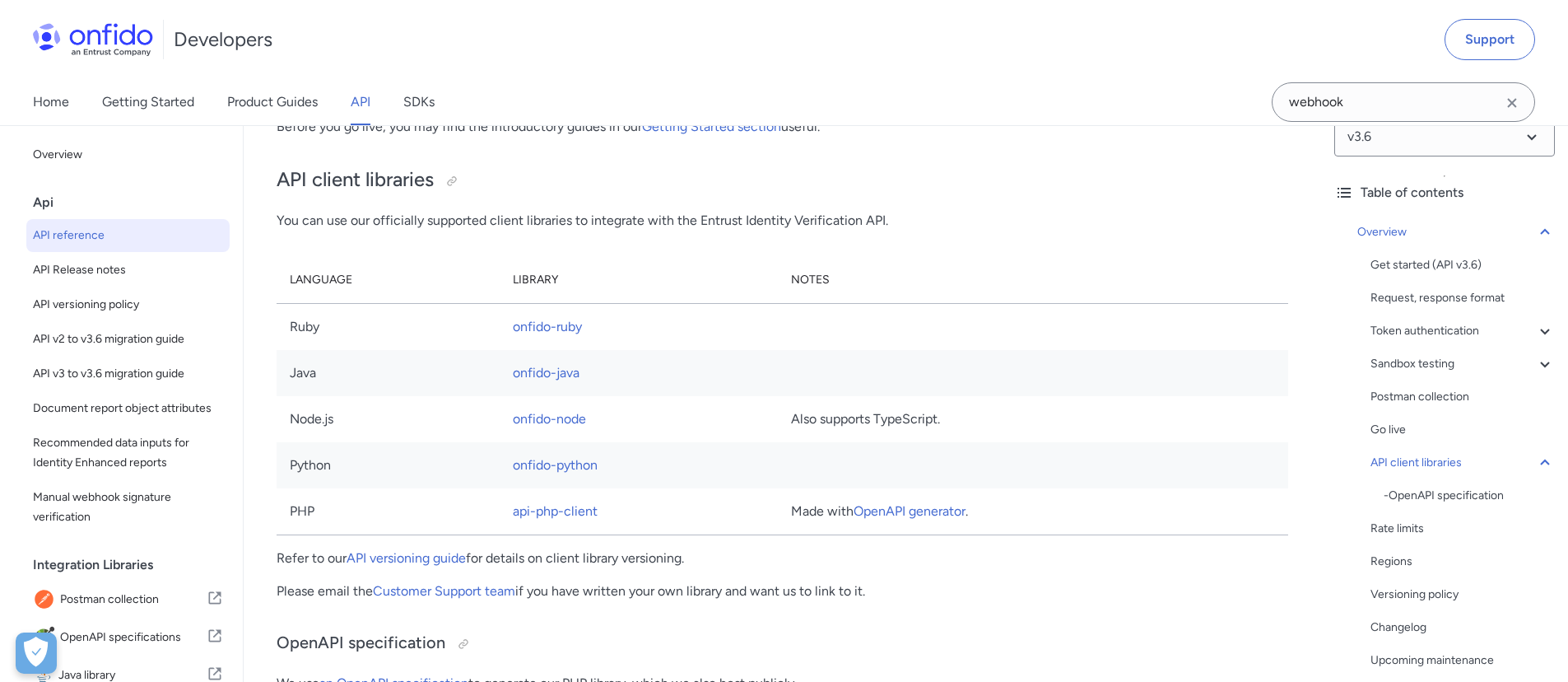
click at [144, 234] on span "API reference" at bounding box center [128, 235] width 190 height 20
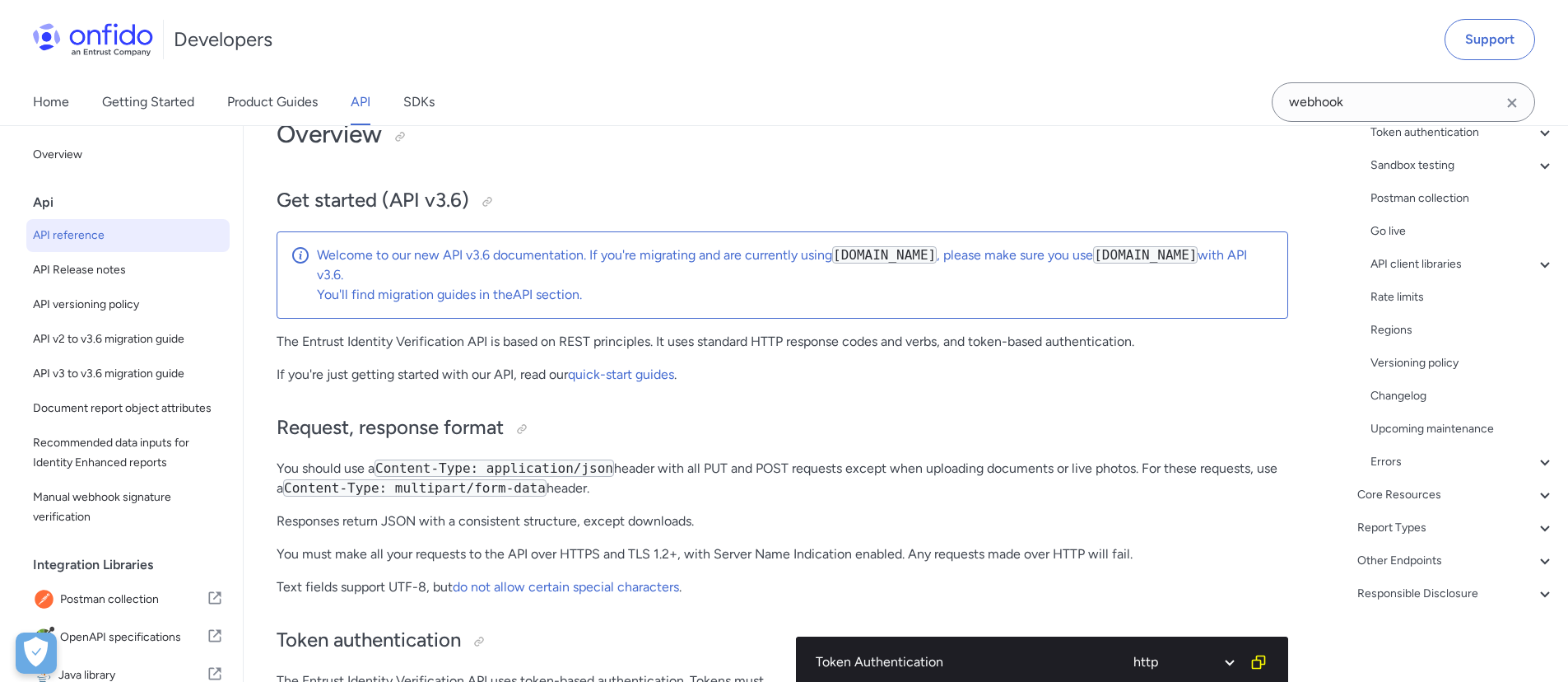
scroll to position [228, 0]
click at [1414, 497] on div "Core Resources" at bounding box center [1456, 494] width 198 height 20
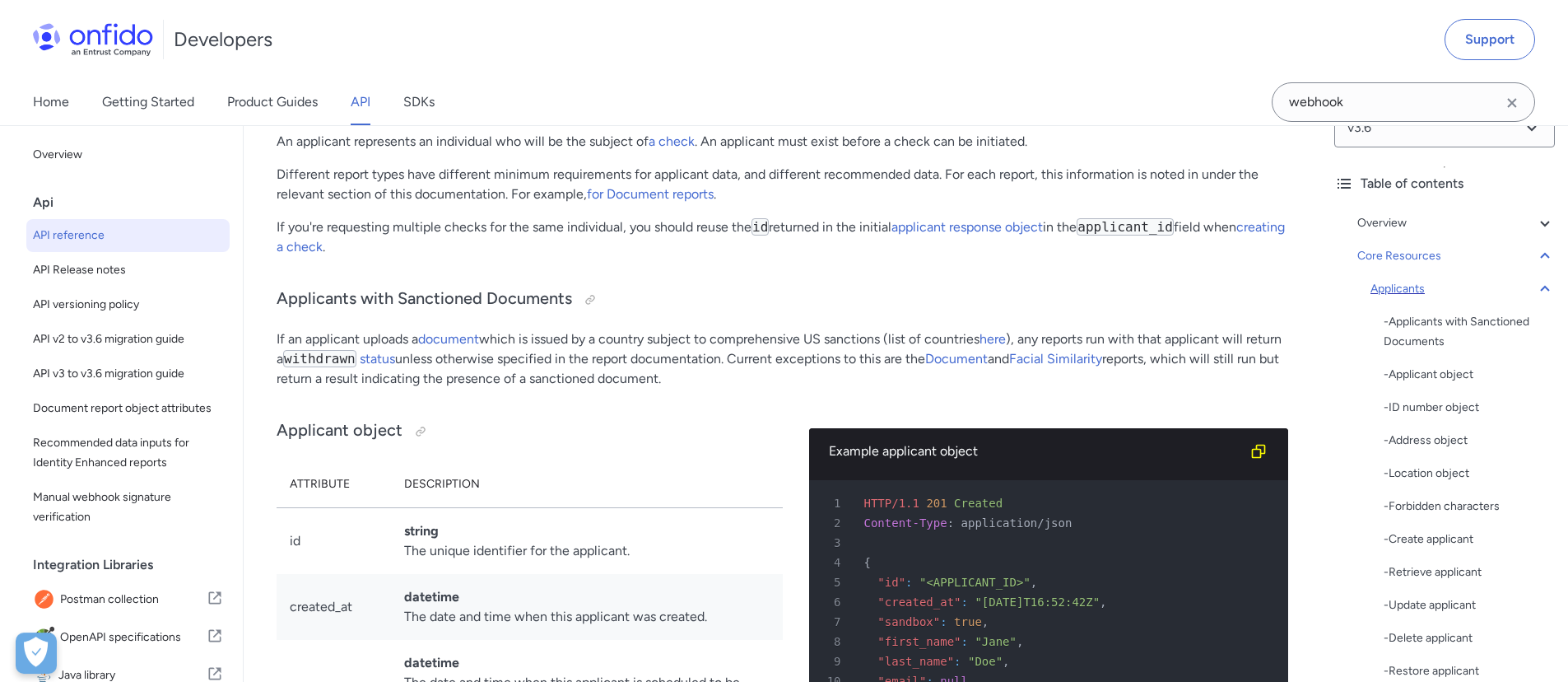
scroll to position [45, 0]
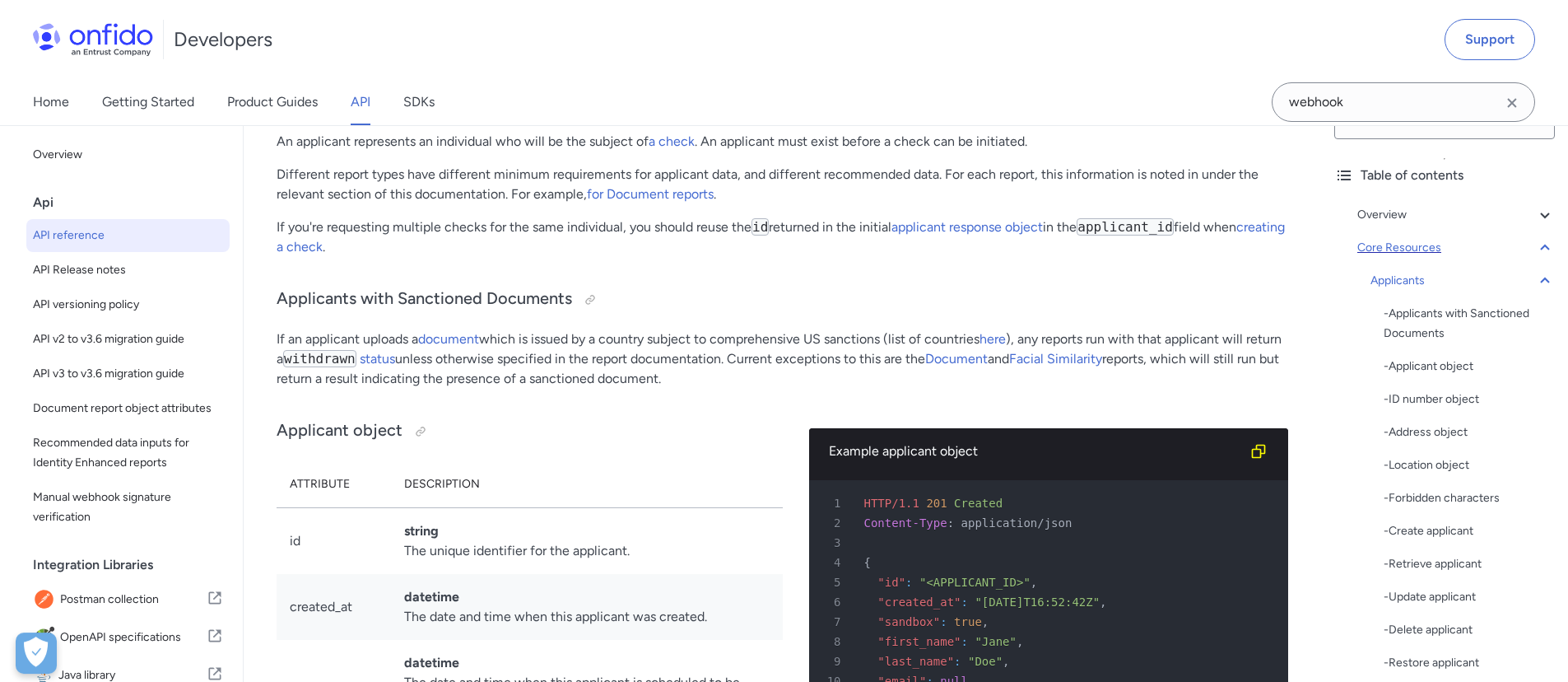
click at [1409, 245] on div "Core Resources" at bounding box center [1456, 247] width 198 height 20
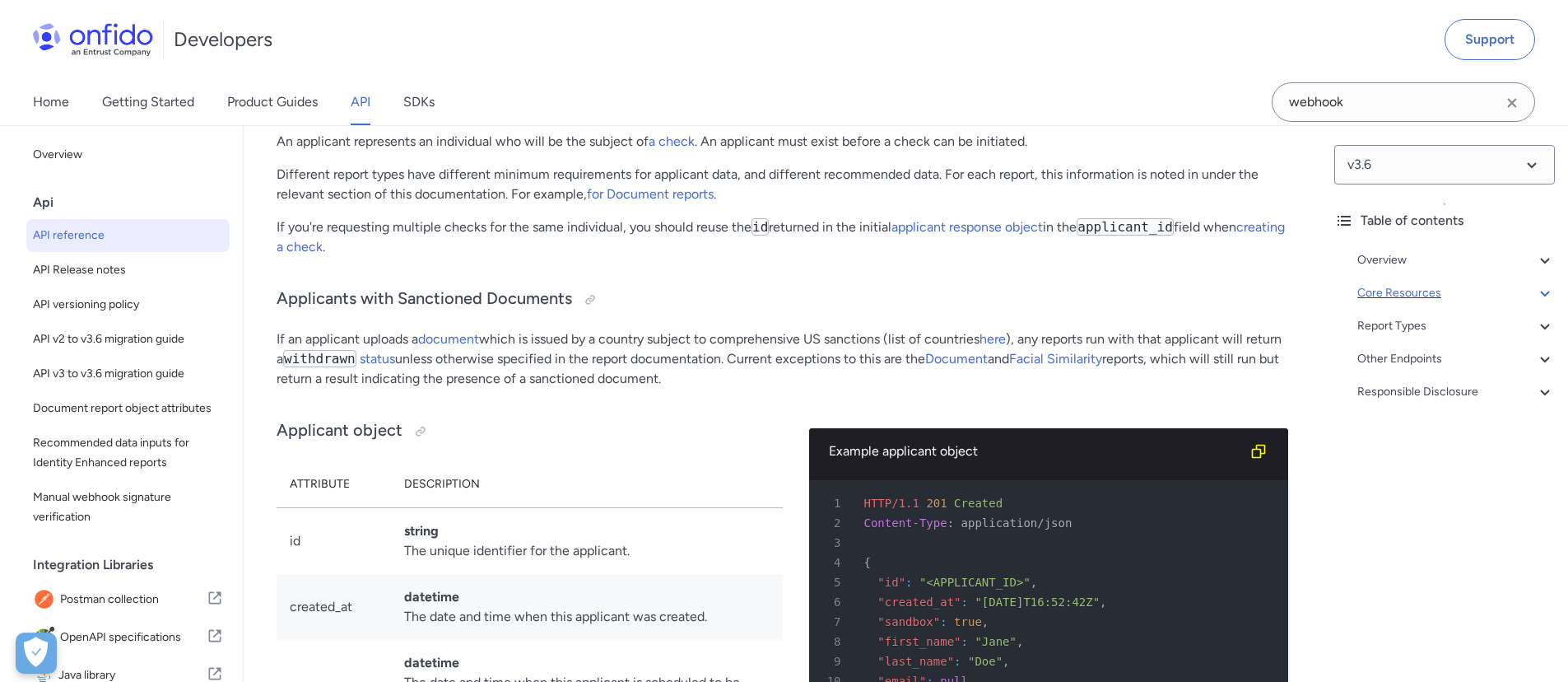
click at [1414, 293] on div "Core Resources" at bounding box center [1456, 292] width 198 height 20
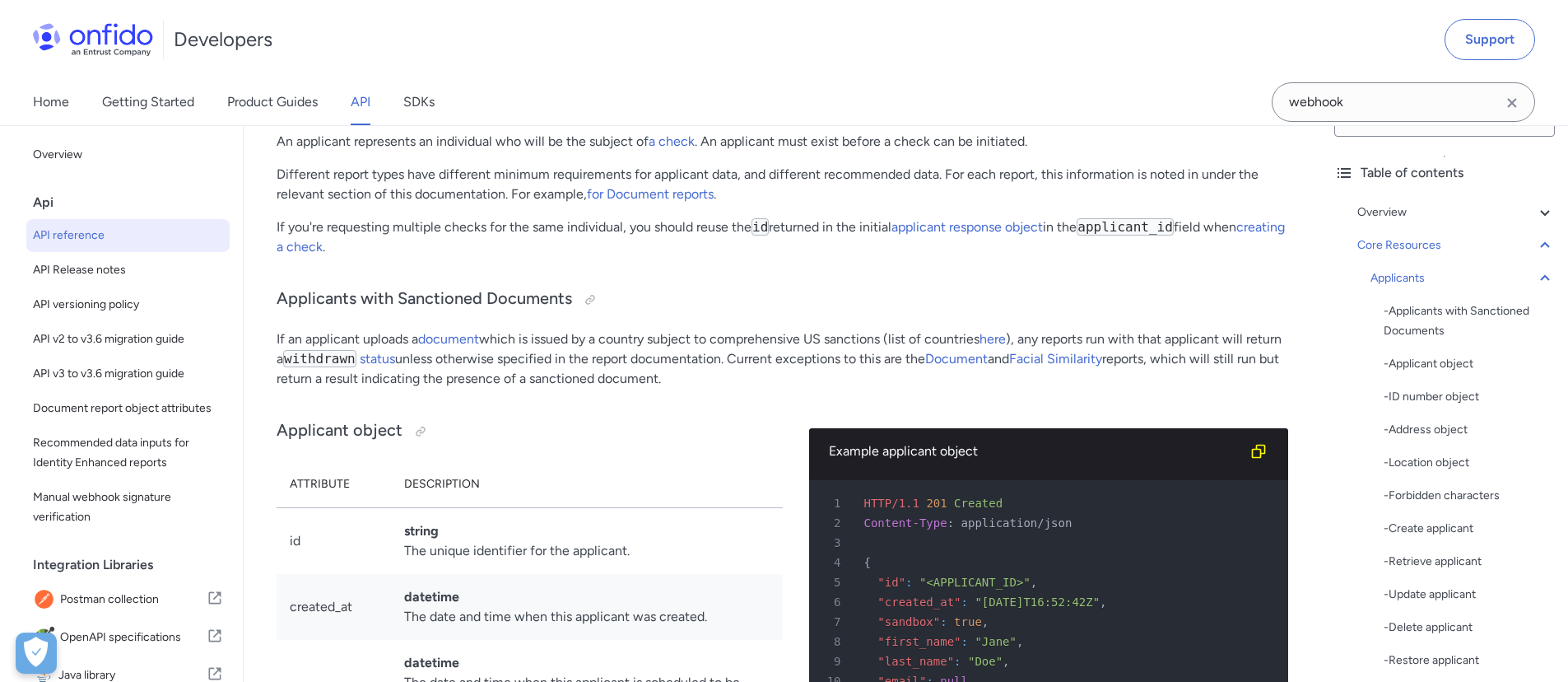
scroll to position [56, 0]
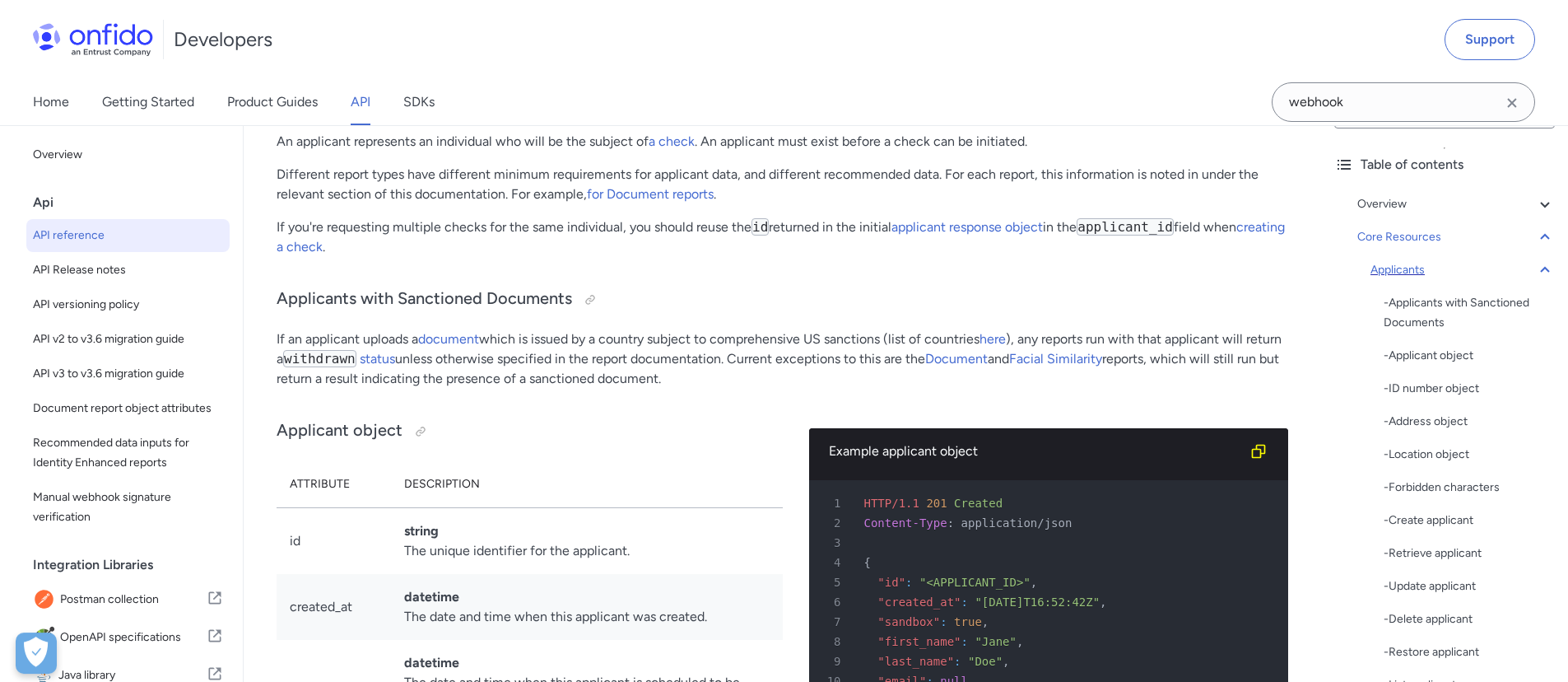
click at [1540, 269] on icon at bounding box center [1544, 269] width 9 height 6
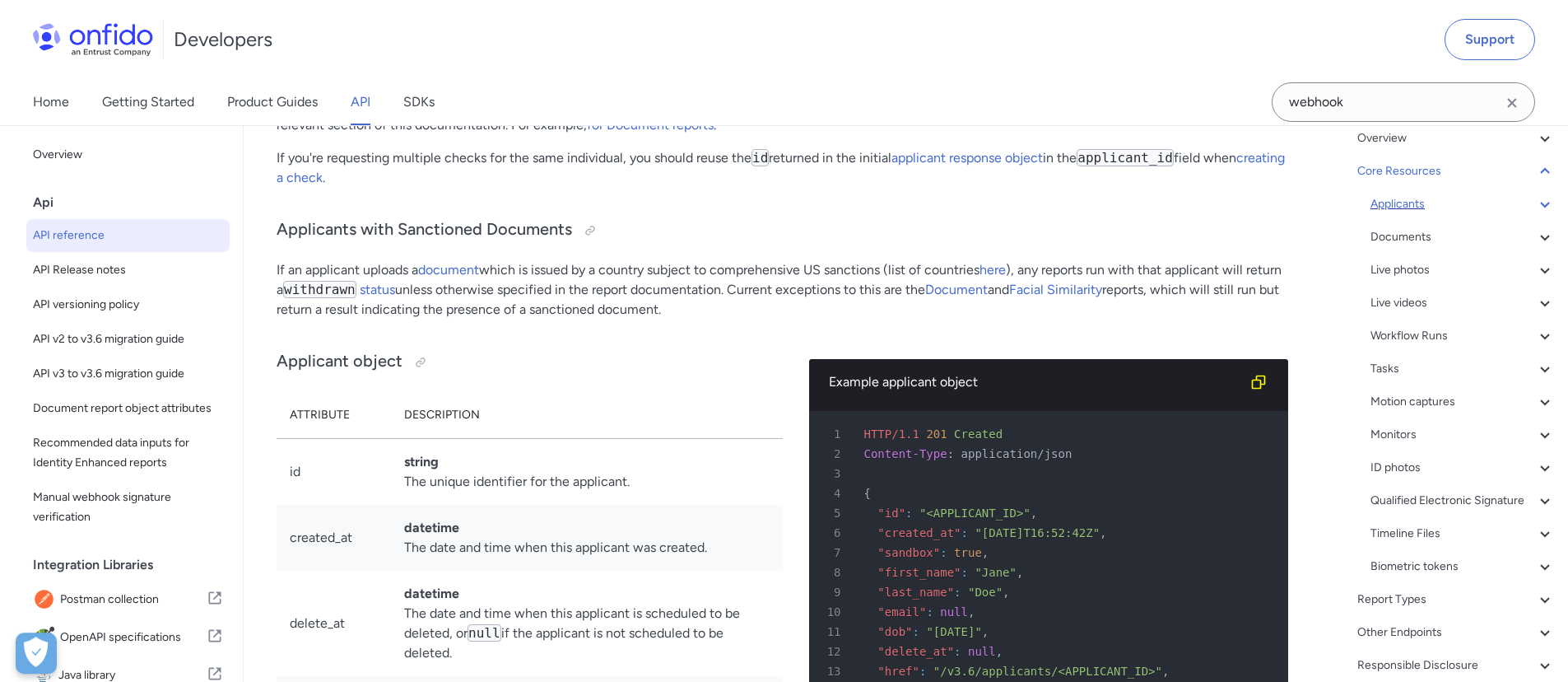
scroll to position [126, 0]
click at [1536, 233] on icon at bounding box center [1545, 233] width 20 height 20
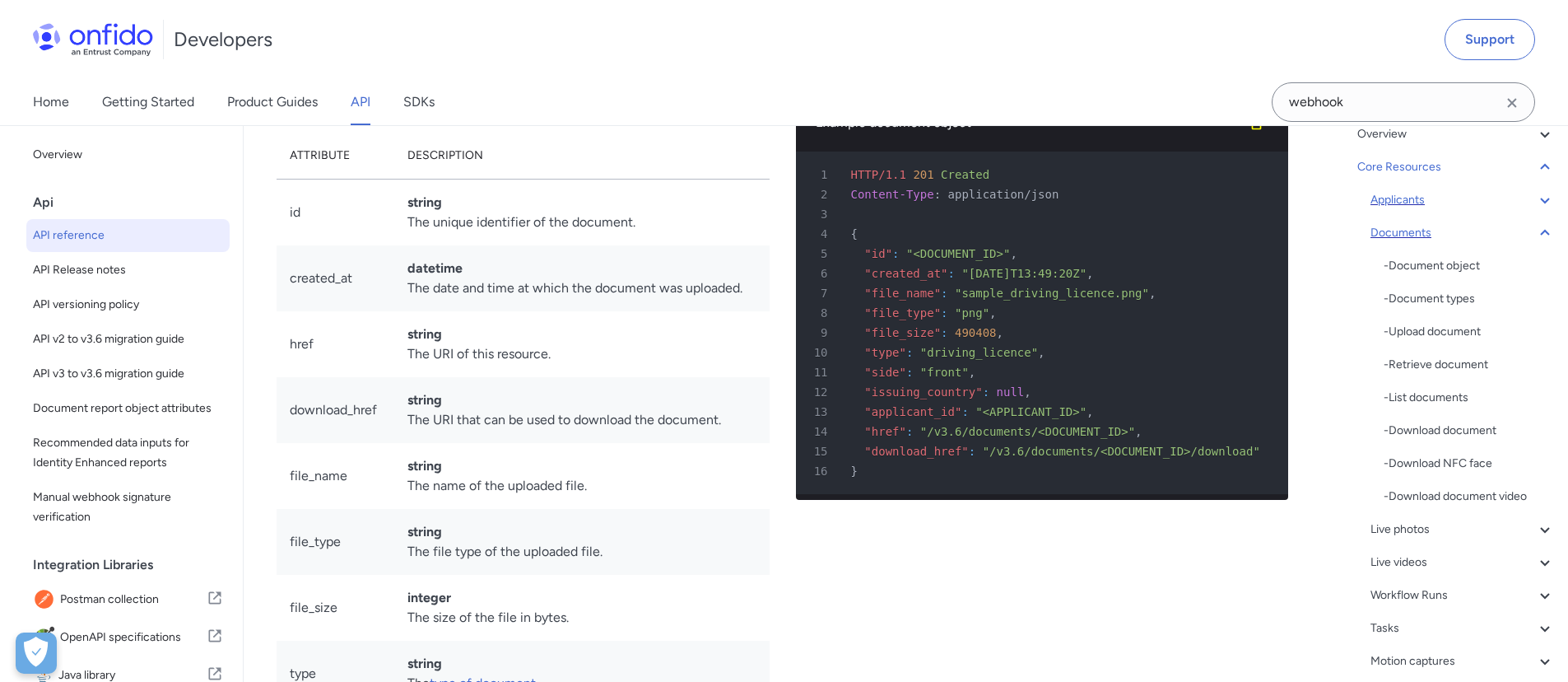
click at [1457, 256] on div "Documents - Document object - Document types - Upload document - Retrieve docum…" at bounding box center [1462, 365] width 184 height 283
click at [1536, 227] on icon at bounding box center [1545, 233] width 20 height 20
click at [1496, 330] on div "Workflow Runs" at bounding box center [1462, 332] width 184 height 20
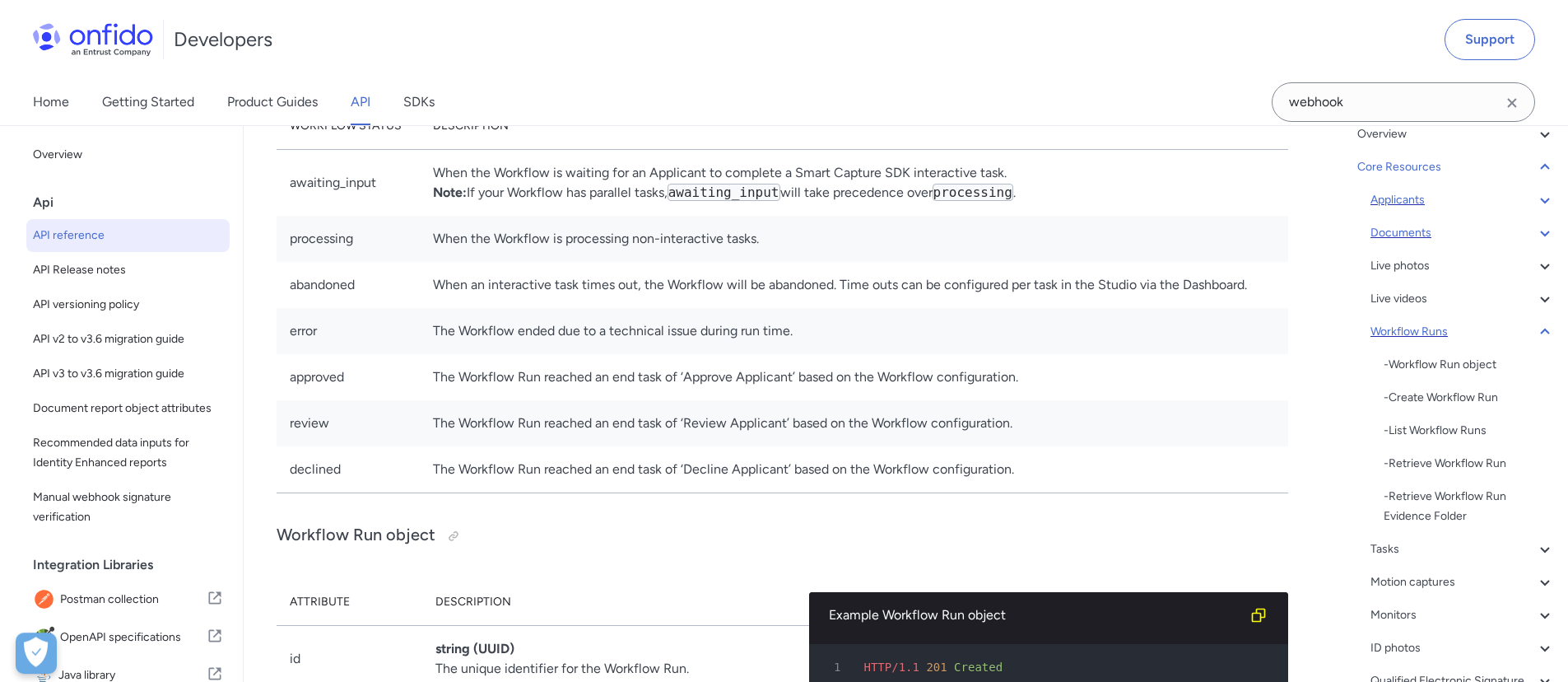
click at [1499, 334] on div "Workflow Runs" at bounding box center [1462, 332] width 184 height 20
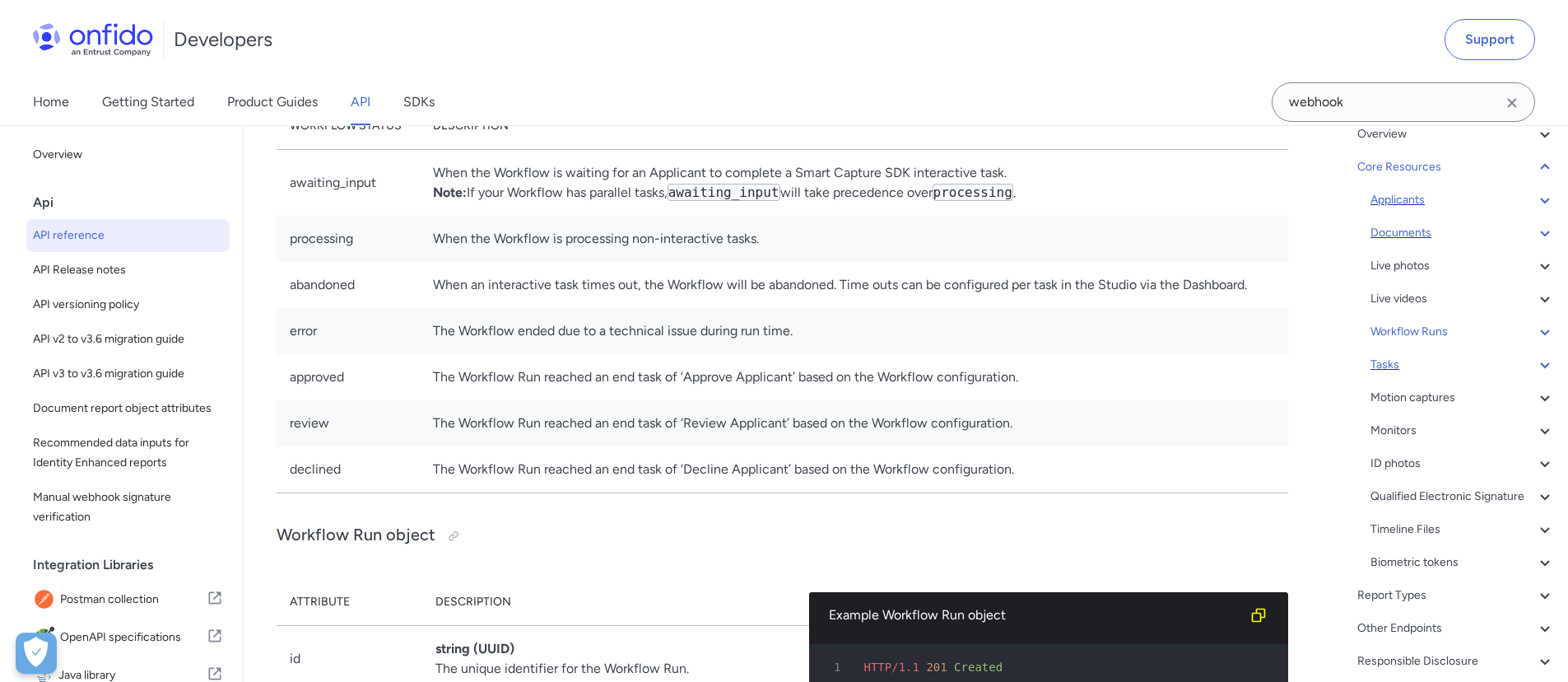
click at [1478, 364] on div "Tasks" at bounding box center [1462, 364] width 184 height 20
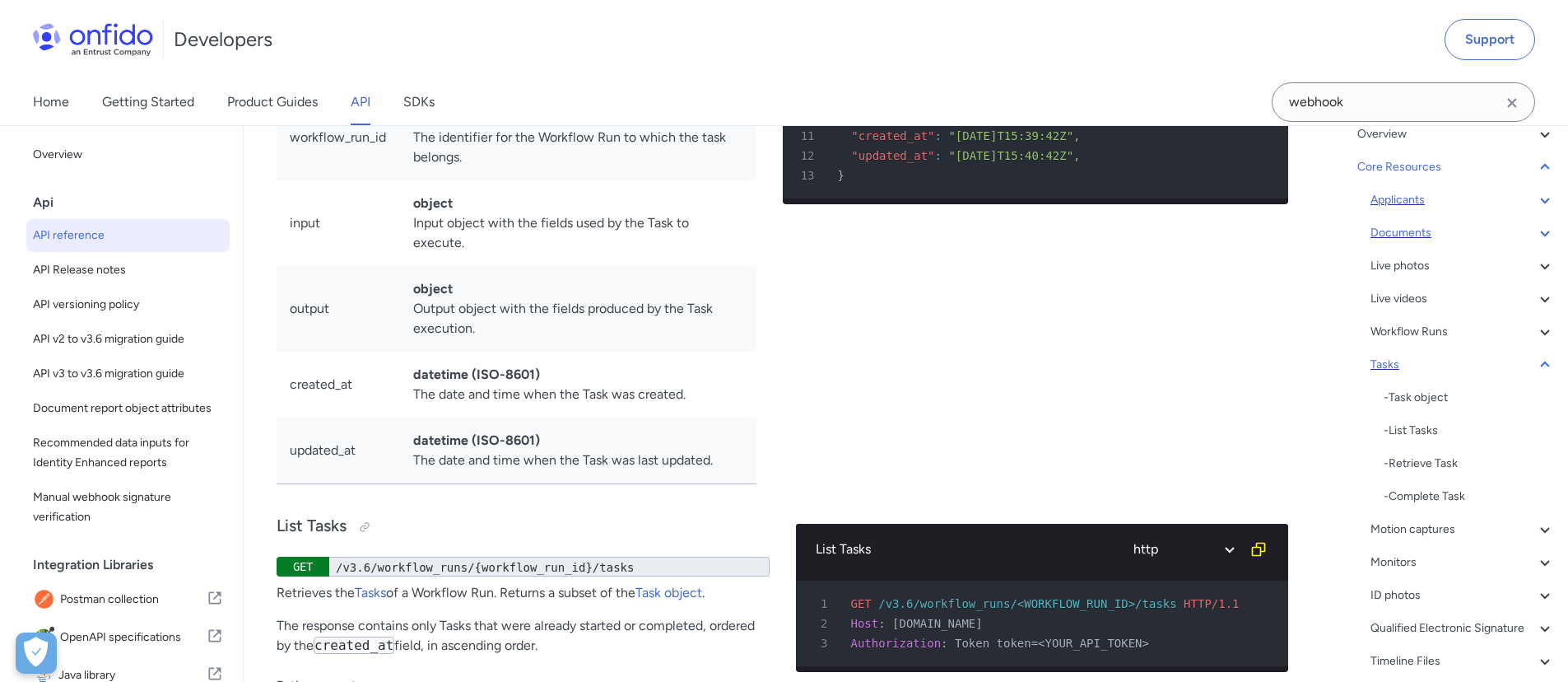
click at [1478, 365] on div "Tasks" at bounding box center [1462, 364] width 184 height 20
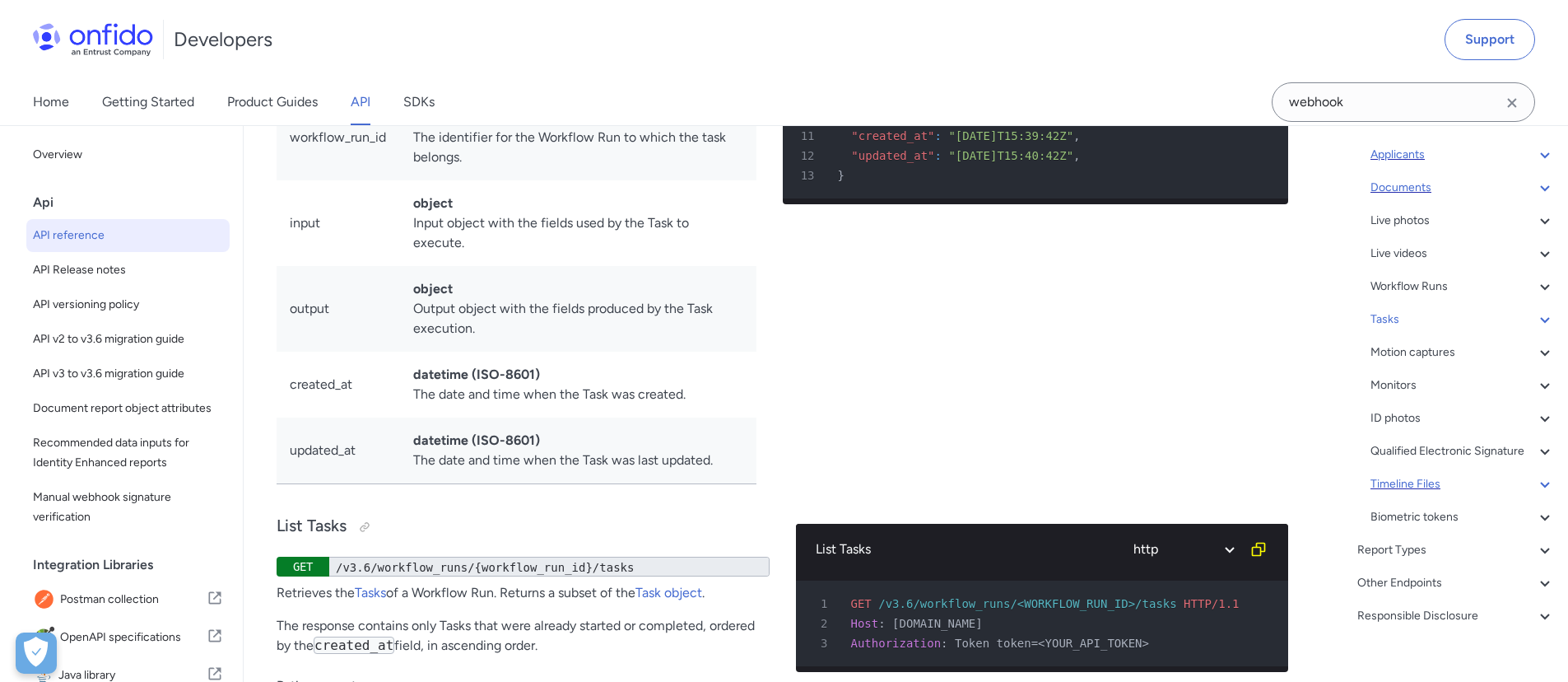
scroll to position [196, 0]
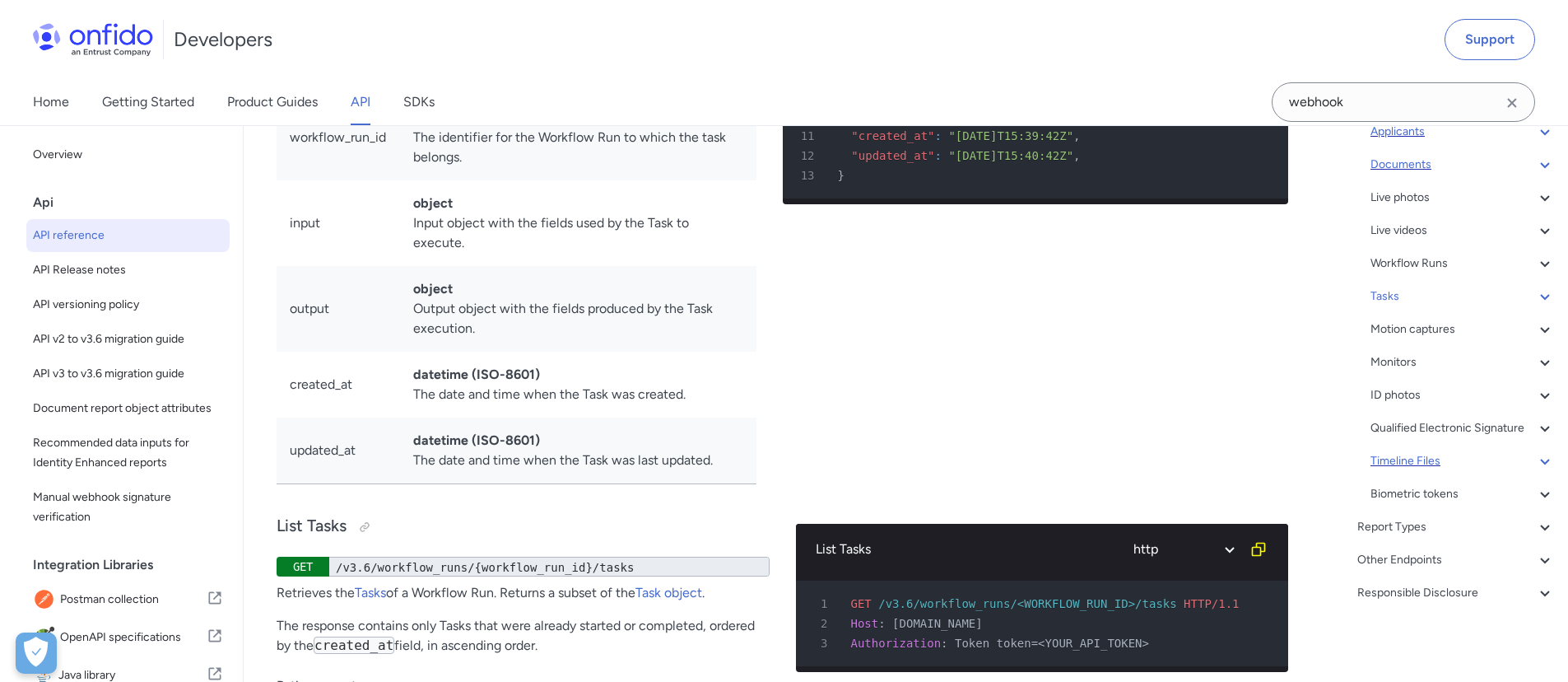
click at [1474, 537] on div "Report Types" at bounding box center [1456, 527] width 198 height 20
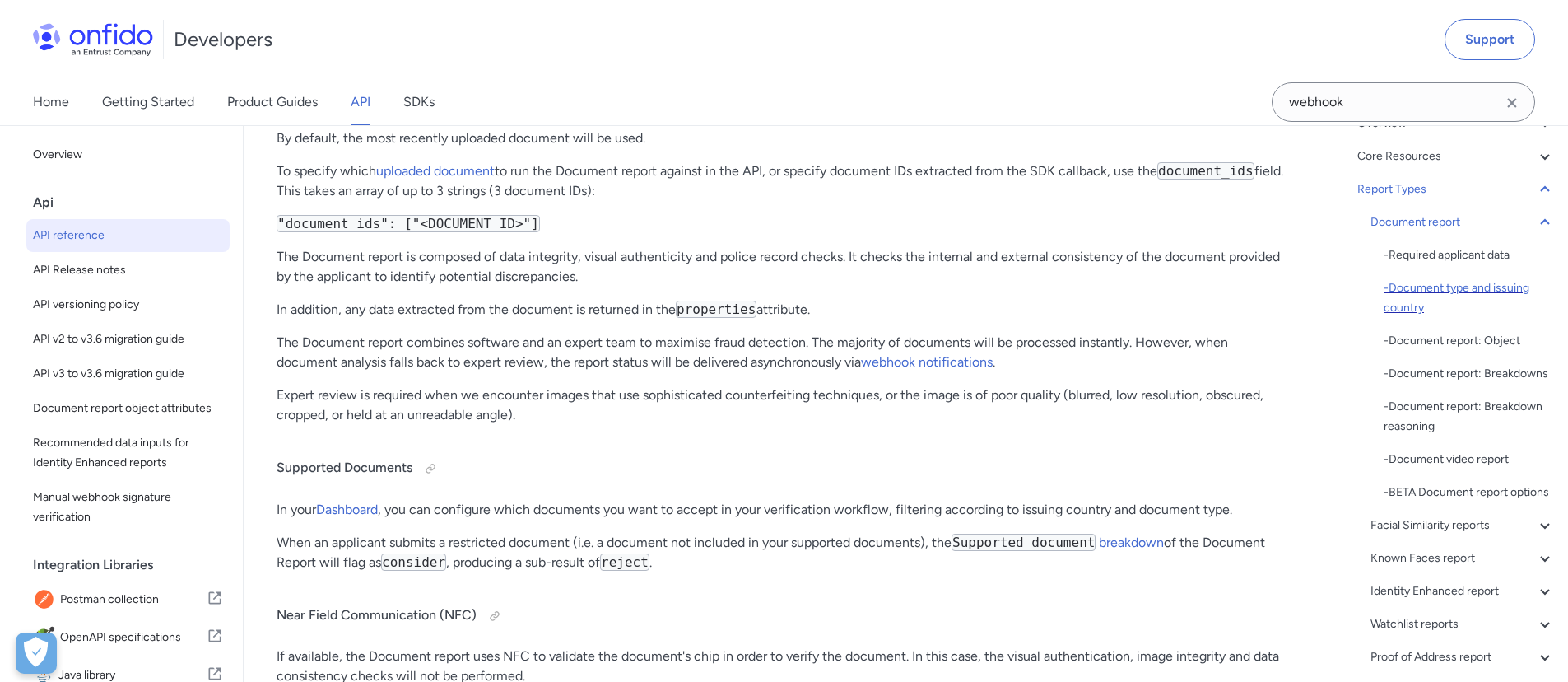
scroll to position [112, 0]
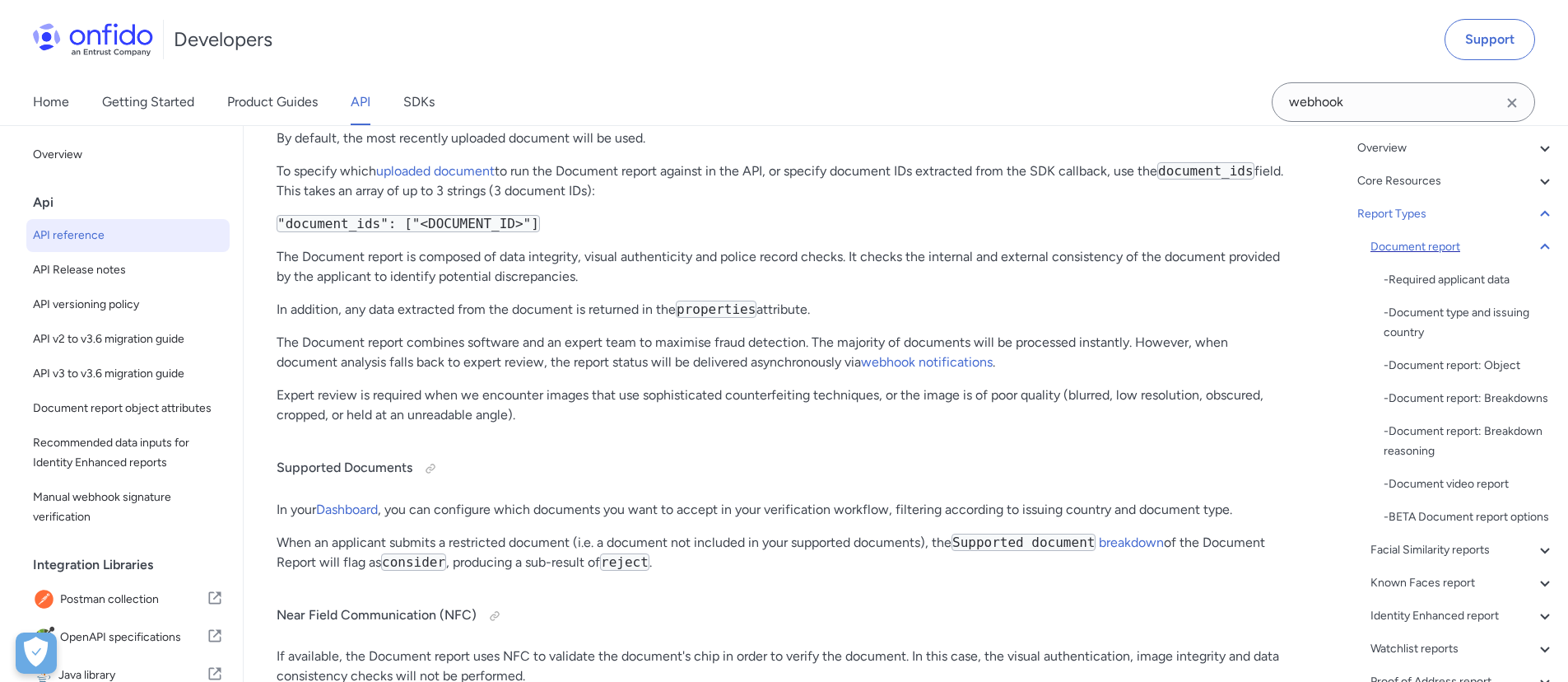
click at [1497, 254] on div "Document report" at bounding box center [1462, 246] width 184 height 20
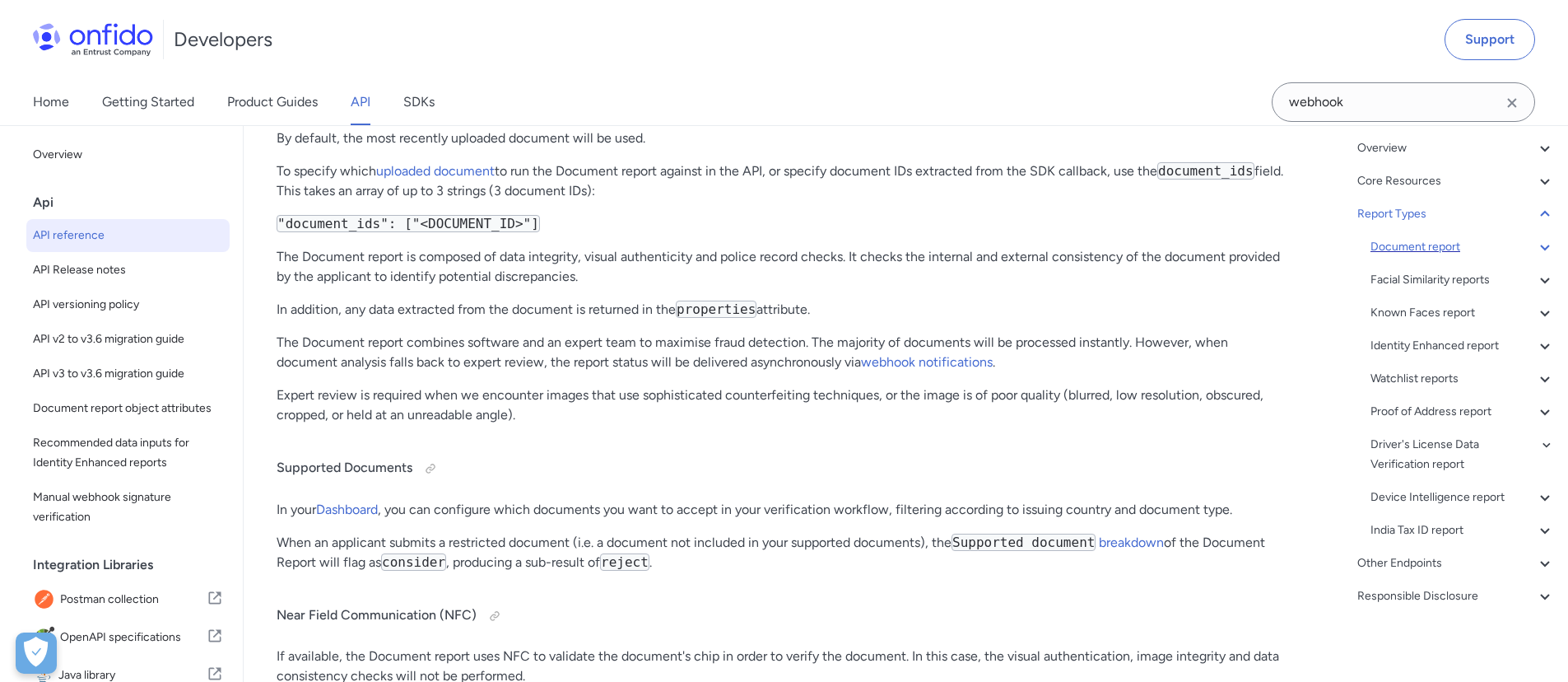
scroll to position [58591, 0]
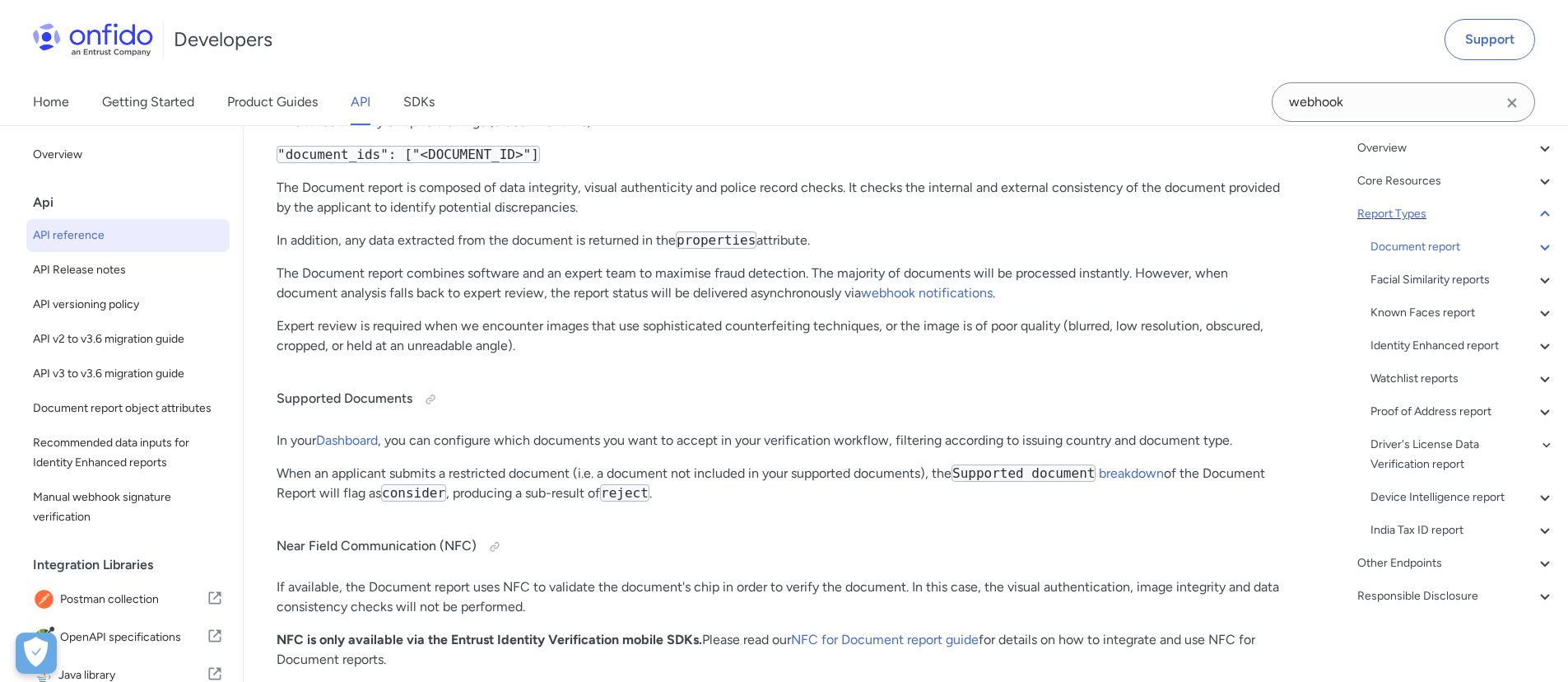
click at [1485, 218] on div "Report Types" at bounding box center [1456, 214] width 198 height 20
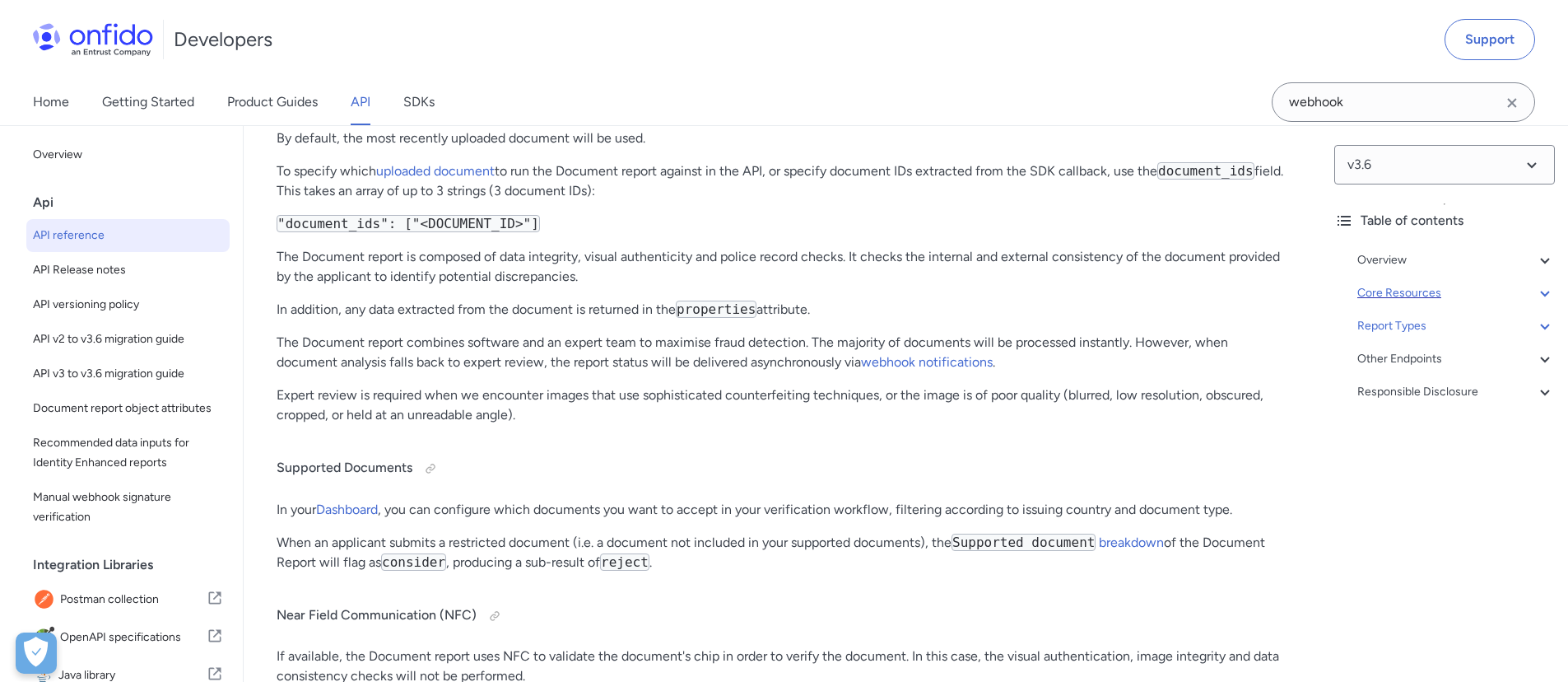
click at [1476, 298] on div "Core Resources" at bounding box center [1456, 292] width 198 height 20
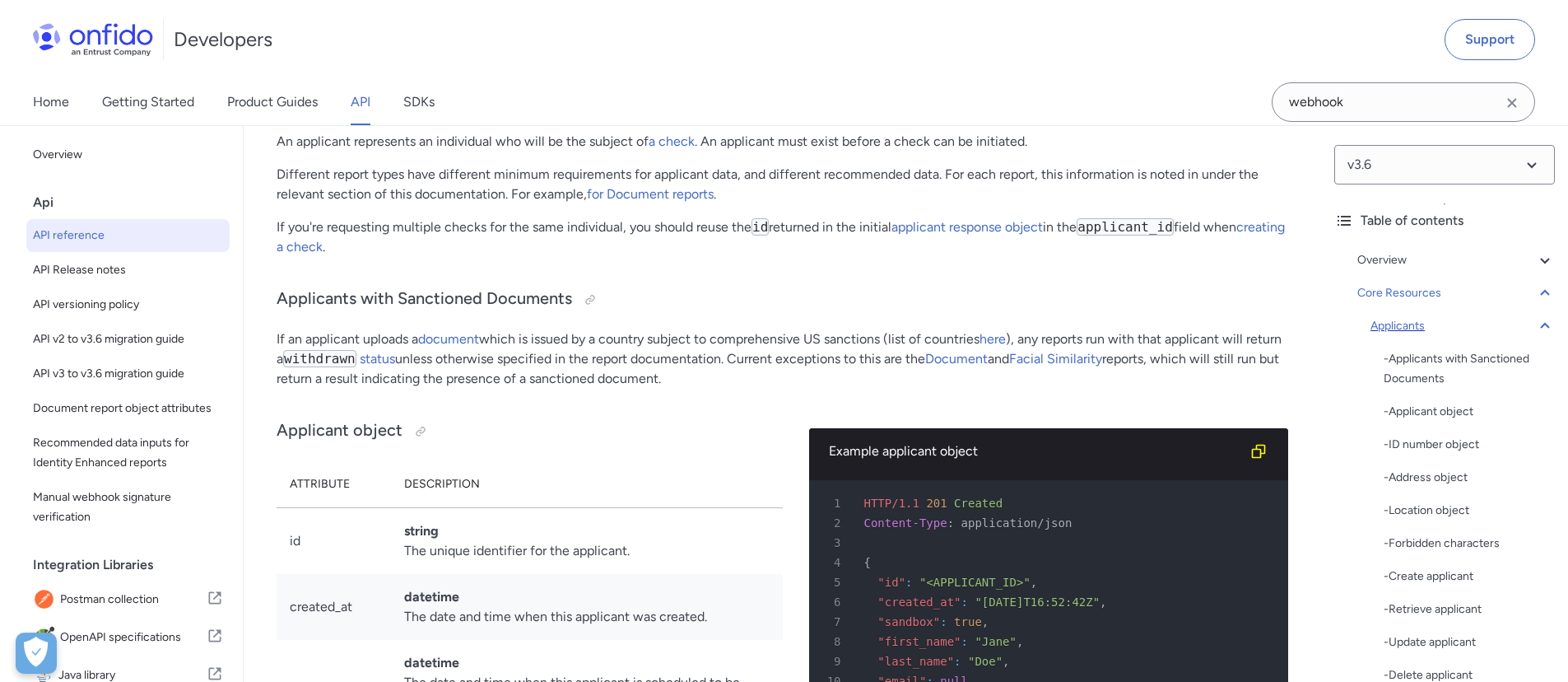
click at [1536, 331] on icon at bounding box center [1545, 326] width 20 height 20
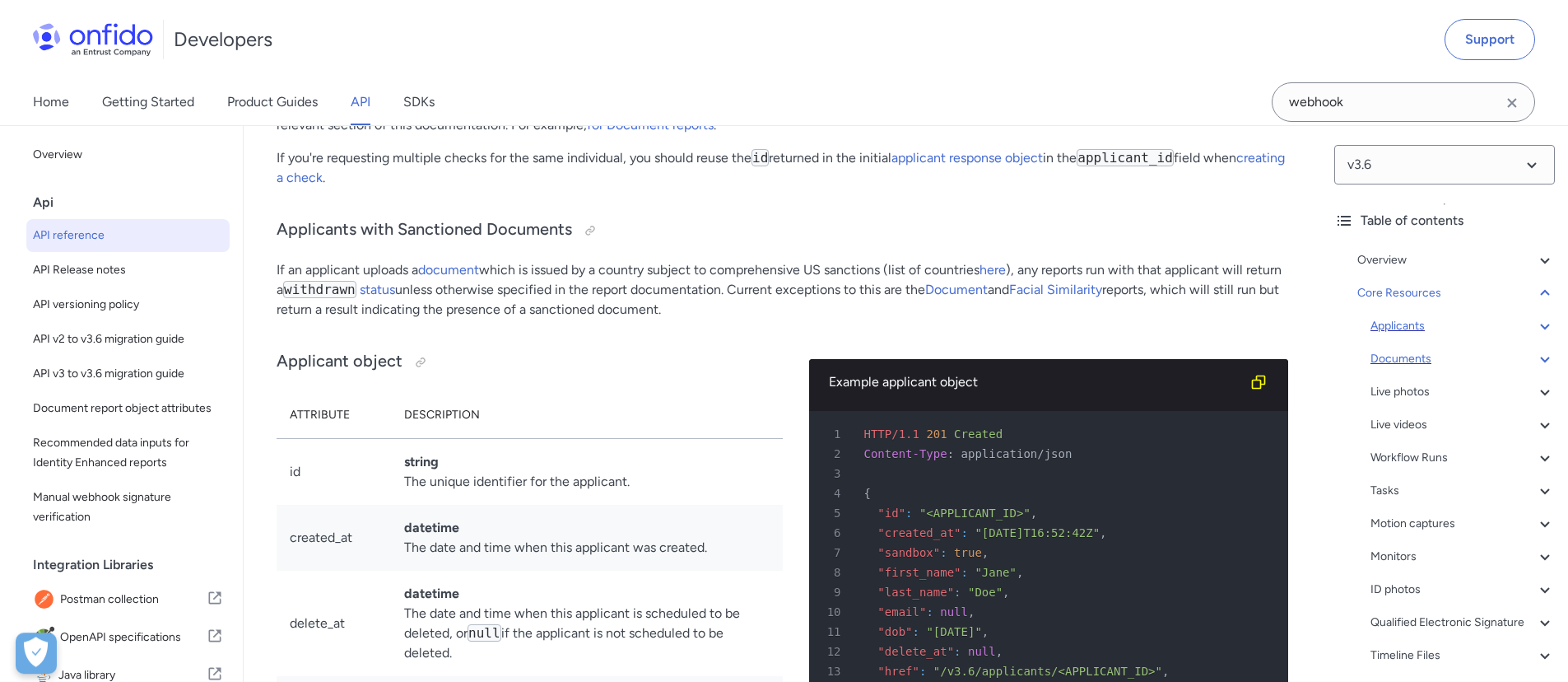
click at [1540, 359] on icon at bounding box center [1544, 359] width 9 height 6
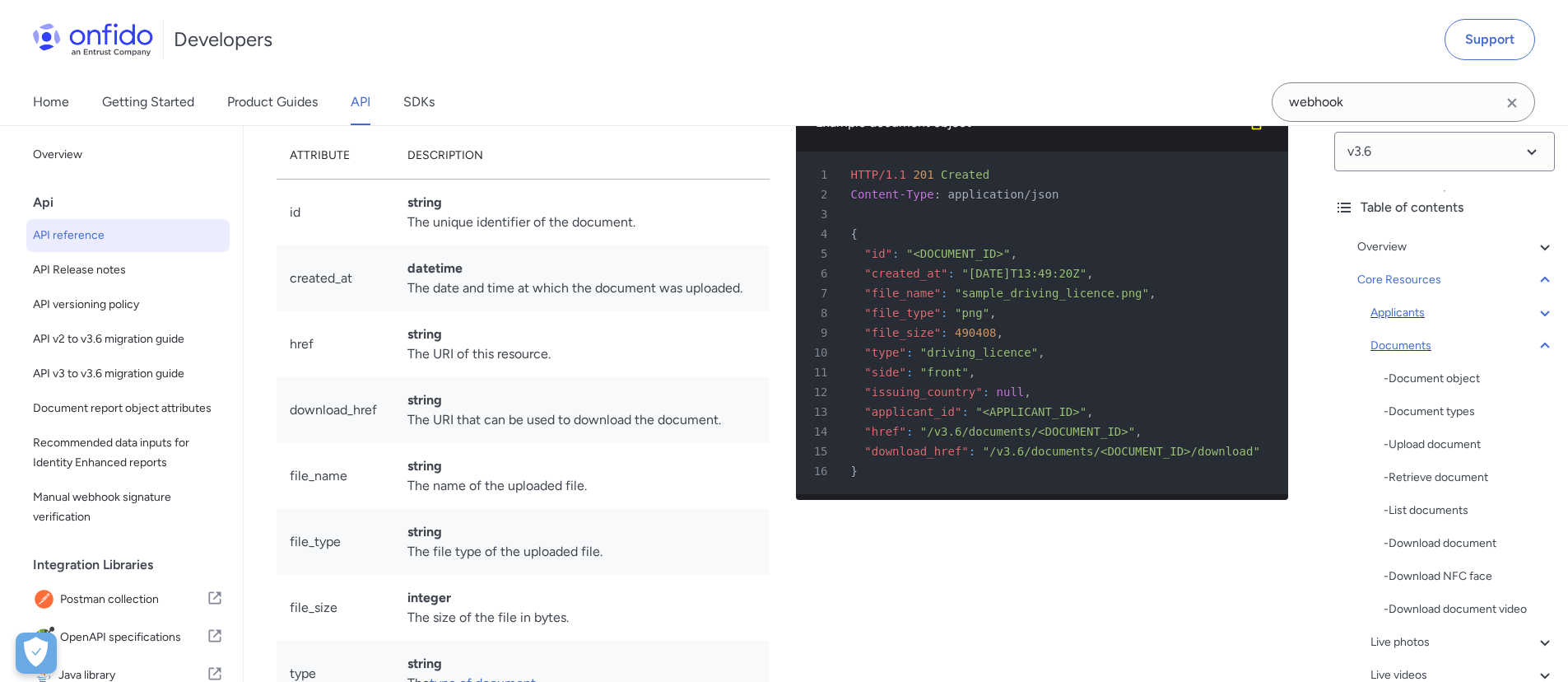
scroll to position [14, 0]
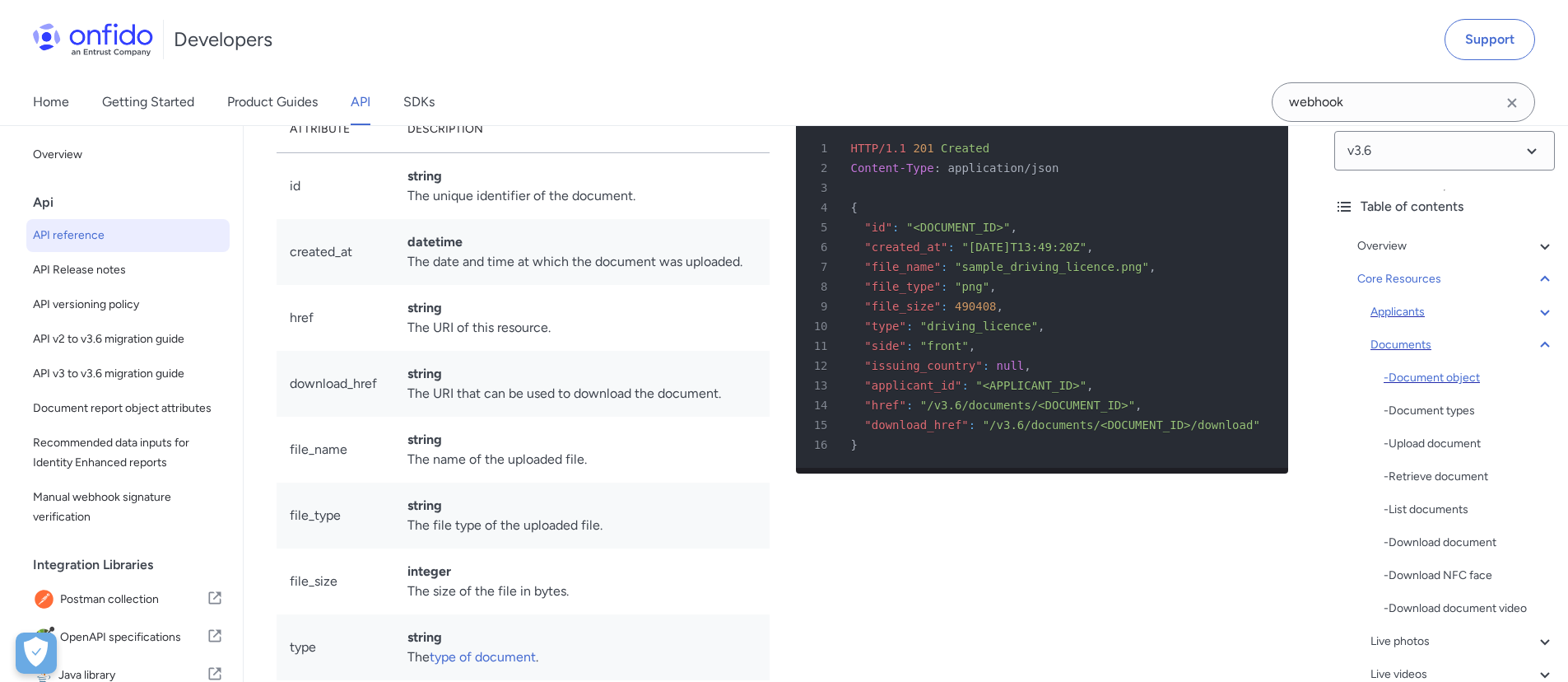
click at [1462, 383] on div "- Document object" at bounding box center [1469, 378] width 171 height 20
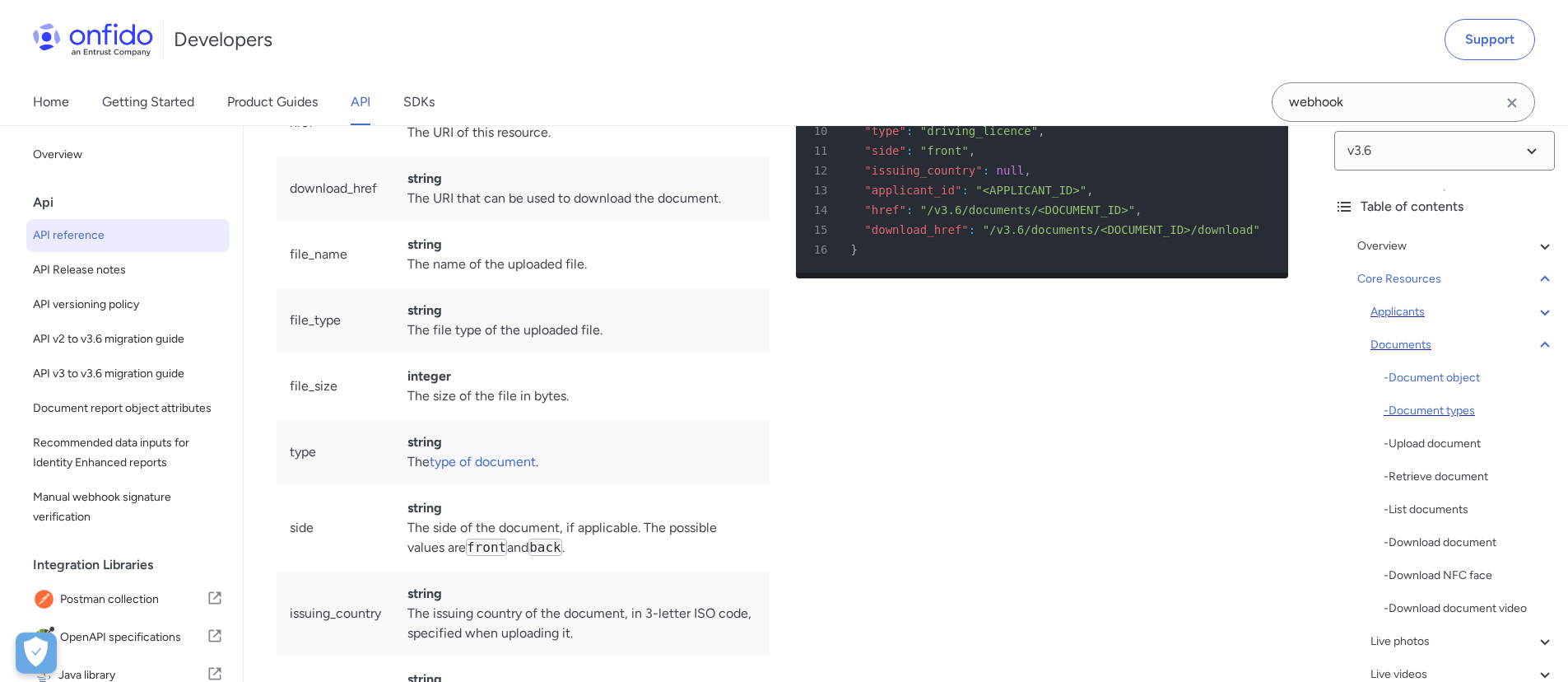
click at [1415, 404] on div "- Document types" at bounding box center [1469, 410] width 171 height 20
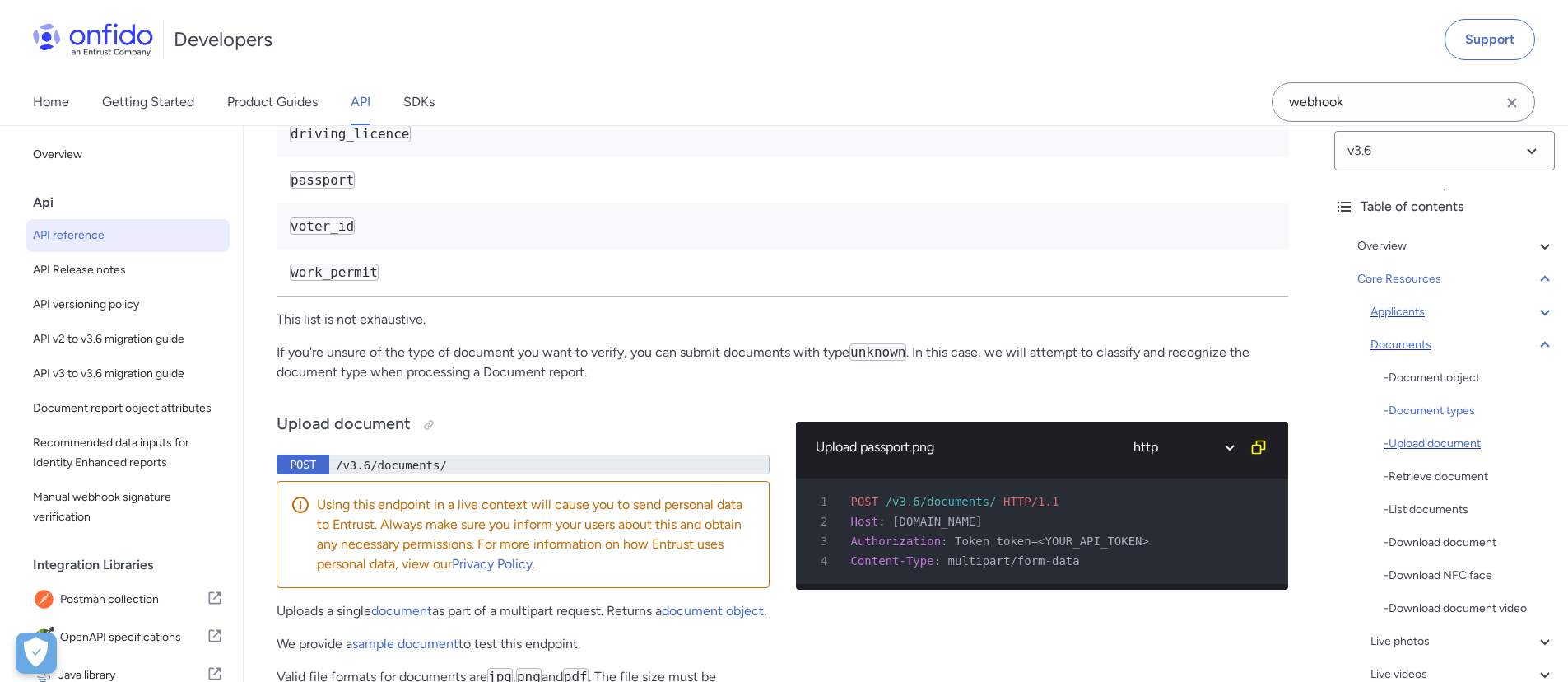
click at [1430, 438] on div "- Upload document" at bounding box center [1469, 443] width 171 height 20
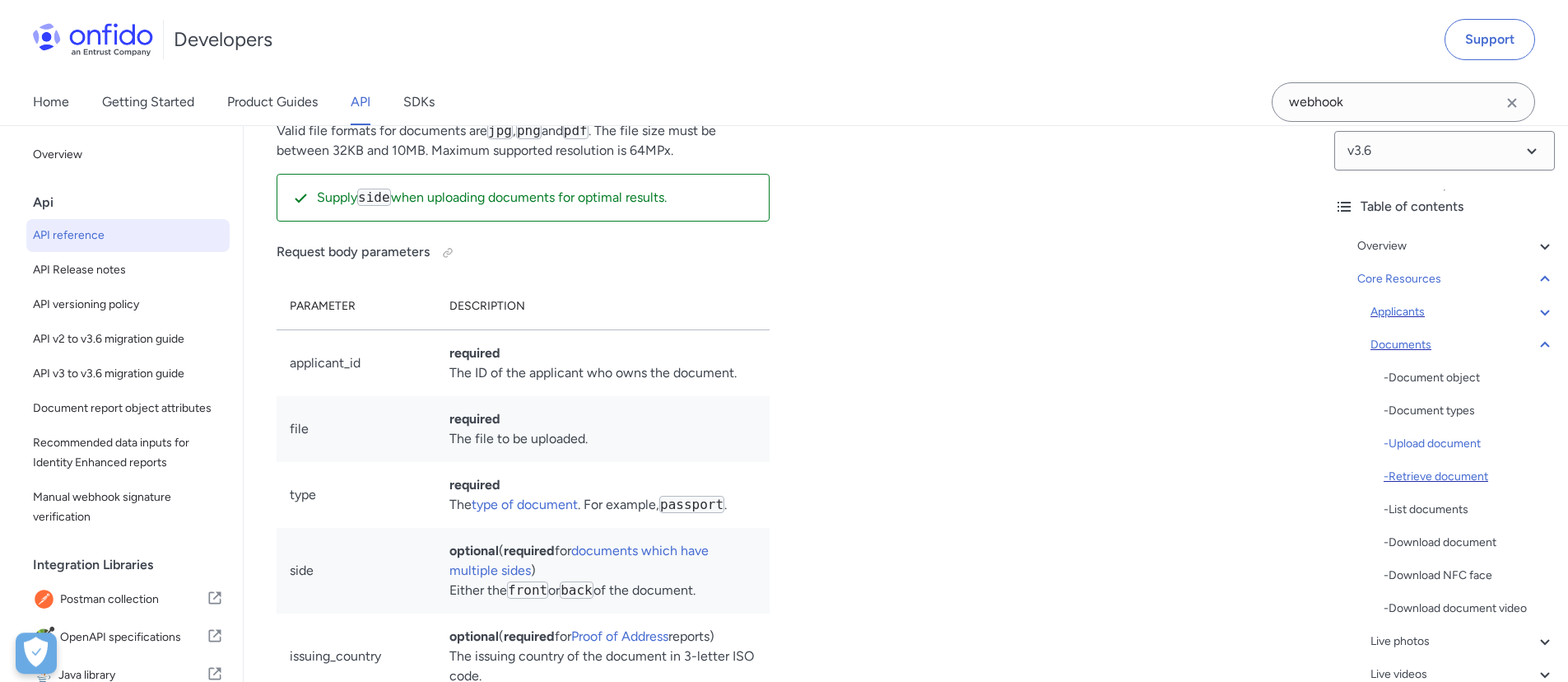
click at [1445, 476] on div "- Retrieve document" at bounding box center [1469, 477] width 171 height 20
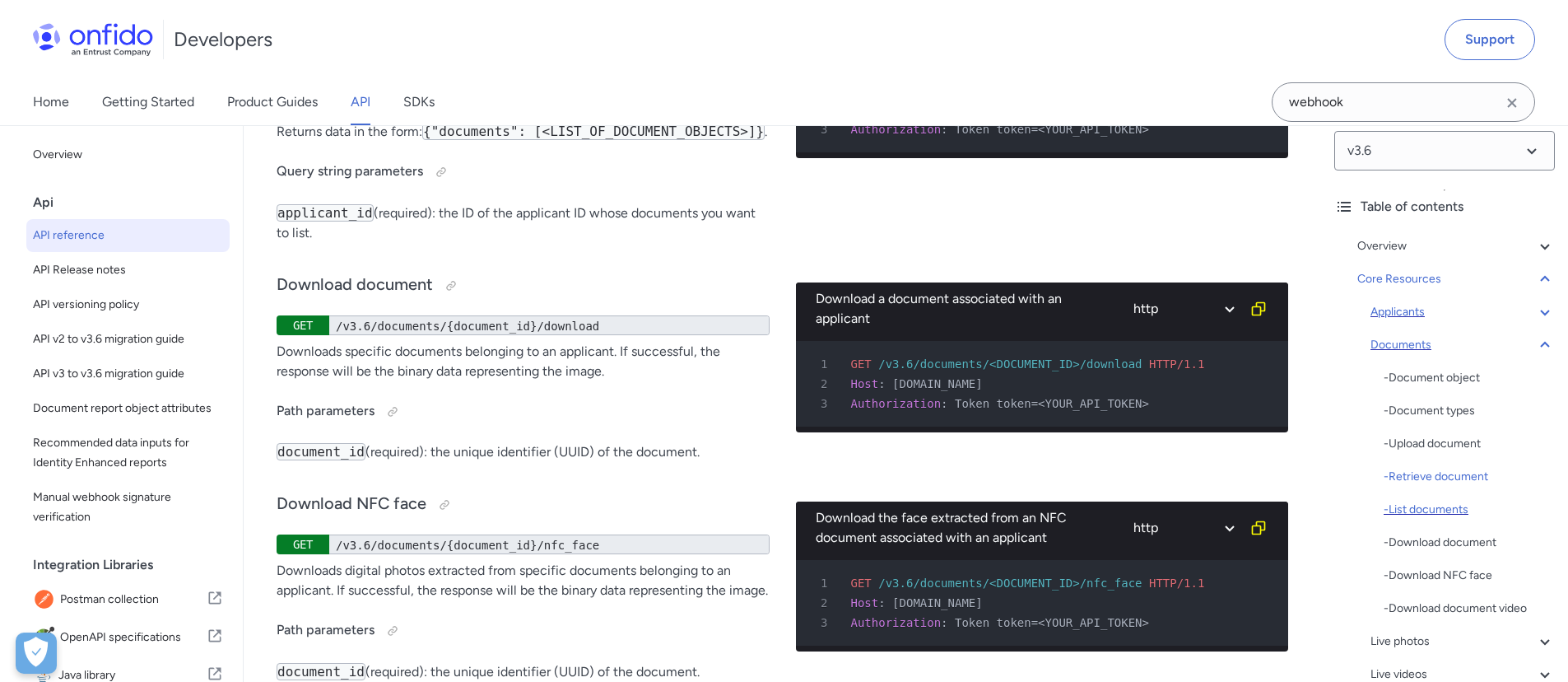
click at [1453, 507] on div "- List documents" at bounding box center [1469, 509] width 171 height 20
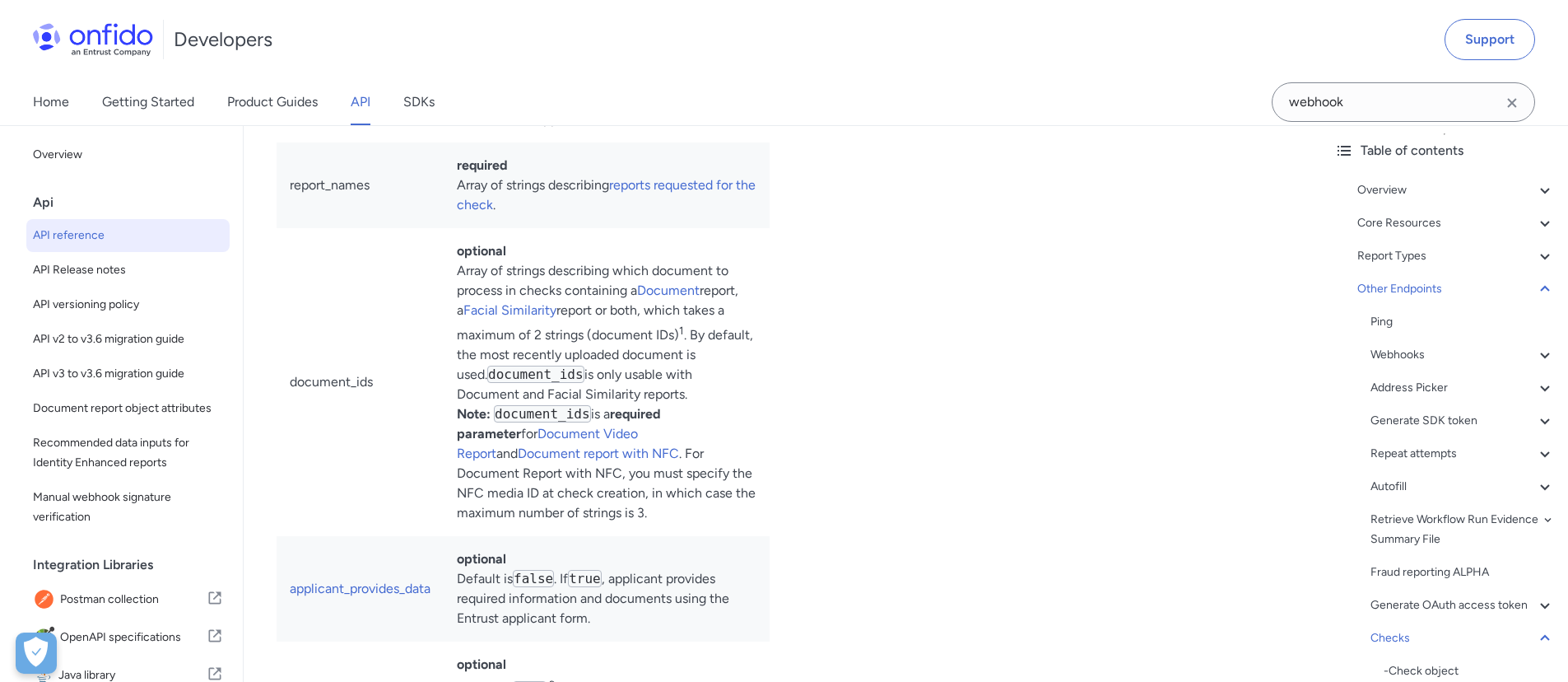
scroll to position [154961, 0]
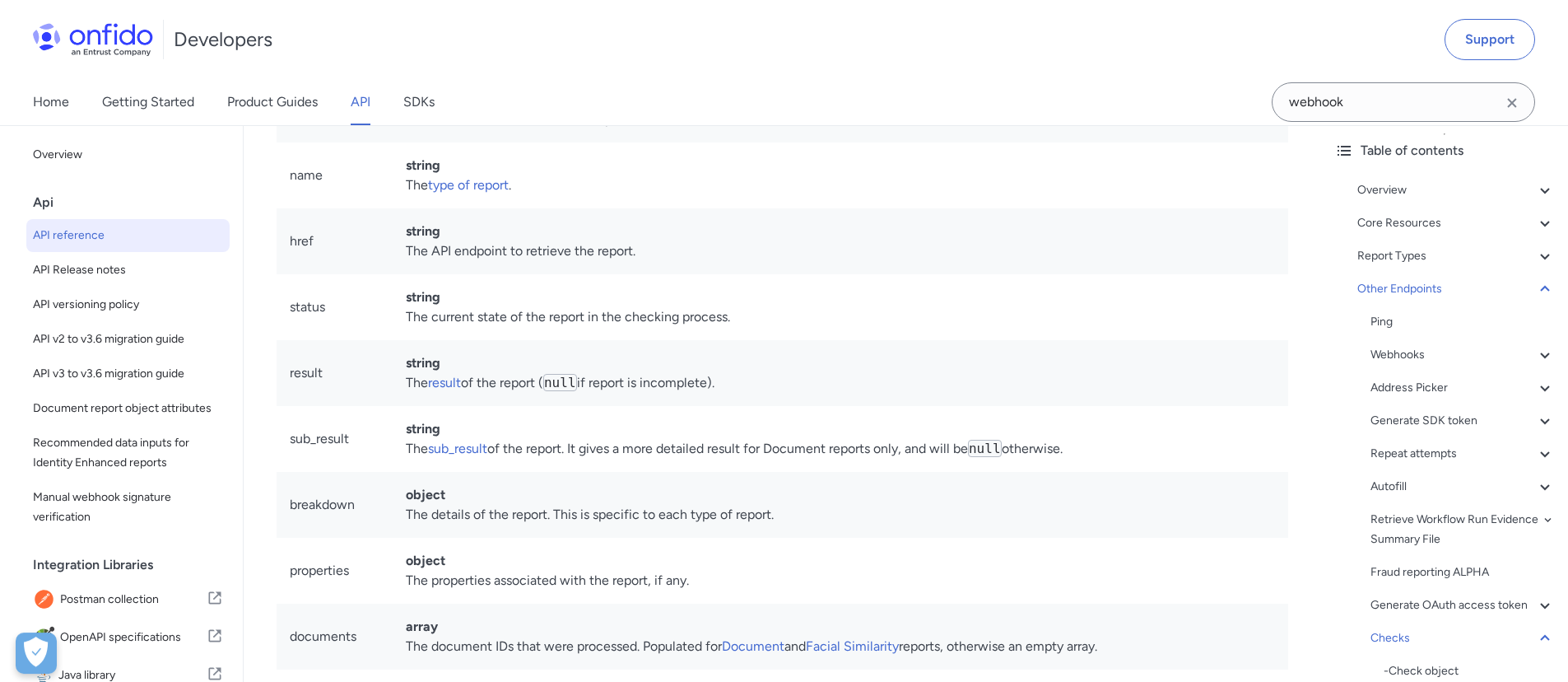
scroll to position [155041, 0]
drag, startPoint x: 420, startPoint y: 520, endPoint x: 673, endPoint y: 515, distance: 253.0
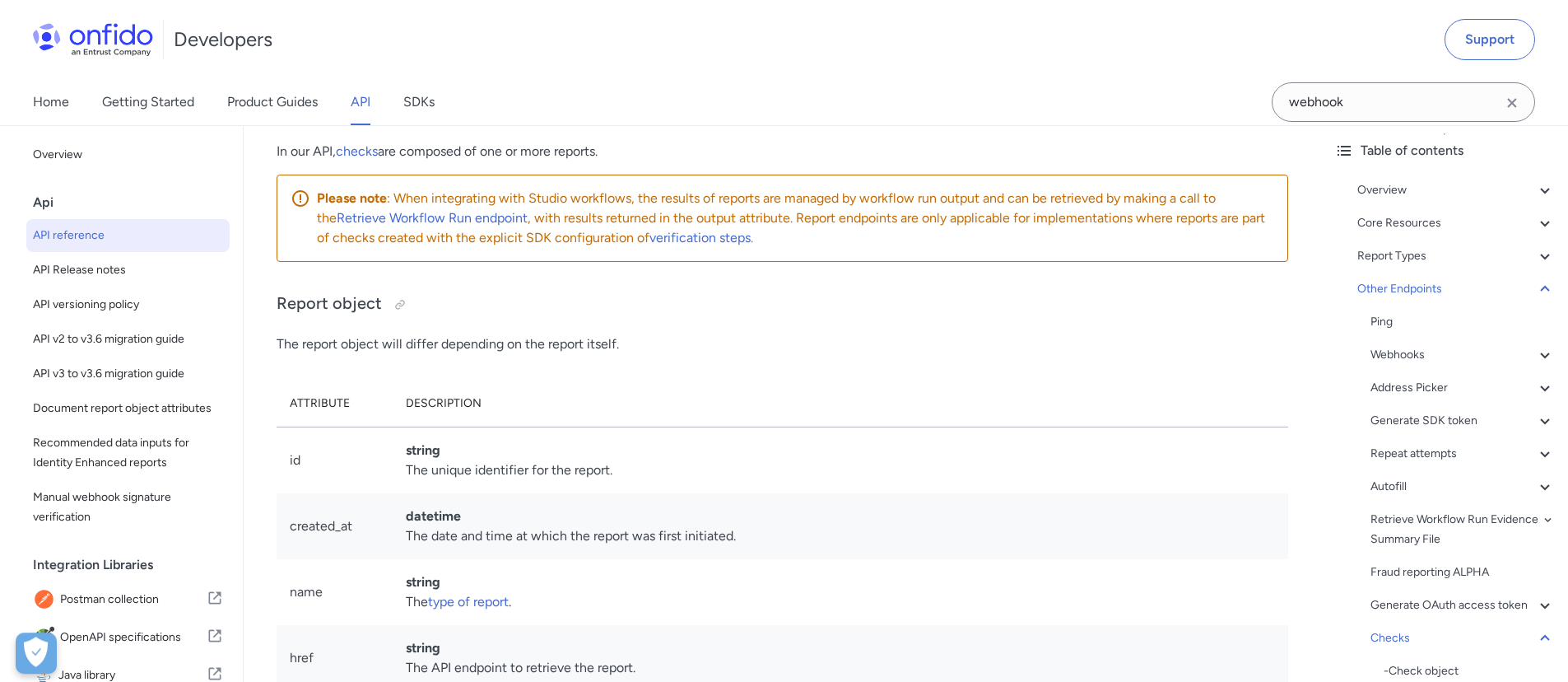
scroll to position [154619, 0]
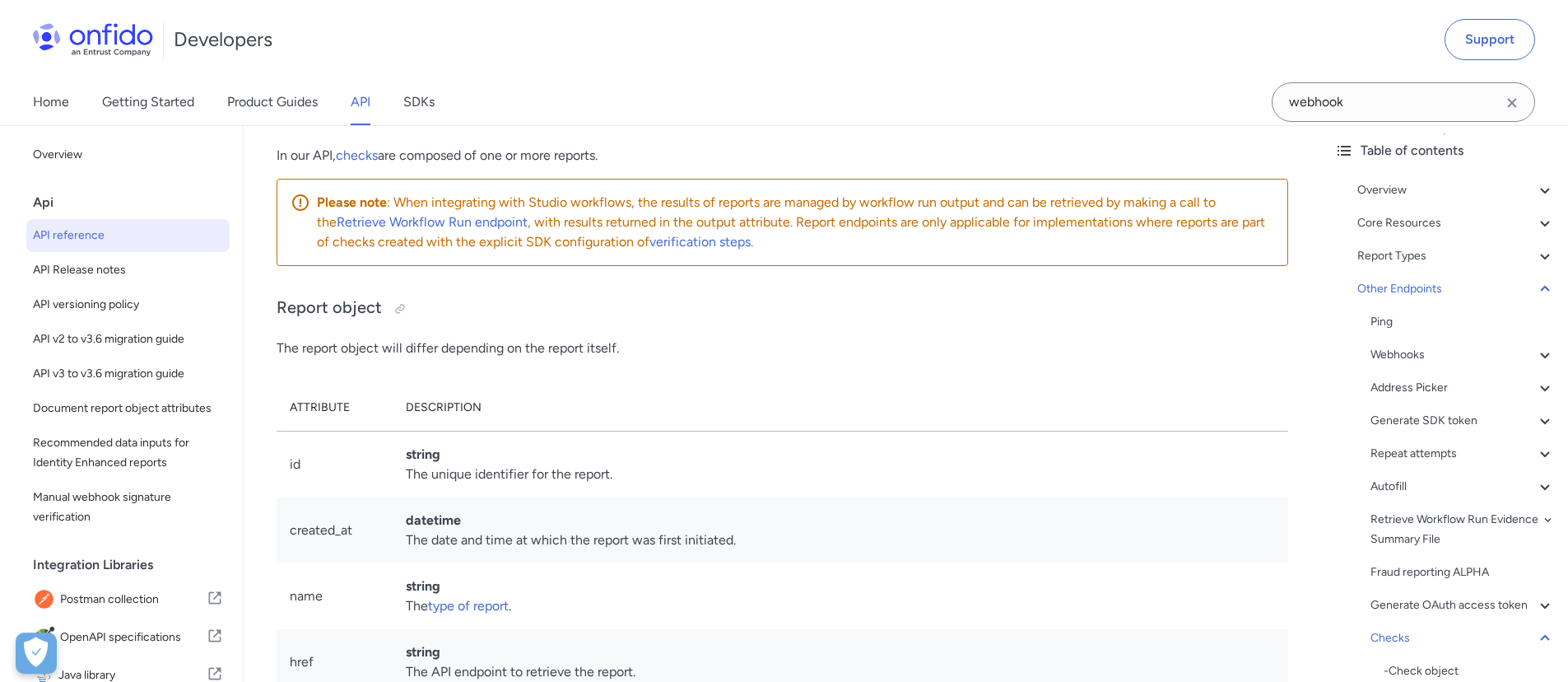
drag, startPoint x: 491, startPoint y: 557, endPoint x: 706, endPoint y: 562, distance: 215.1
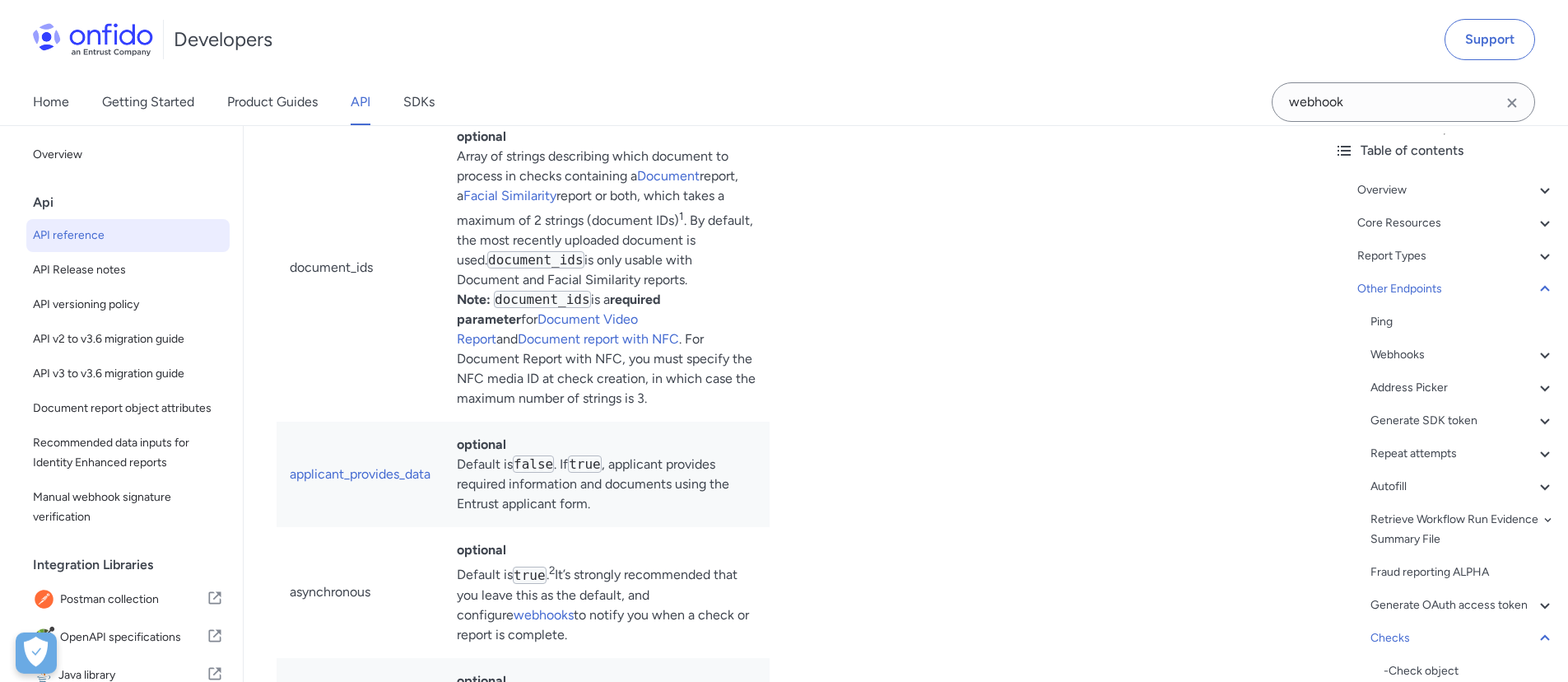
scroll to position [150205, 0]
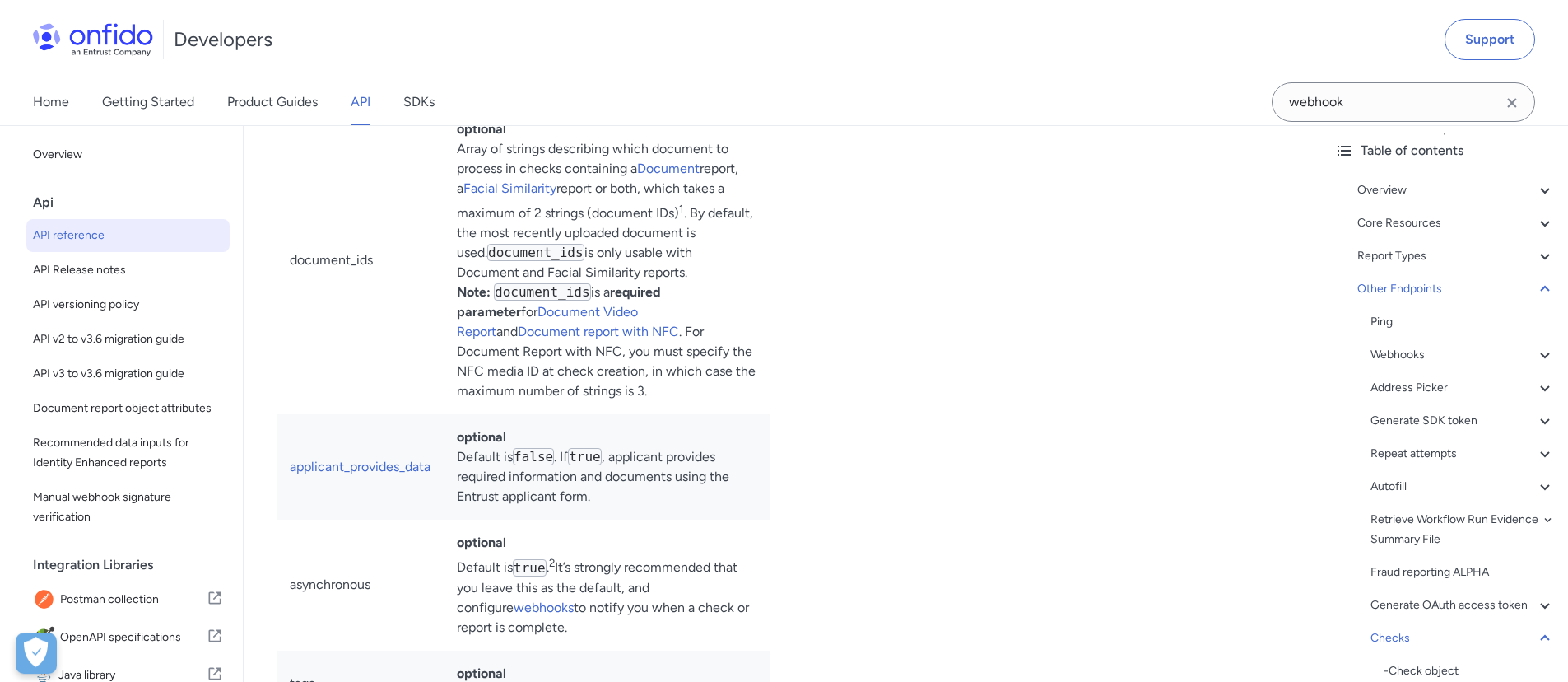
drag, startPoint x: 439, startPoint y: 279, endPoint x: 681, endPoint y: 278, distance: 242.0
drag, startPoint x: 396, startPoint y: 297, endPoint x: 574, endPoint y: 312, distance: 178.6
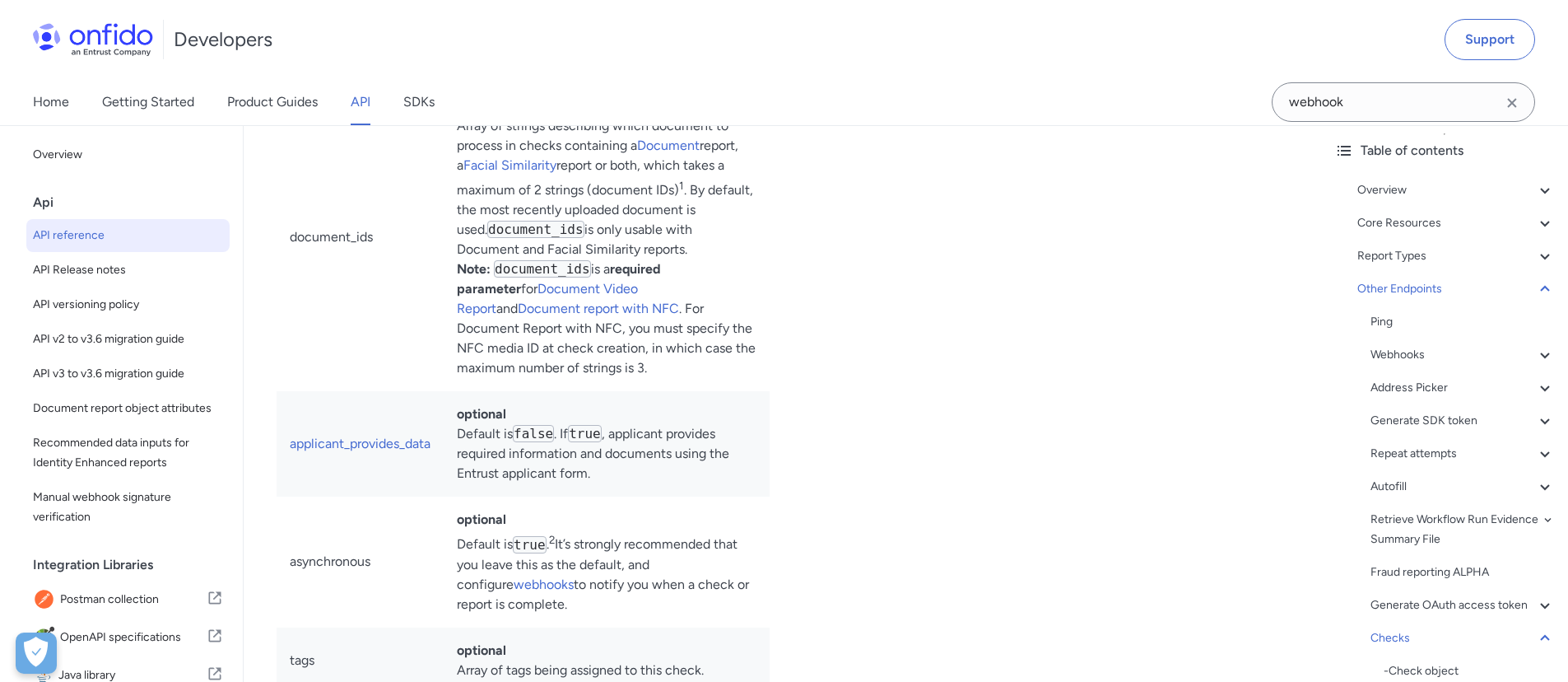
scroll to position [150232, 0]
drag, startPoint x: 343, startPoint y: 374, endPoint x: 452, endPoint y: 365, distance: 109.4
drag, startPoint x: 346, startPoint y: 397, endPoint x: 469, endPoint y: 385, distance: 123.6
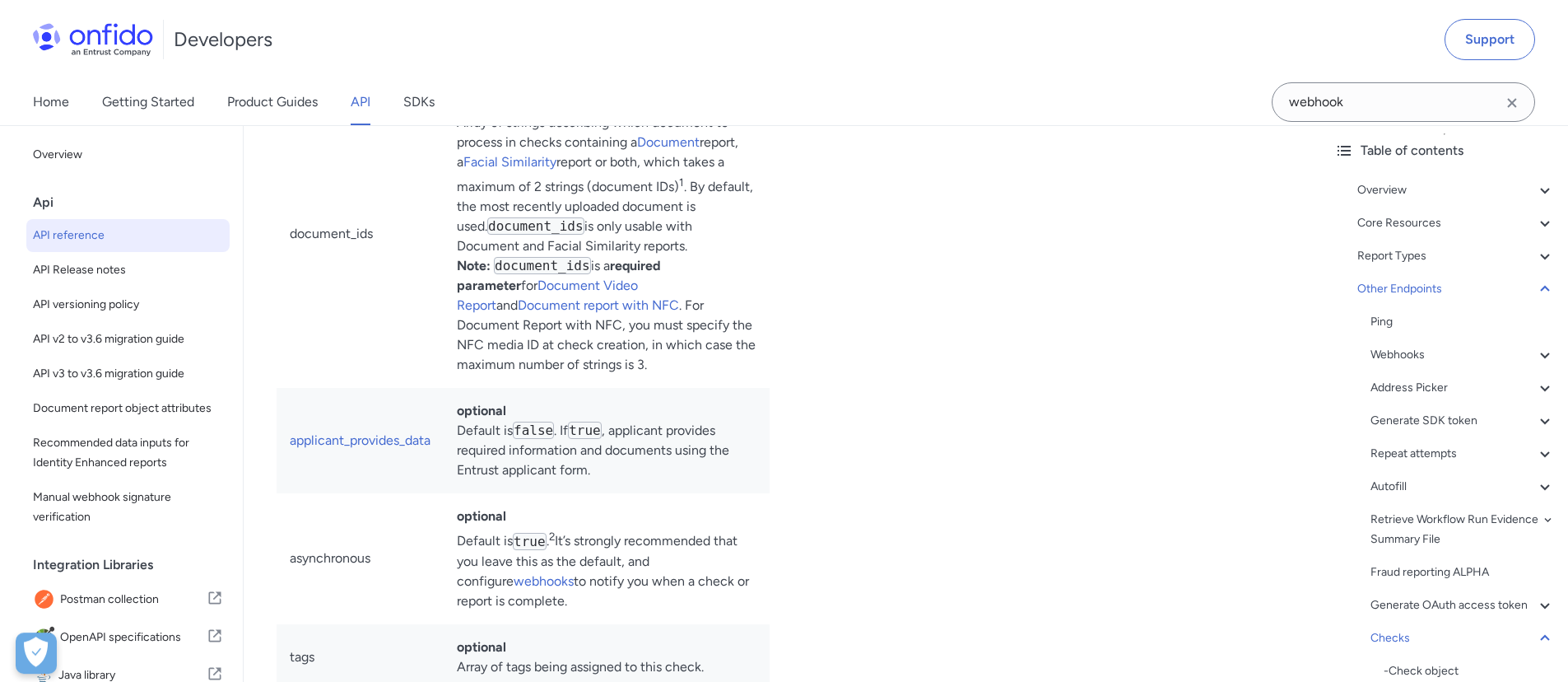
drag, startPoint x: 504, startPoint y: 387, endPoint x: 680, endPoint y: 388, distance: 176.0
drag, startPoint x: 424, startPoint y: 410, endPoint x: 514, endPoint y: 402, distance: 90.4
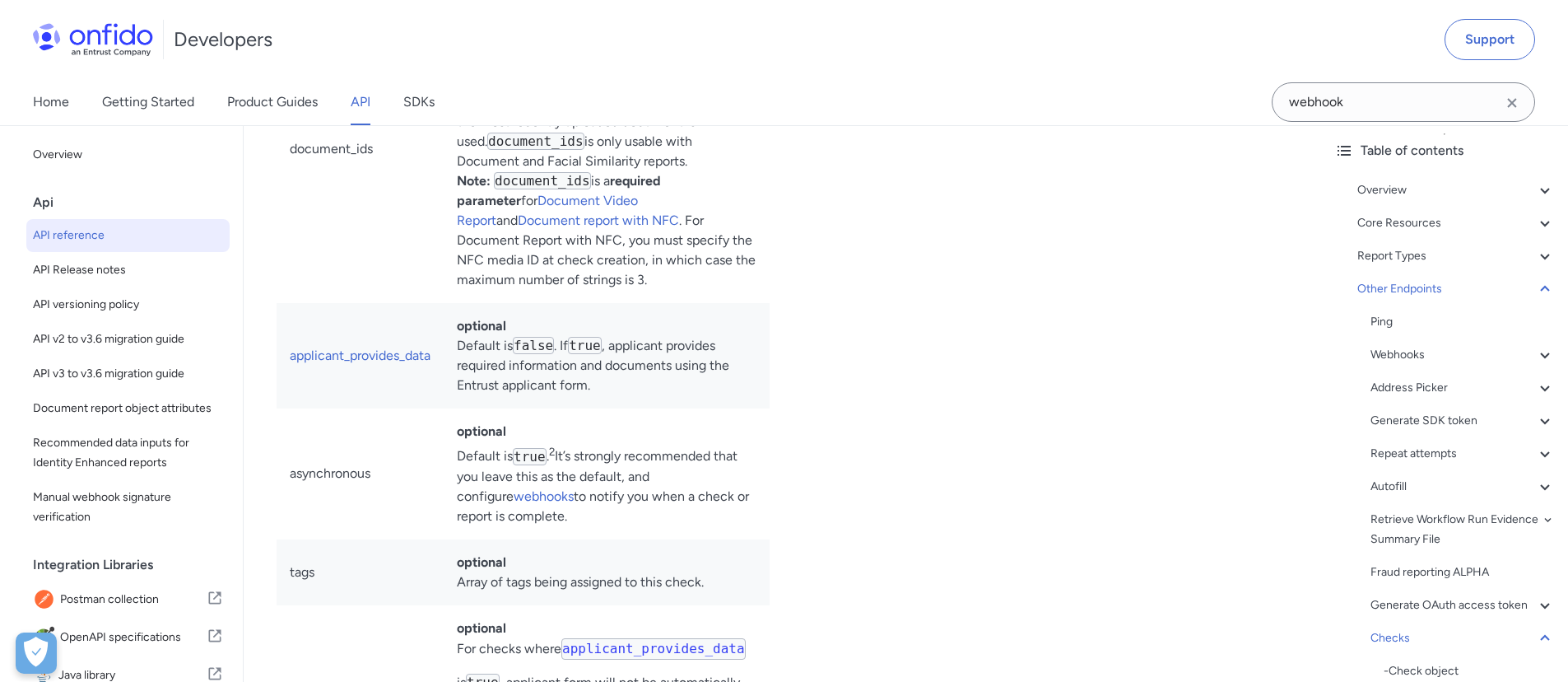
scroll to position [150337, 0]
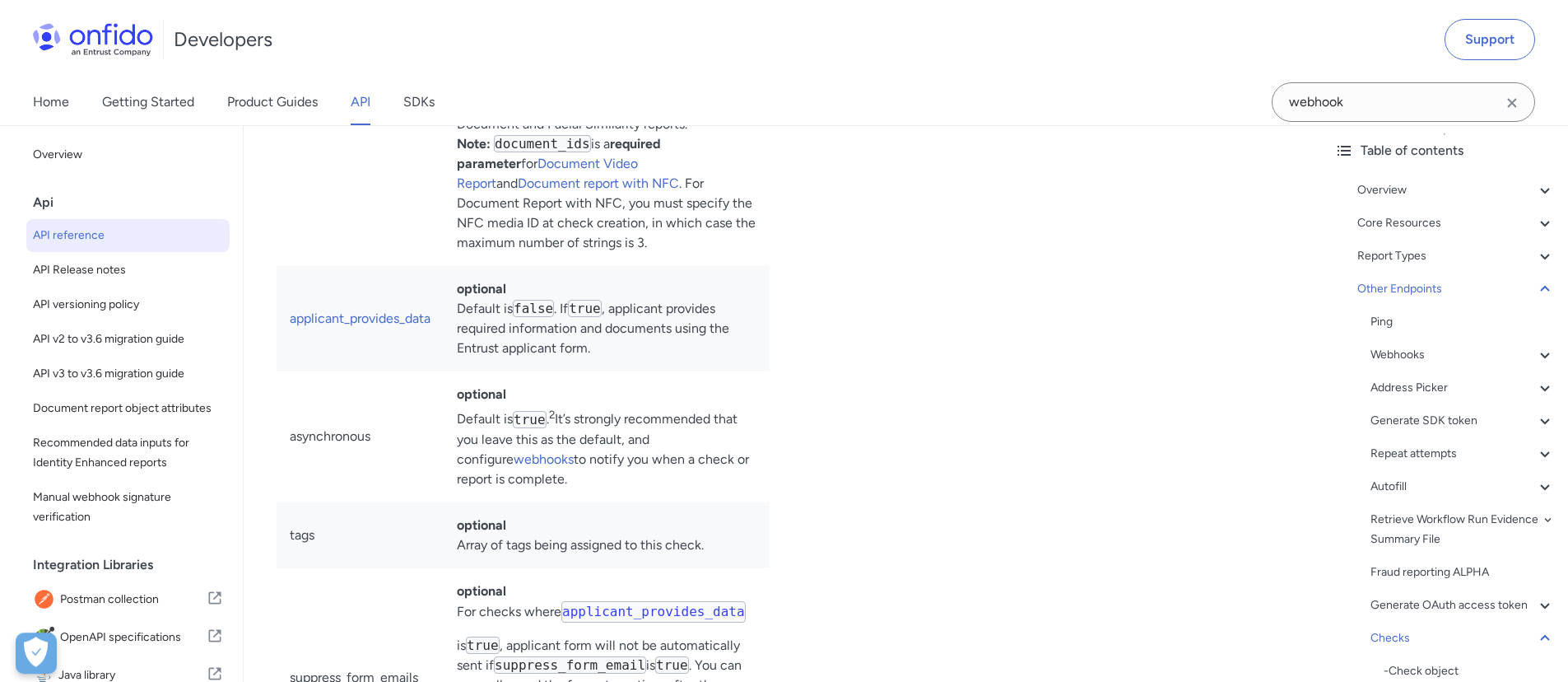
scroll to position [150363, 0]
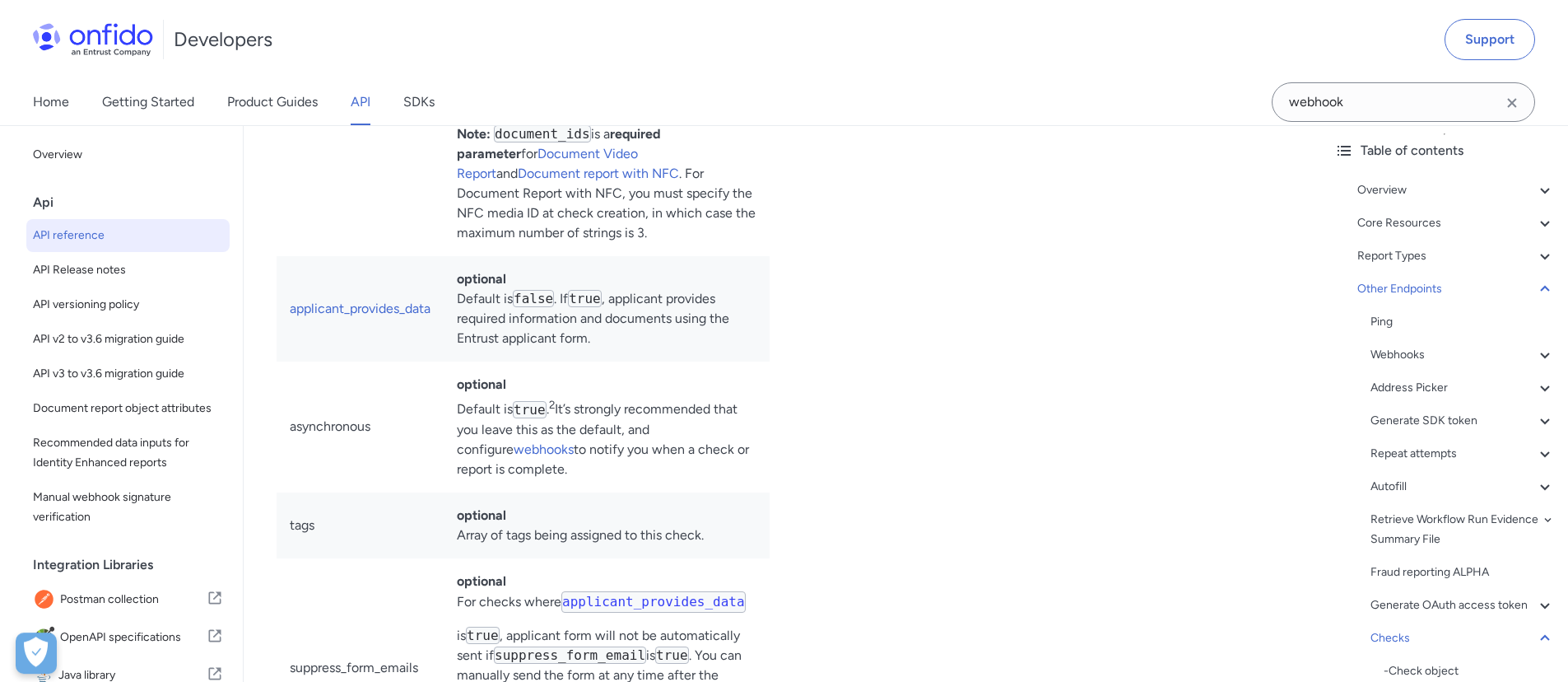
drag, startPoint x: 327, startPoint y: 377, endPoint x: 477, endPoint y: 378, distance: 150.0
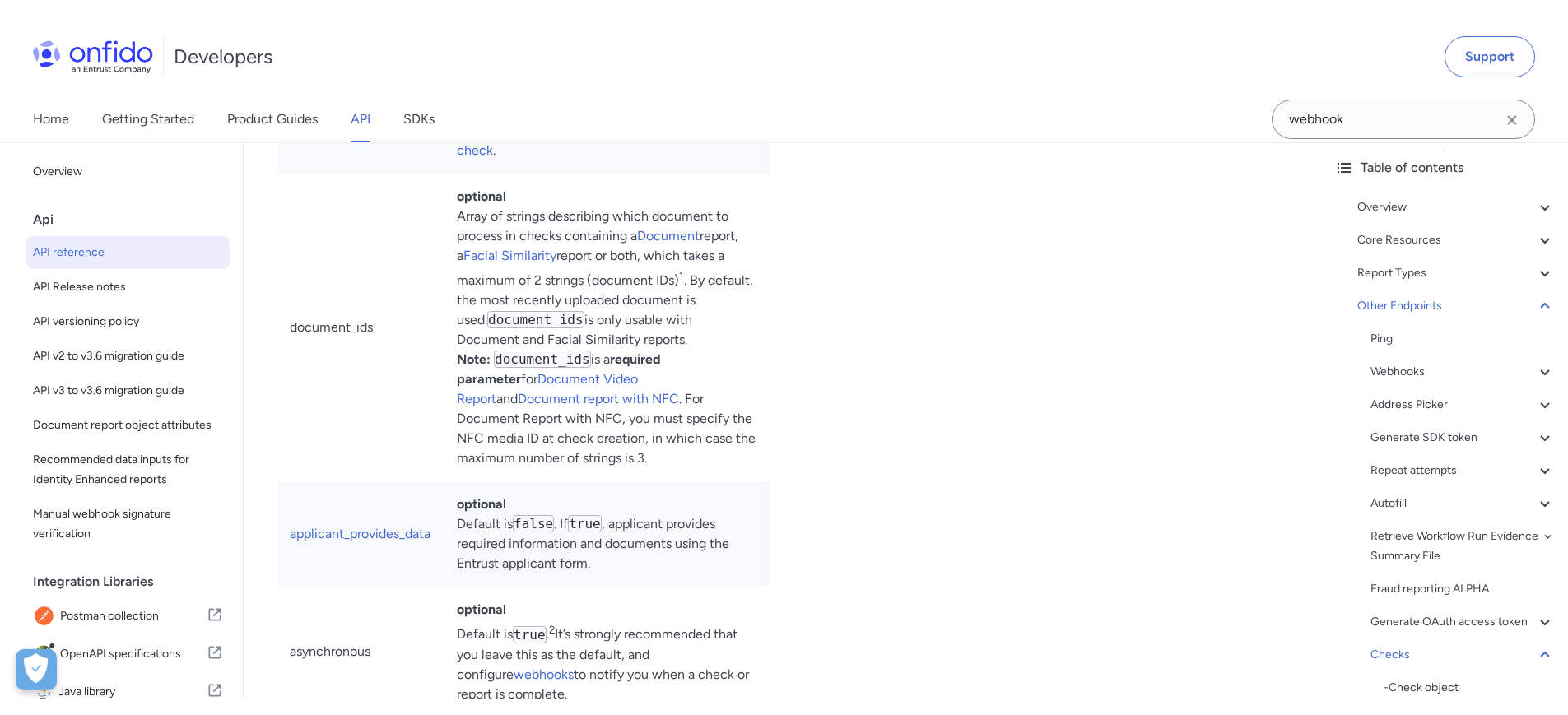
scroll to position [150048, 0]
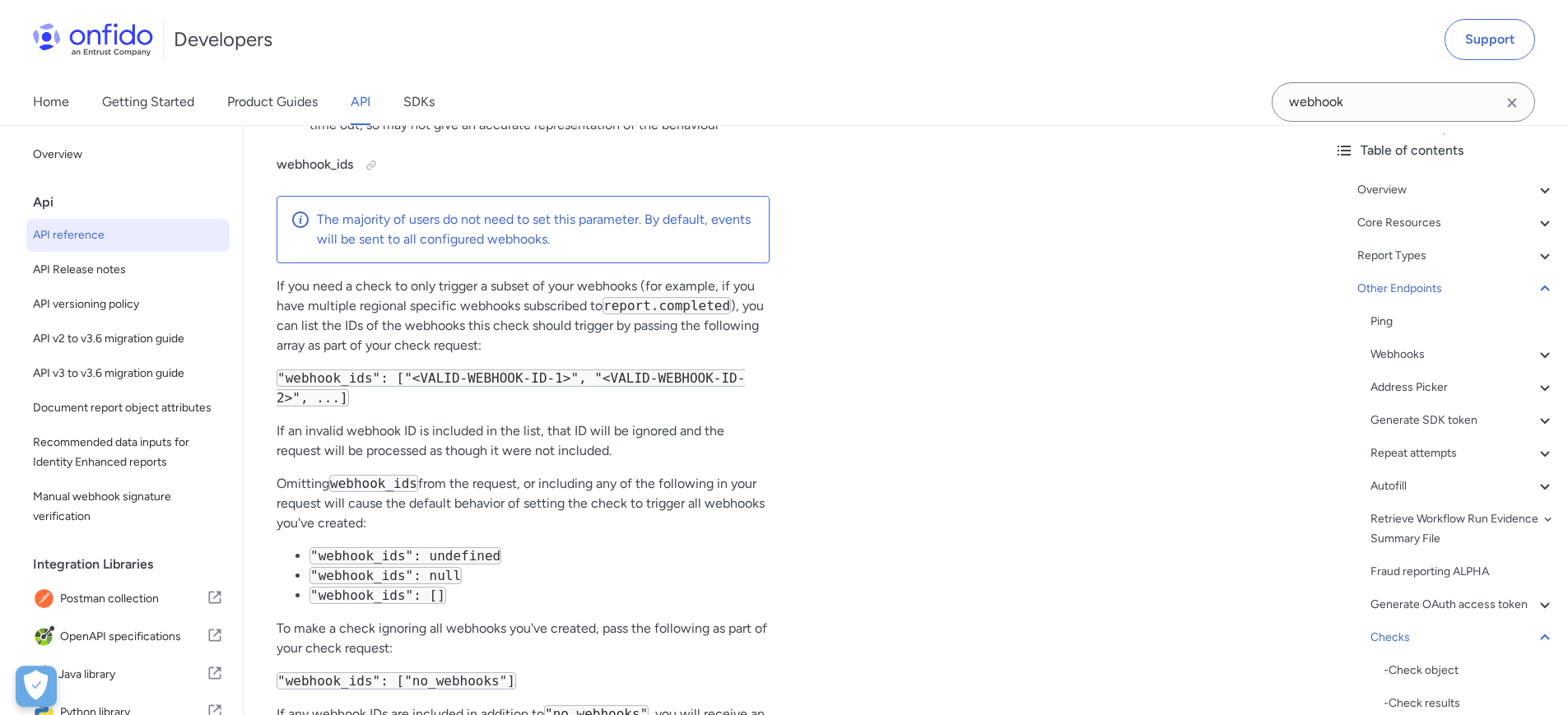
scroll to position [151945, 0]
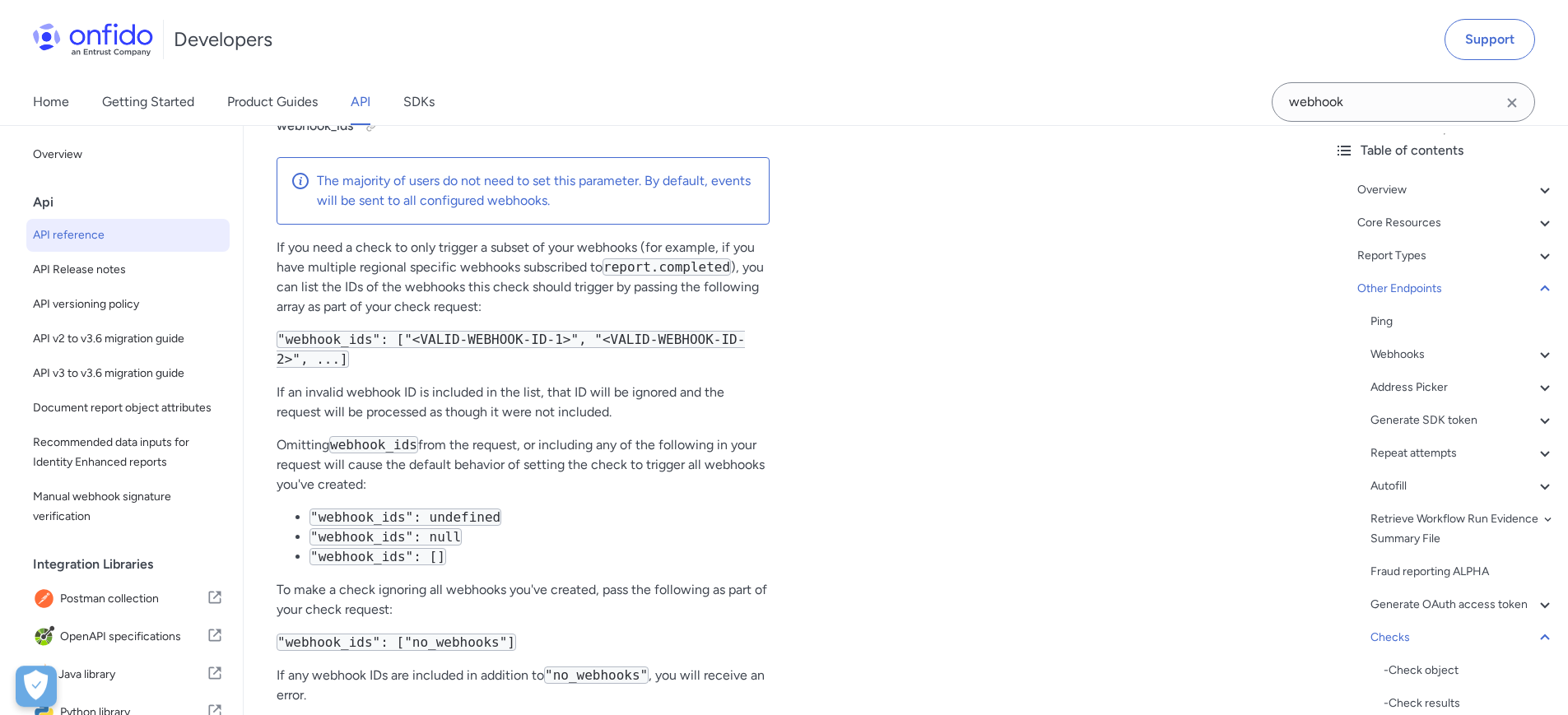
drag, startPoint x: 530, startPoint y: 359, endPoint x: 959, endPoint y: 370, distance: 429.1
drag, startPoint x: 463, startPoint y: 367, endPoint x: 733, endPoint y: 360, distance: 270.1
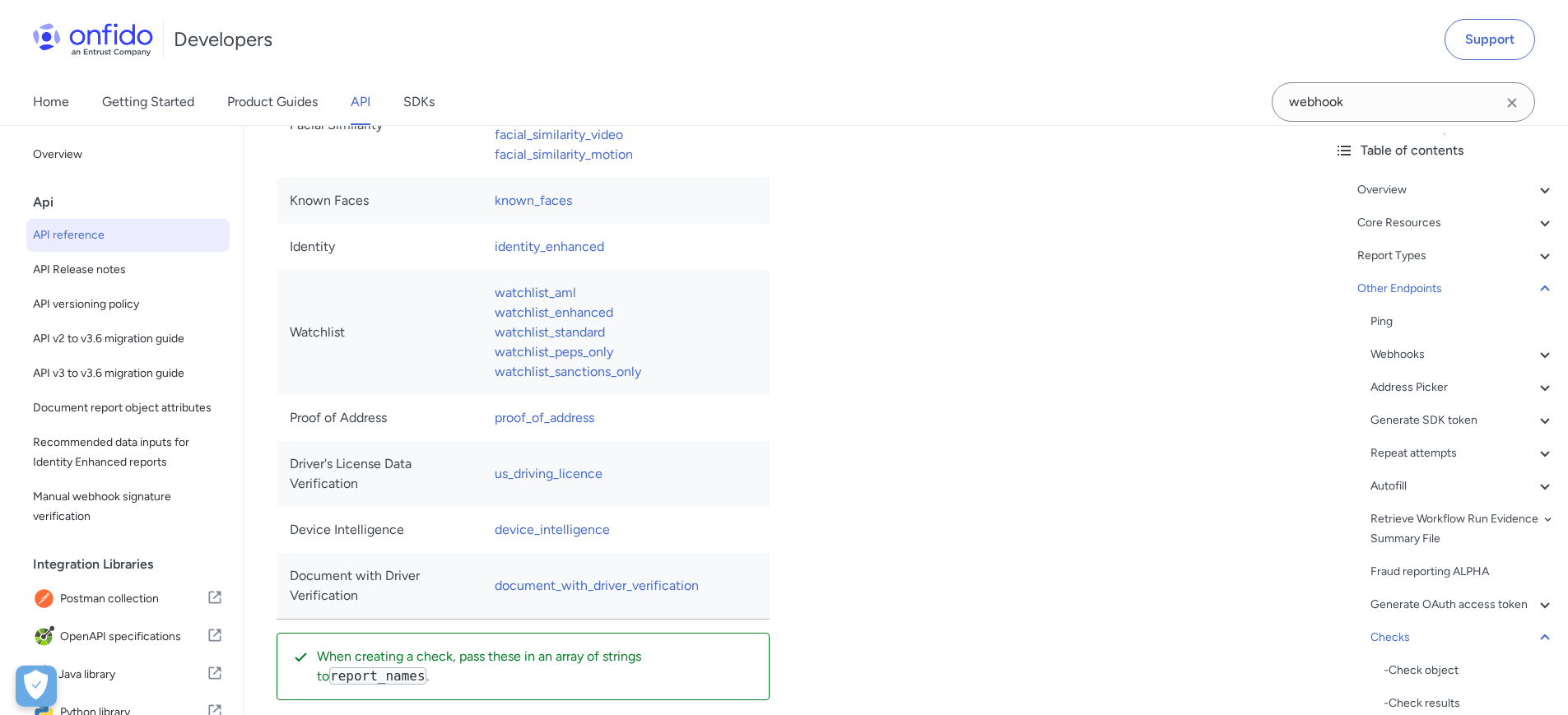
scroll to position [152945, 0]
